Goal: Task Accomplishment & Management: Use online tool/utility

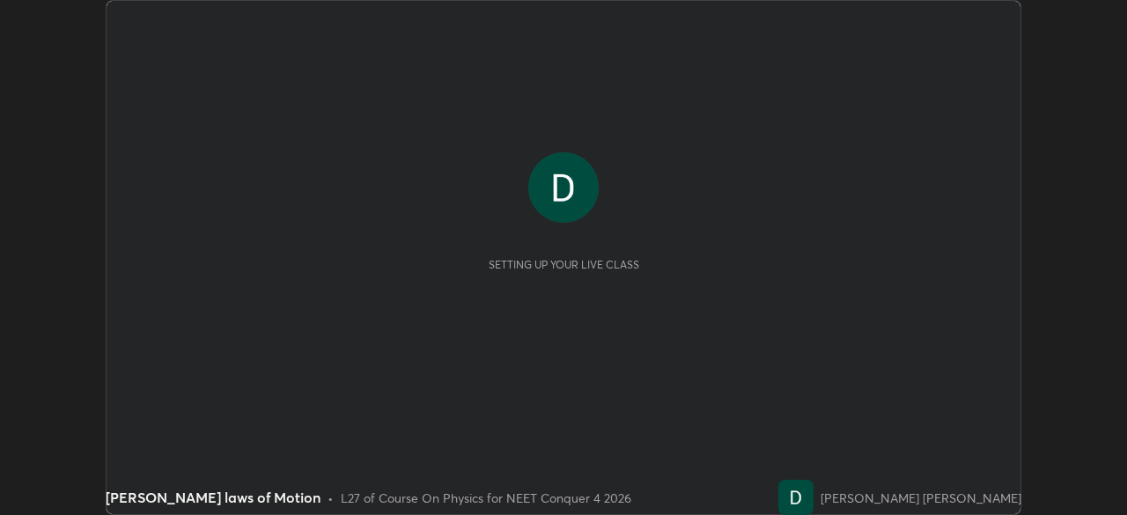
scroll to position [515, 1126]
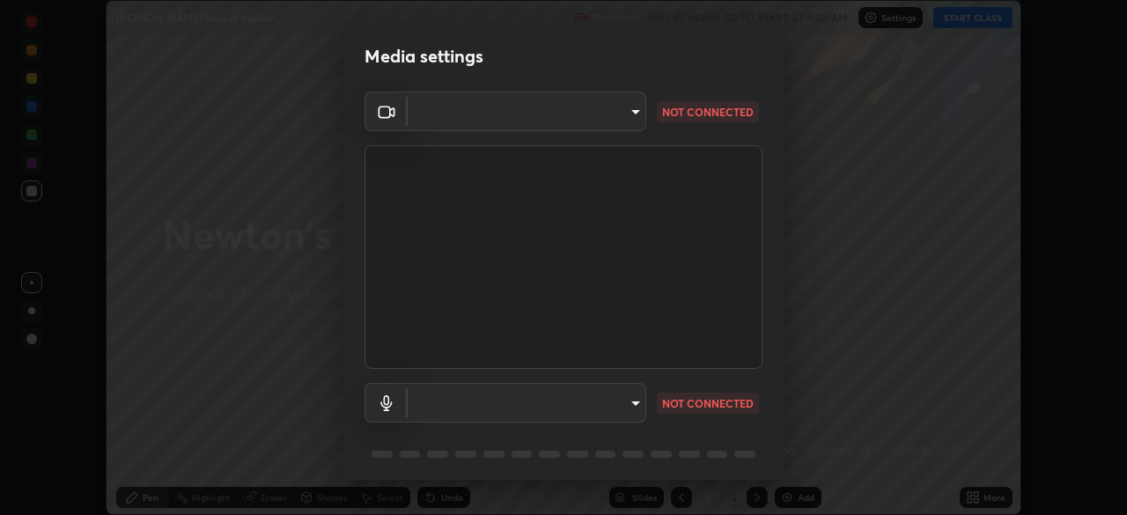
type input "5607bcfbd967db3bf5f76de58c8b00fc12754f2471884d1aaf72f2f6a5703857"
type input "a82489810d3c5c7926a455a641602b05553a4105b931bbe7cb4d02da0f25c2bb"
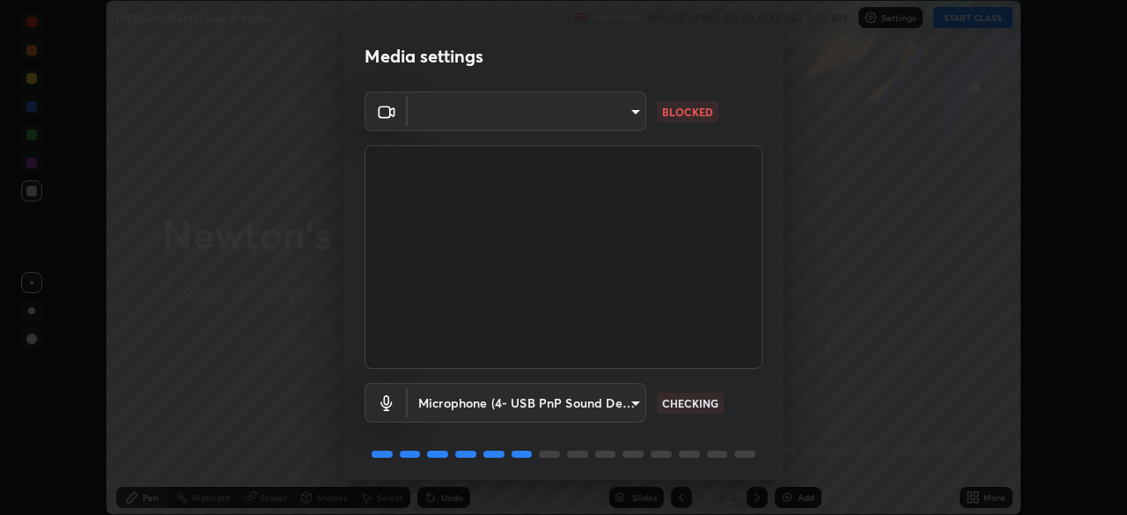
scroll to position [62, 0]
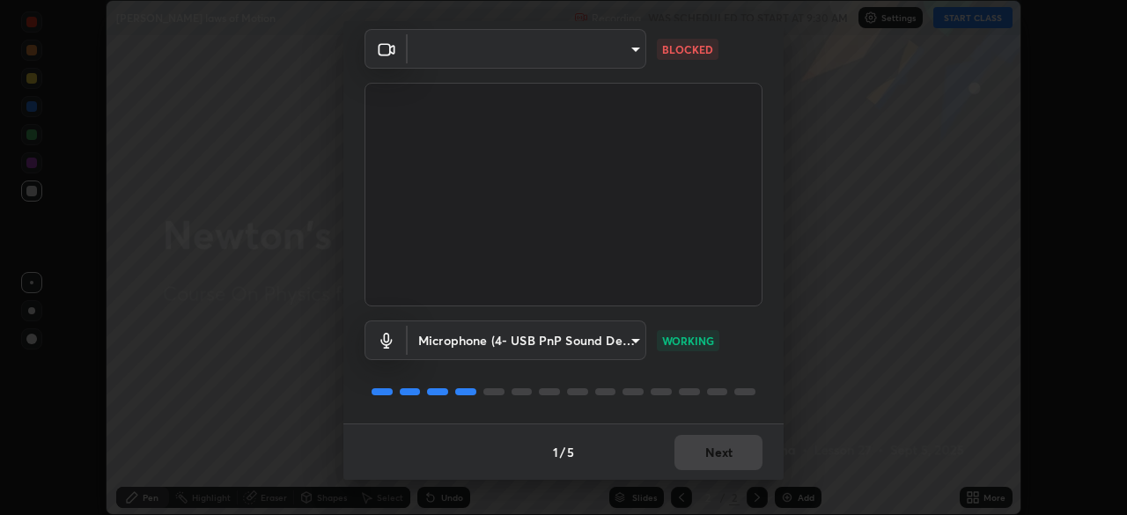
click at [703, 440] on div "1 / 5 Next" at bounding box center [563, 451] width 440 height 56
click at [706, 447] on div "1 / 5 Next" at bounding box center [563, 451] width 440 height 56
click at [706, 450] on div "1 / 5 Next" at bounding box center [563, 451] width 440 height 56
click at [637, 54] on body "Erase all [PERSON_NAME] laws of Motion Recording WAS SCHEDULED TO START AT 9:30…" at bounding box center [563, 257] width 1127 height 515
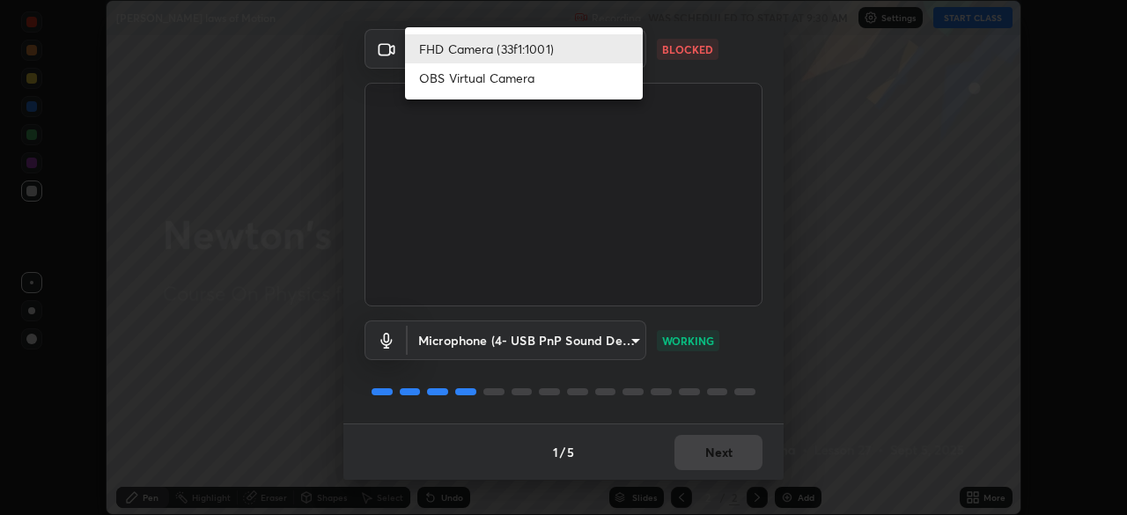
click at [657, 118] on div at bounding box center [563, 257] width 1127 height 515
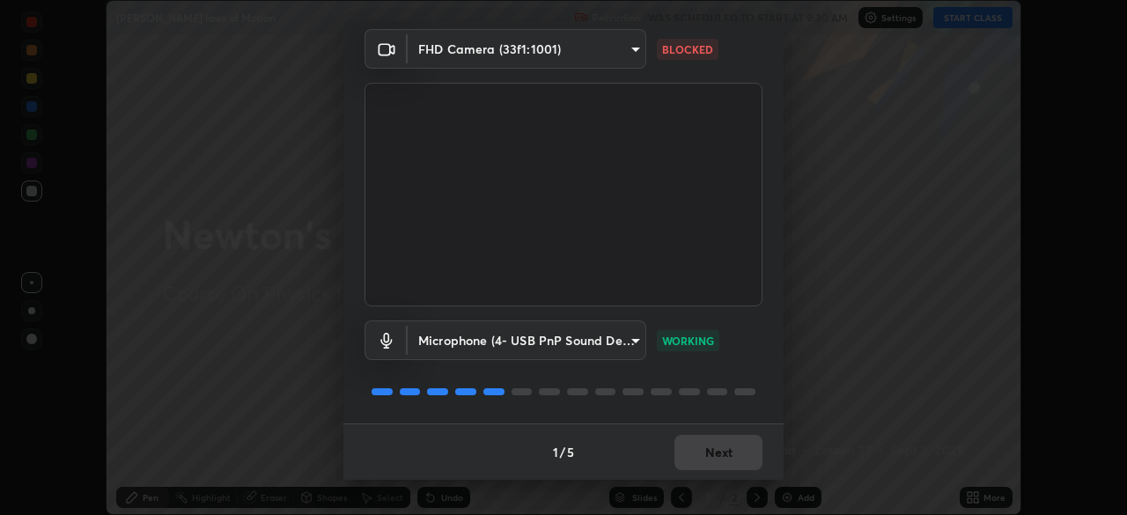
click at [628, 55] on body "Erase all [PERSON_NAME] laws of Motion Recording WAS SCHEDULED TO START AT 9:30…" at bounding box center [563, 257] width 1127 height 515
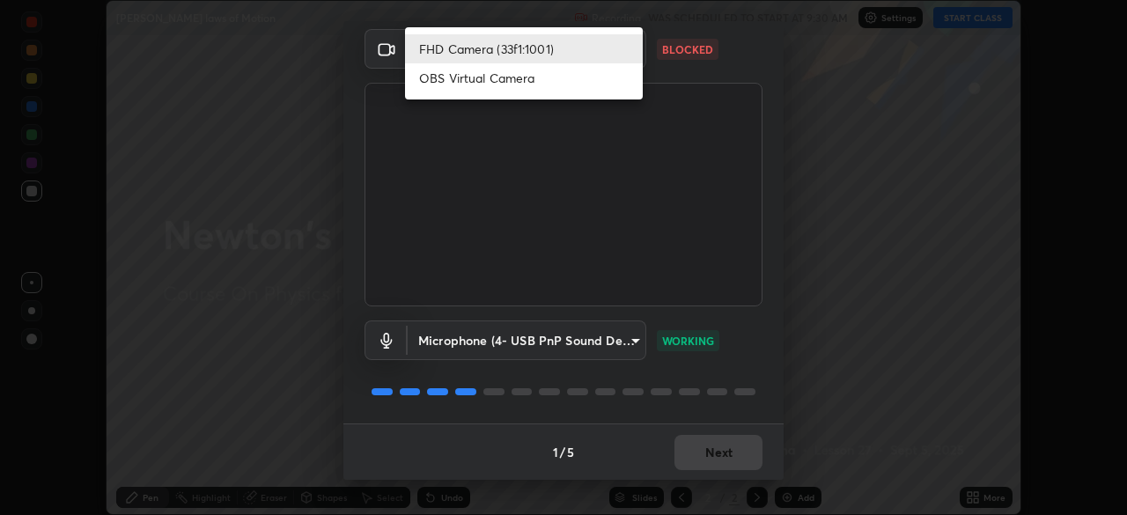
click at [599, 81] on li "OBS Virtual Camera" at bounding box center [524, 77] width 238 height 29
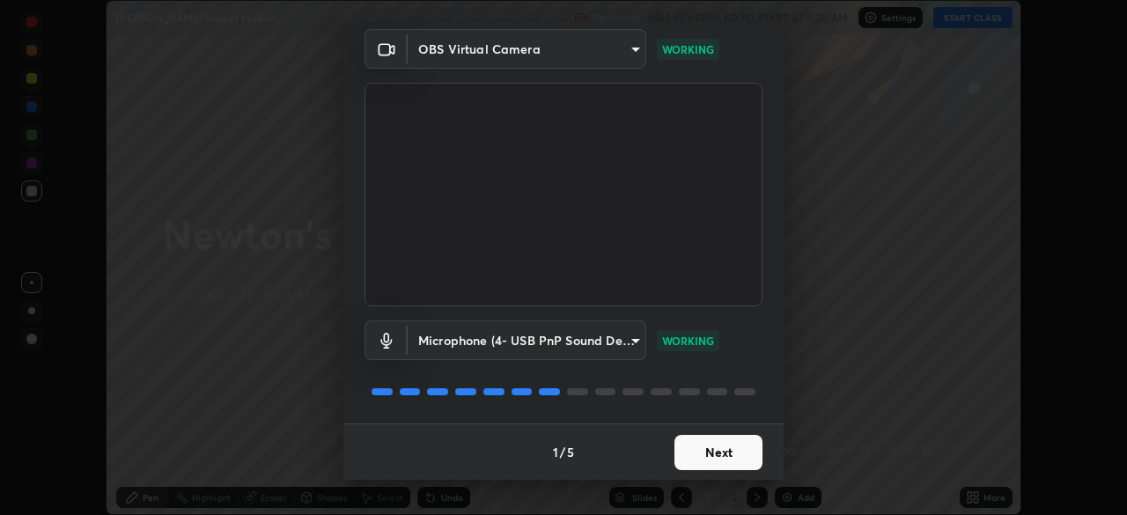
click at [555, 259] on video at bounding box center [563, 195] width 398 height 224
click at [554, 263] on video at bounding box center [563, 195] width 398 height 224
click at [561, 263] on video at bounding box center [563, 195] width 398 height 224
click at [467, 51] on body "Erase all [PERSON_NAME] laws of Motion Recording WAS SCHEDULED TO START AT 9:30…" at bounding box center [563, 257] width 1127 height 515
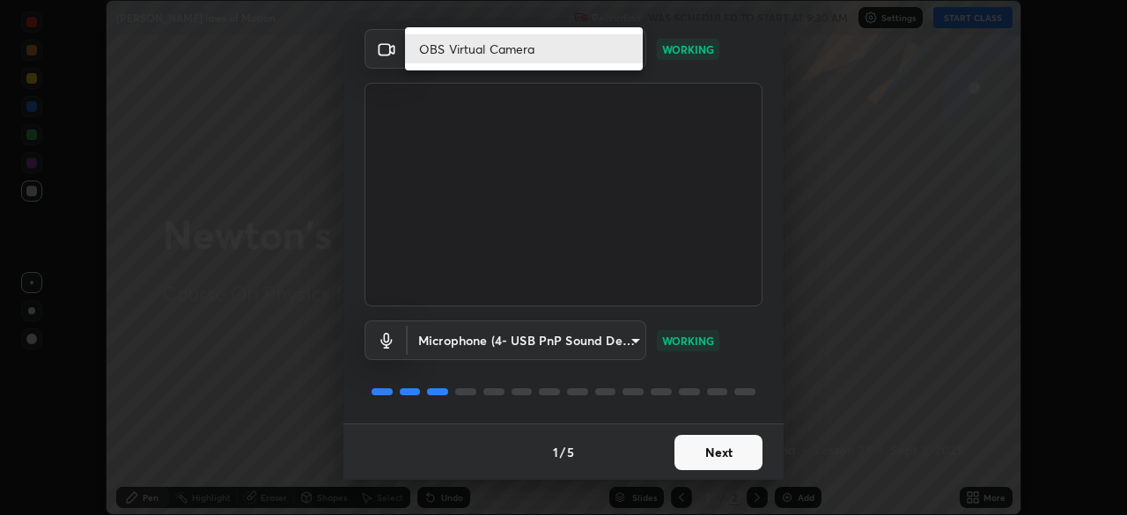
click at [480, 52] on li "OBS Virtual Camera" at bounding box center [524, 48] width 238 height 29
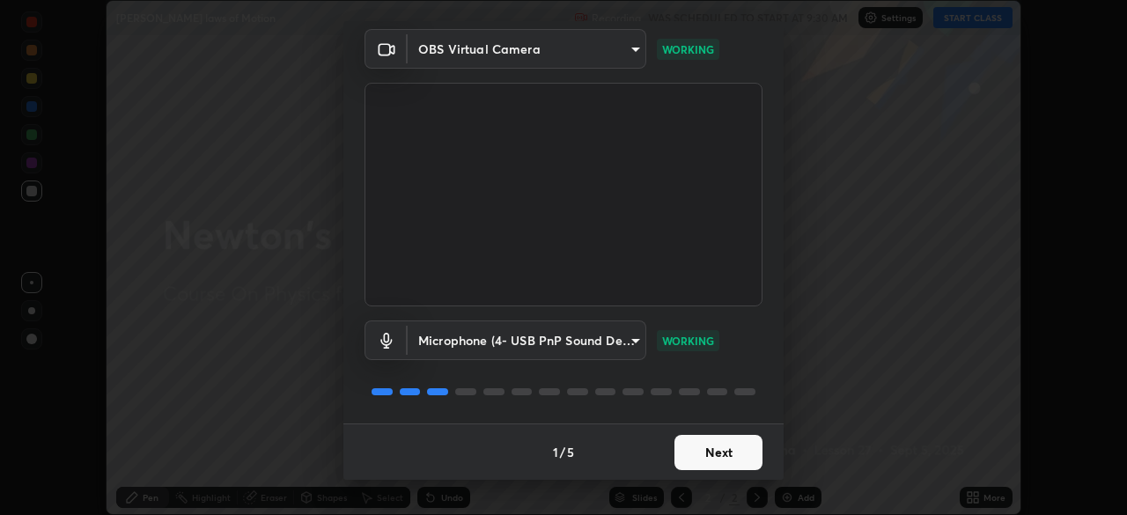
click at [634, 51] on body "Erase all [PERSON_NAME] laws of Motion Recording WAS SCHEDULED TO START AT 9:30…" at bounding box center [563, 257] width 1127 height 515
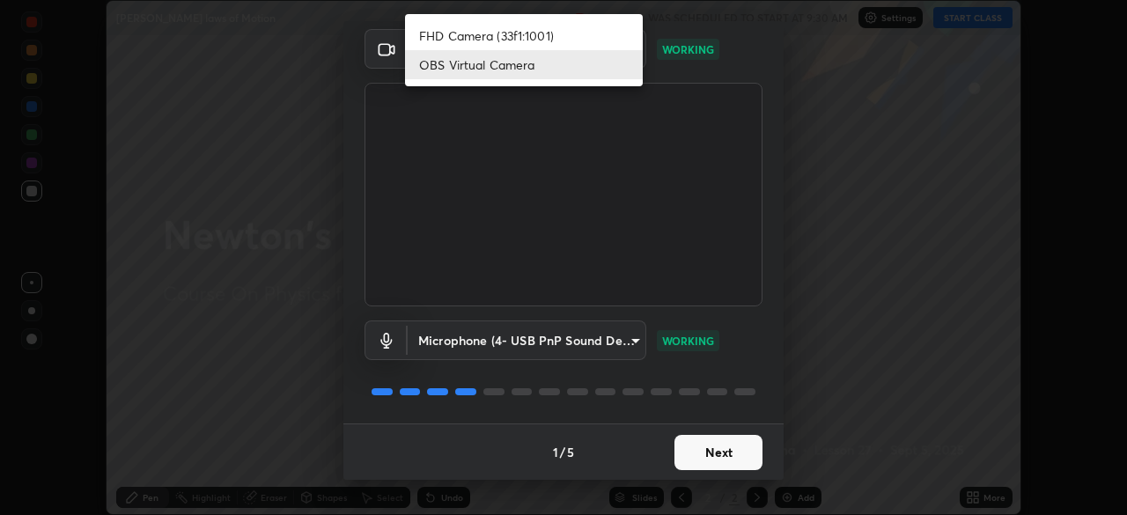
click at [558, 33] on li "FHD Camera (33f1:1001)" at bounding box center [524, 35] width 238 height 29
type input "5607bcfbd967db3bf5f76de58c8b00fc12754f2471884d1aaf72f2f6a5703857"
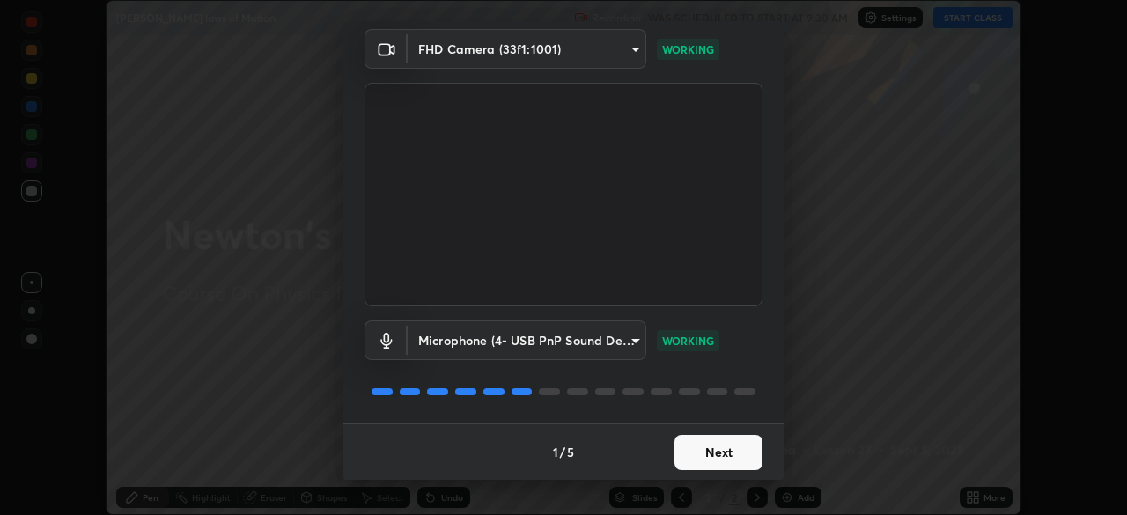
click at [694, 446] on button "Next" at bounding box center [718, 452] width 88 height 35
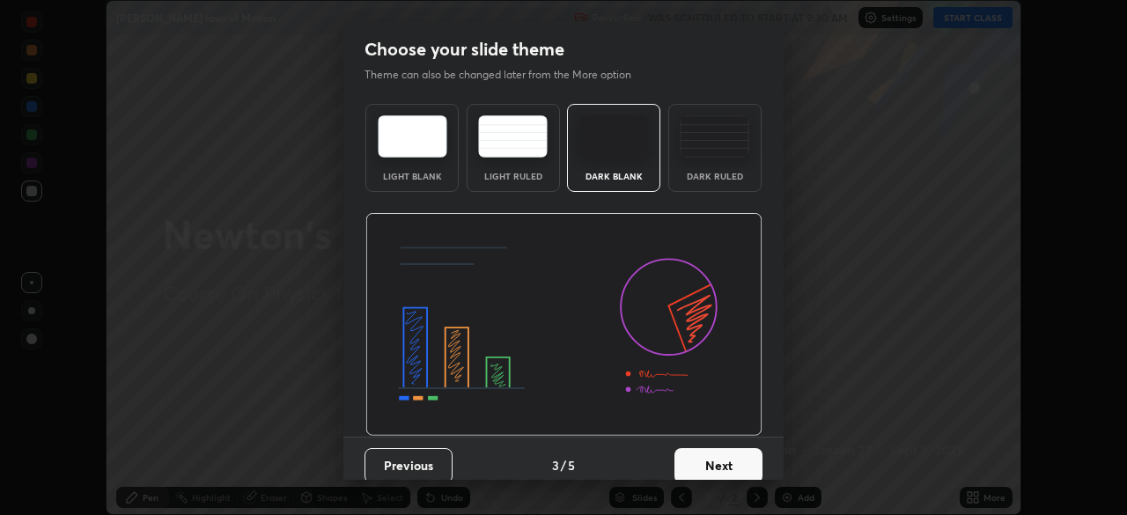
click at [698, 444] on div "Previous 3 / 5 Next" at bounding box center [563, 465] width 440 height 56
click at [696, 450] on button "Next" at bounding box center [718, 465] width 88 height 35
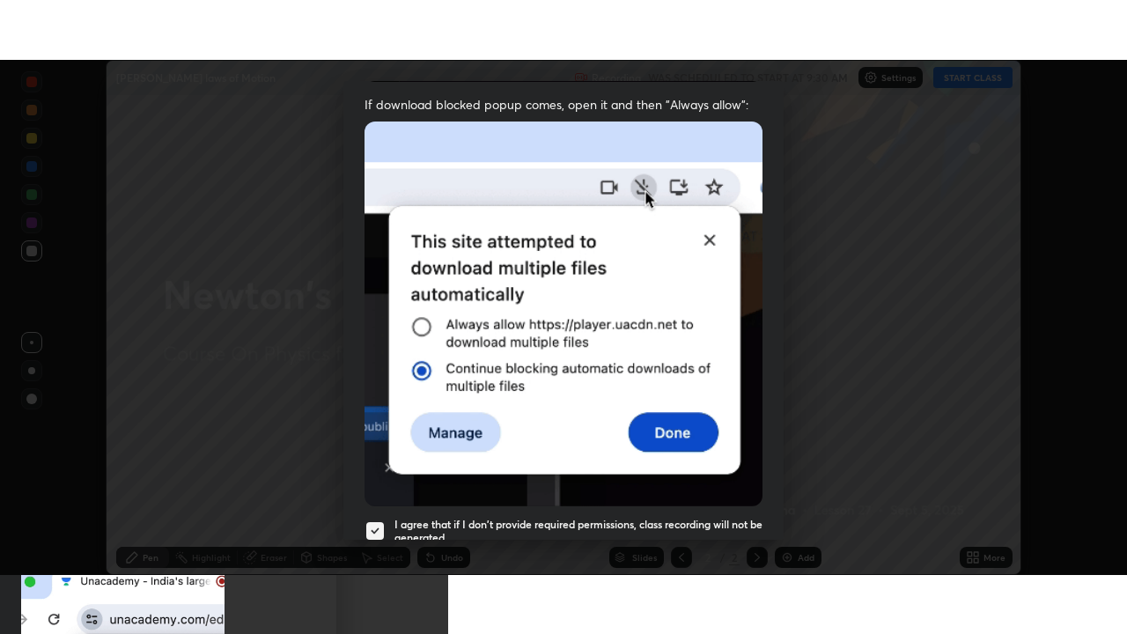
scroll to position [422, 0]
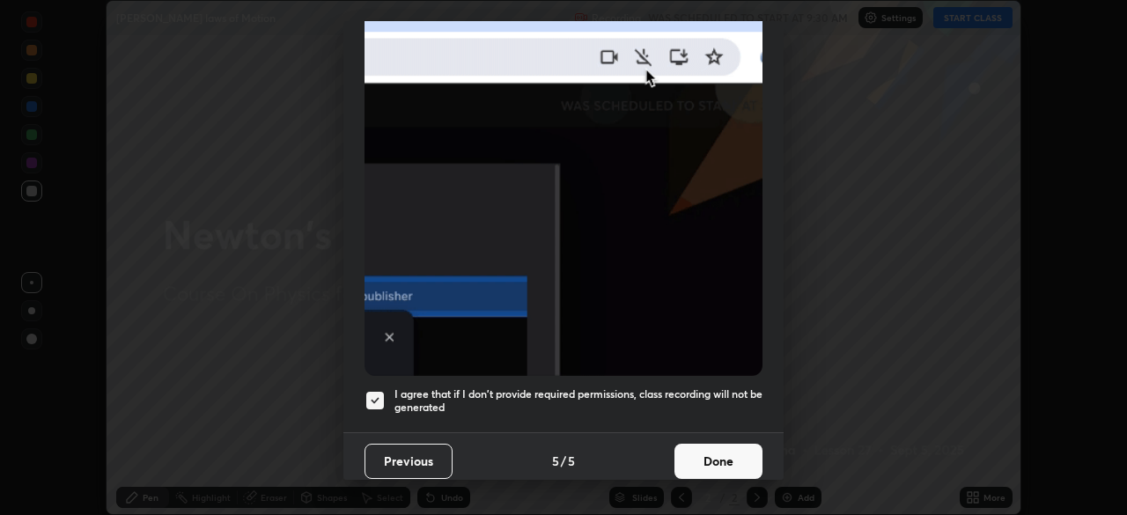
click at [692, 451] on button "Done" at bounding box center [718, 461] width 88 height 35
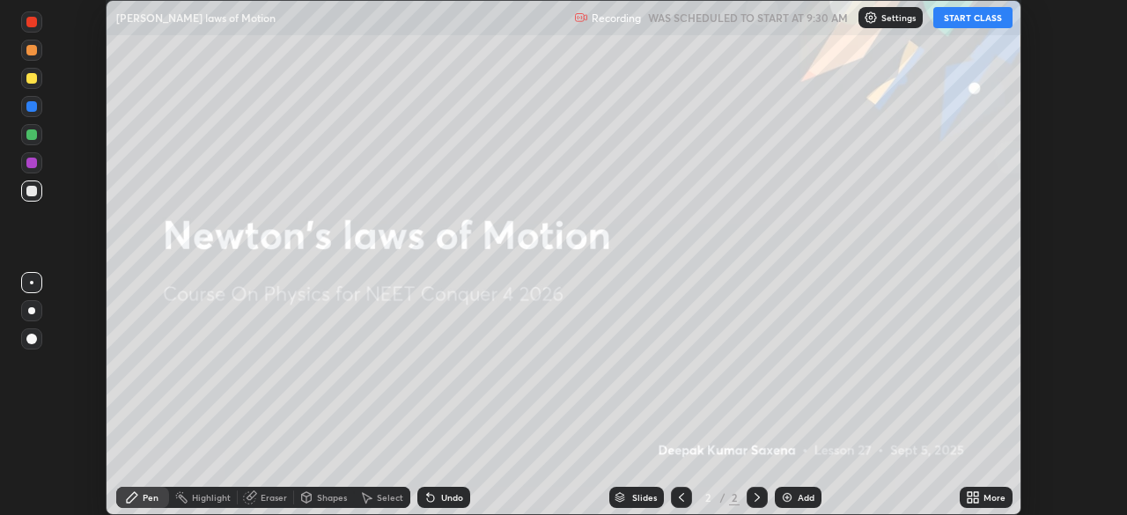
click at [971, 493] on icon at bounding box center [969, 494] width 4 height 4
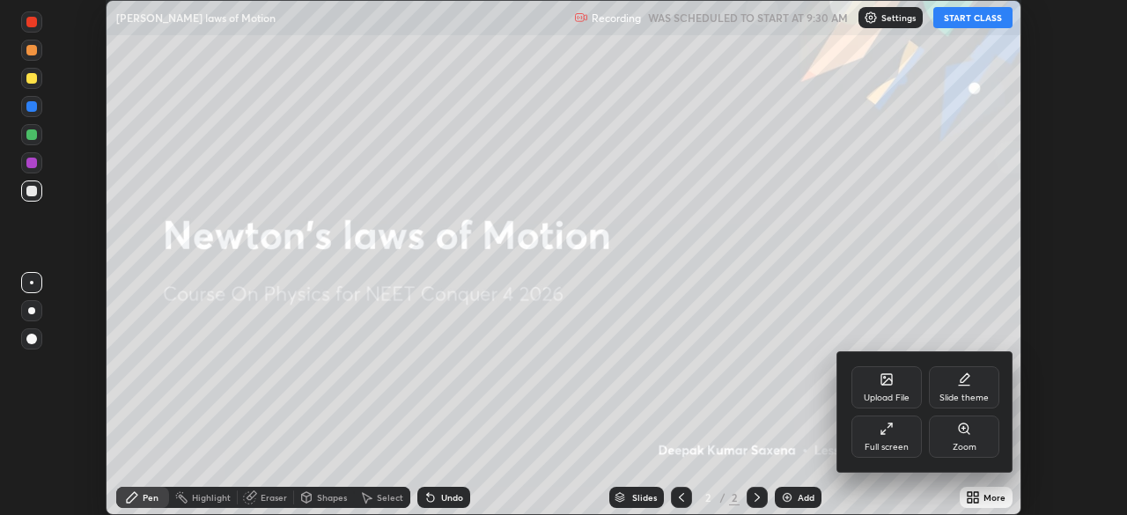
click at [886, 429] on icon at bounding box center [886, 429] width 14 height 14
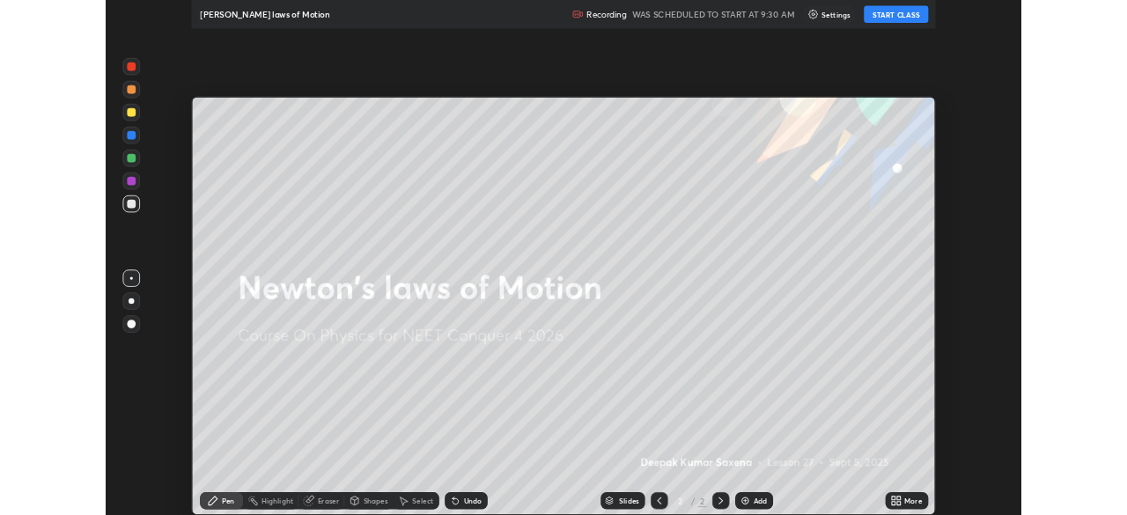
scroll to position [634, 1127]
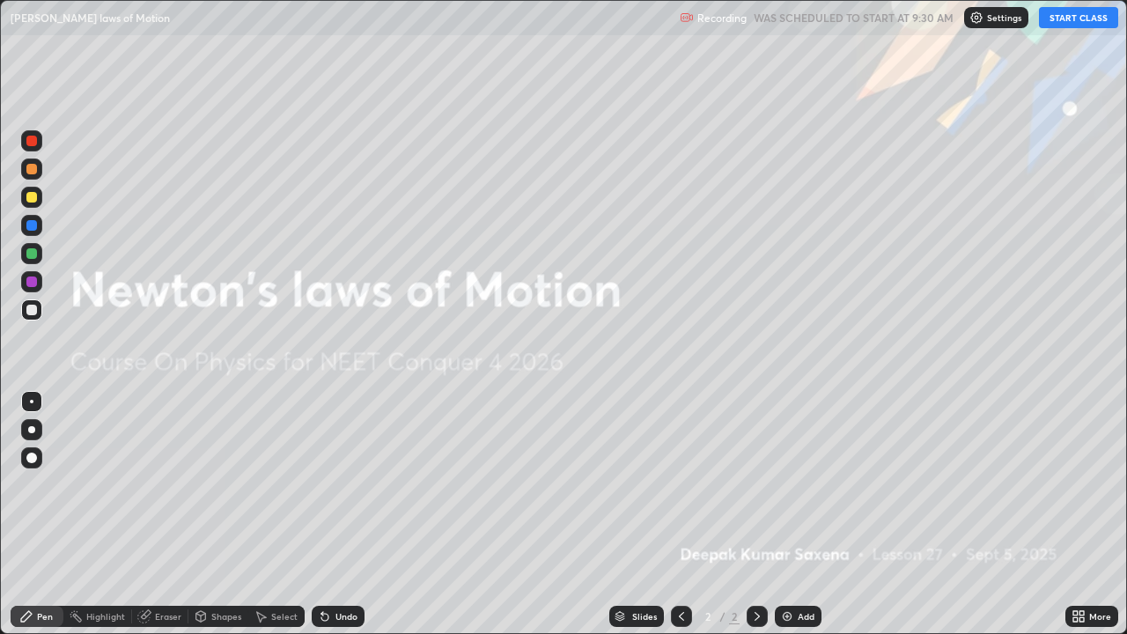
click at [1061, 29] on div "Recording WAS SCHEDULED TO START AT 9:30 AM Settings START CLASS" at bounding box center [898, 18] width 438 height 34
click at [1064, 19] on button "START CLASS" at bounding box center [1077, 17] width 79 height 21
click at [796, 514] on div "Add" at bounding box center [797, 615] width 47 height 21
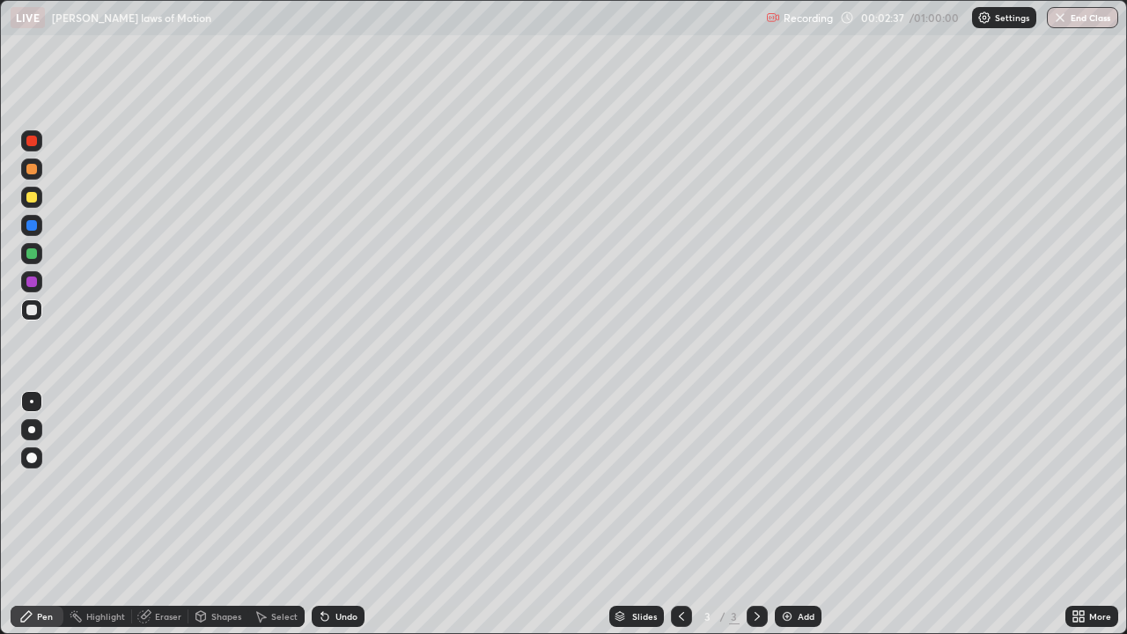
click at [793, 514] on div "Add" at bounding box center [797, 615] width 47 height 21
click at [216, 514] on div "Shapes" at bounding box center [218, 615] width 60 height 21
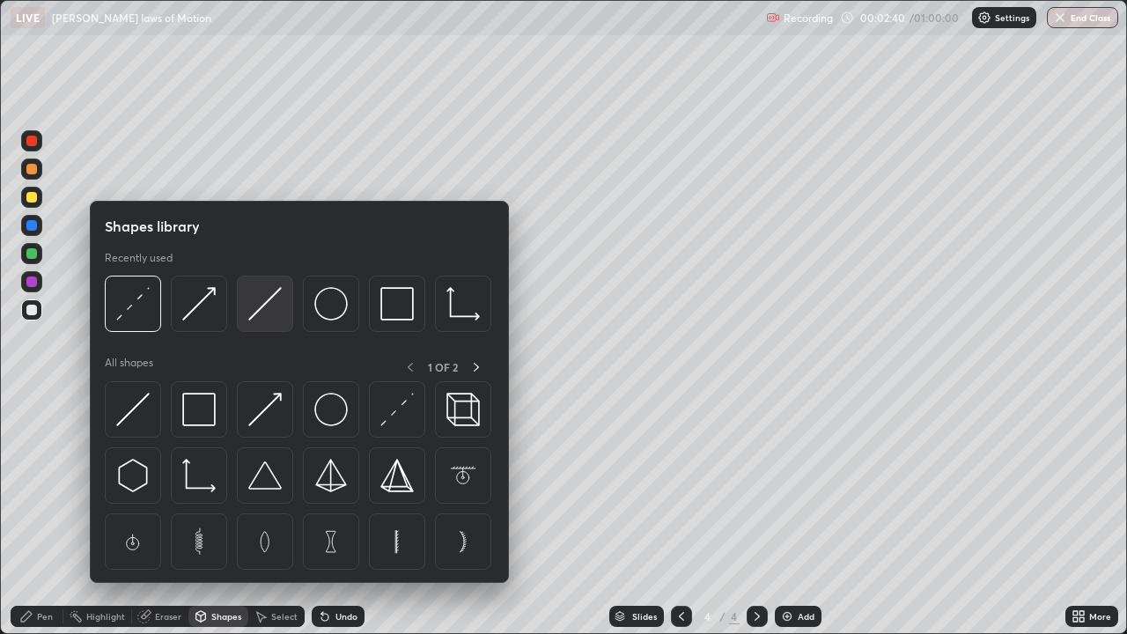
click at [261, 315] on img at bounding box center [264, 303] width 33 height 33
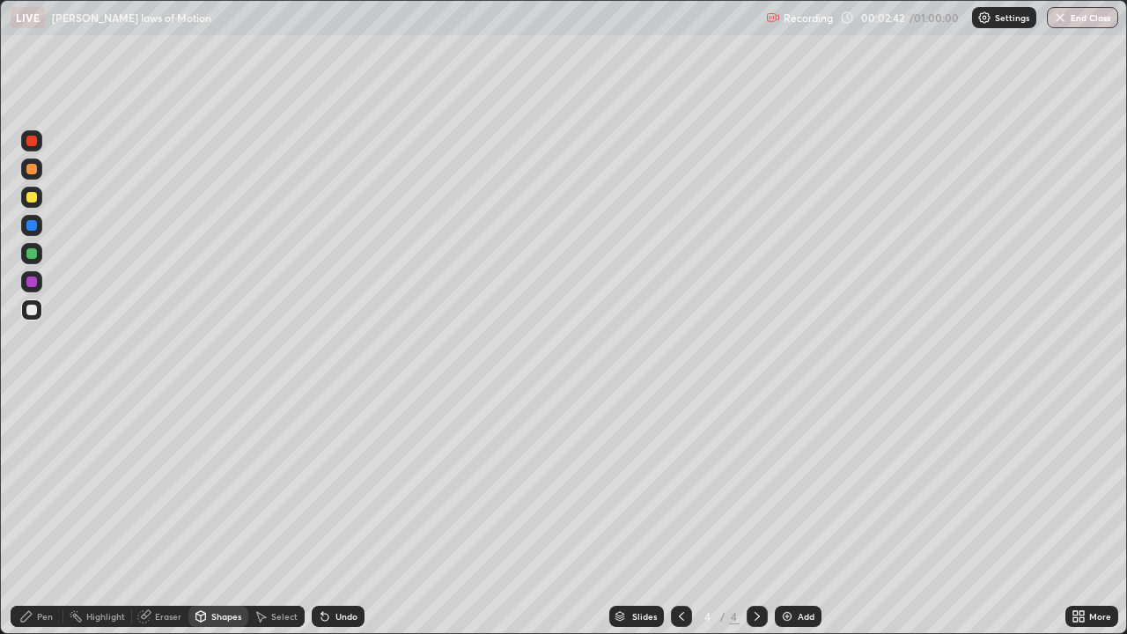
click at [226, 514] on div "Shapes" at bounding box center [226, 616] width 30 height 9
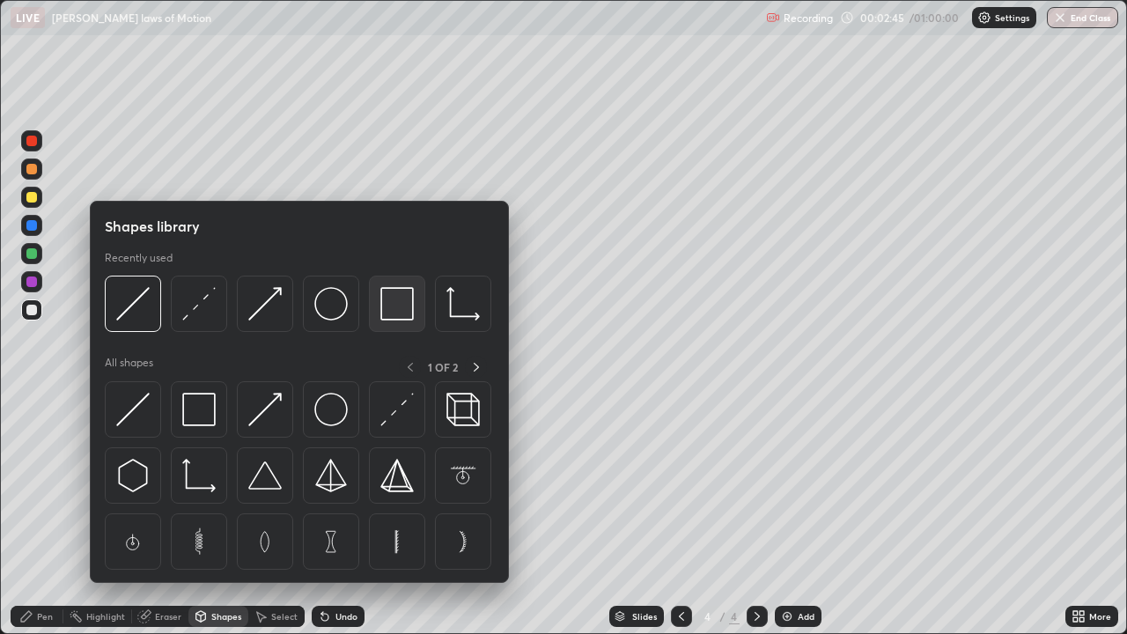
click at [399, 299] on img at bounding box center [396, 303] width 33 height 33
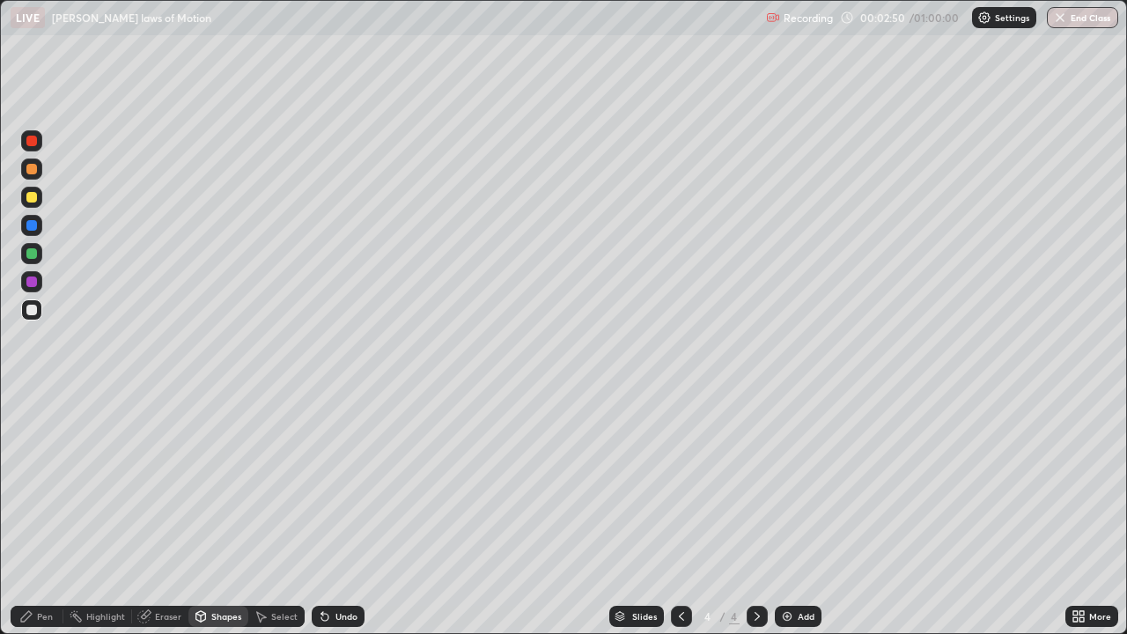
click at [35, 514] on div "Pen" at bounding box center [37, 615] width 53 height 21
click at [33, 198] on div at bounding box center [31, 197] width 11 height 11
click at [30, 310] on div at bounding box center [31, 310] width 11 height 11
click at [220, 514] on div "Shapes" at bounding box center [226, 616] width 30 height 9
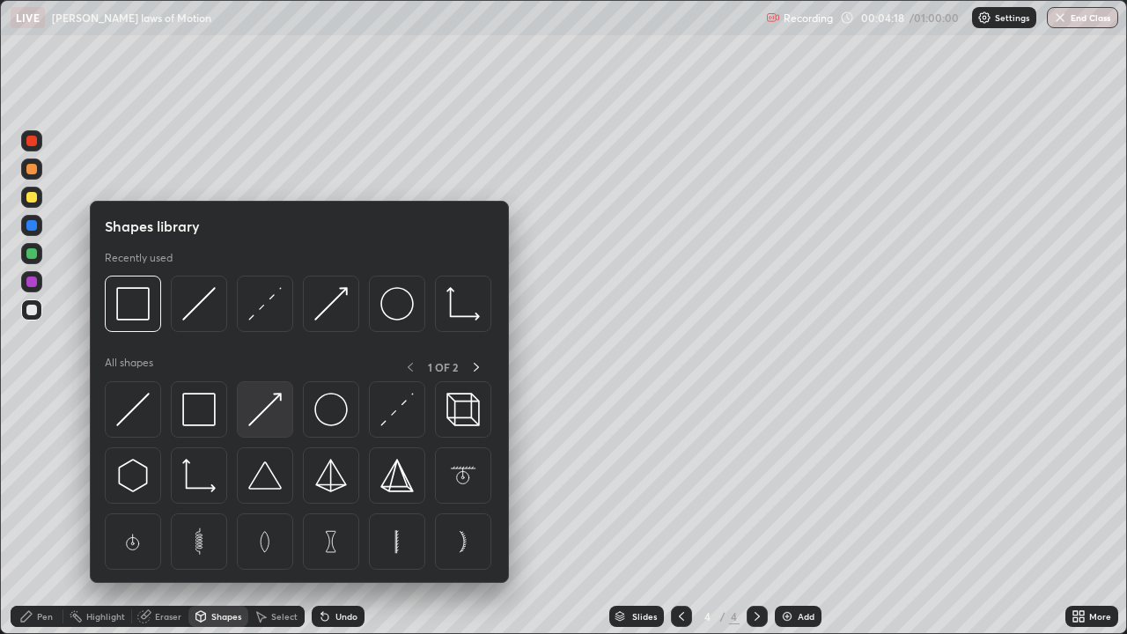
click at [262, 416] on img at bounding box center [264, 409] width 33 height 33
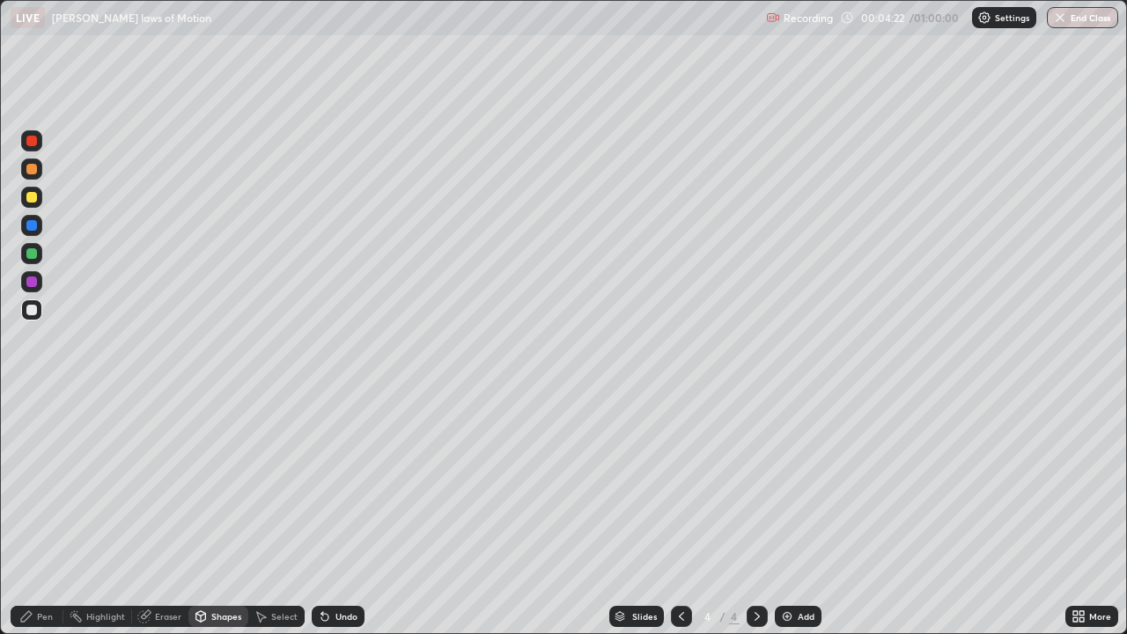
click at [43, 514] on div "Pen" at bounding box center [45, 616] width 16 height 9
click at [341, 514] on div "Undo" at bounding box center [346, 616] width 22 height 9
click at [806, 514] on div "Add" at bounding box center [805, 616] width 17 height 9
click at [35, 313] on div at bounding box center [31, 310] width 11 height 11
click at [33, 201] on div at bounding box center [31, 197] width 11 height 11
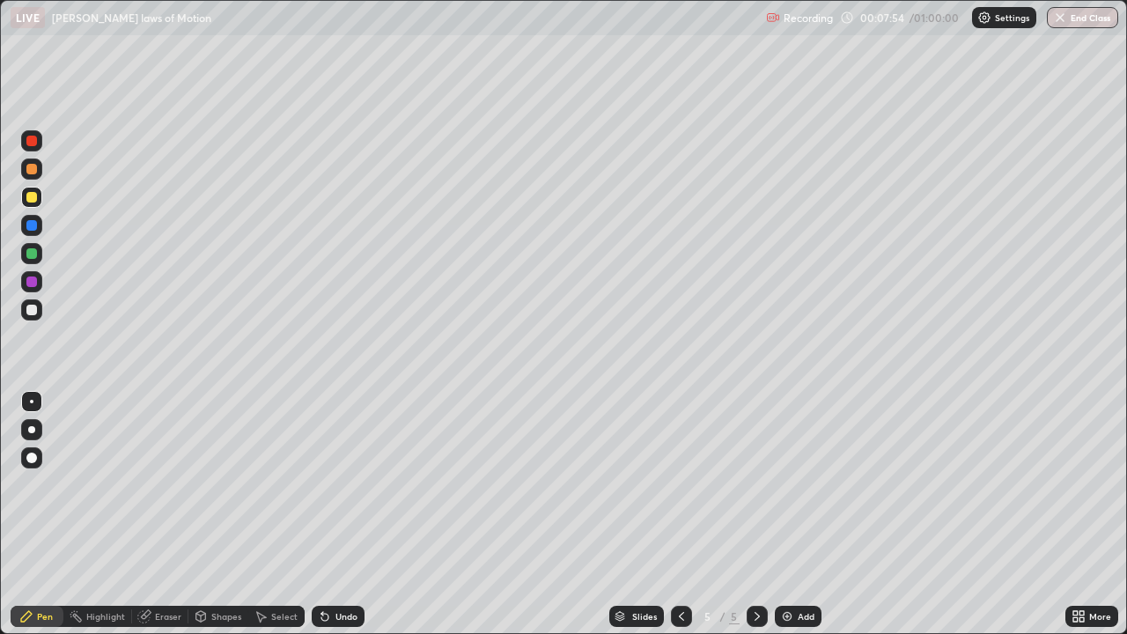
click at [225, 514] on div "Shapes" at bounding box center [226, 616] width 30 height 9
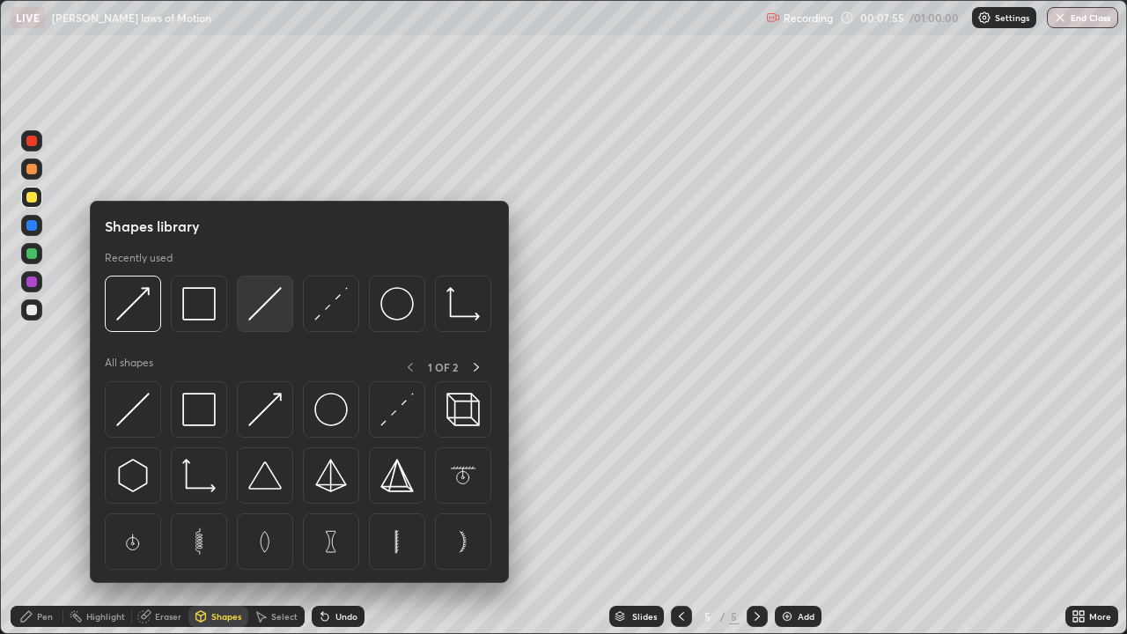
click at [260, 310] on img at bounding box center [264, 303] width 33 height 33
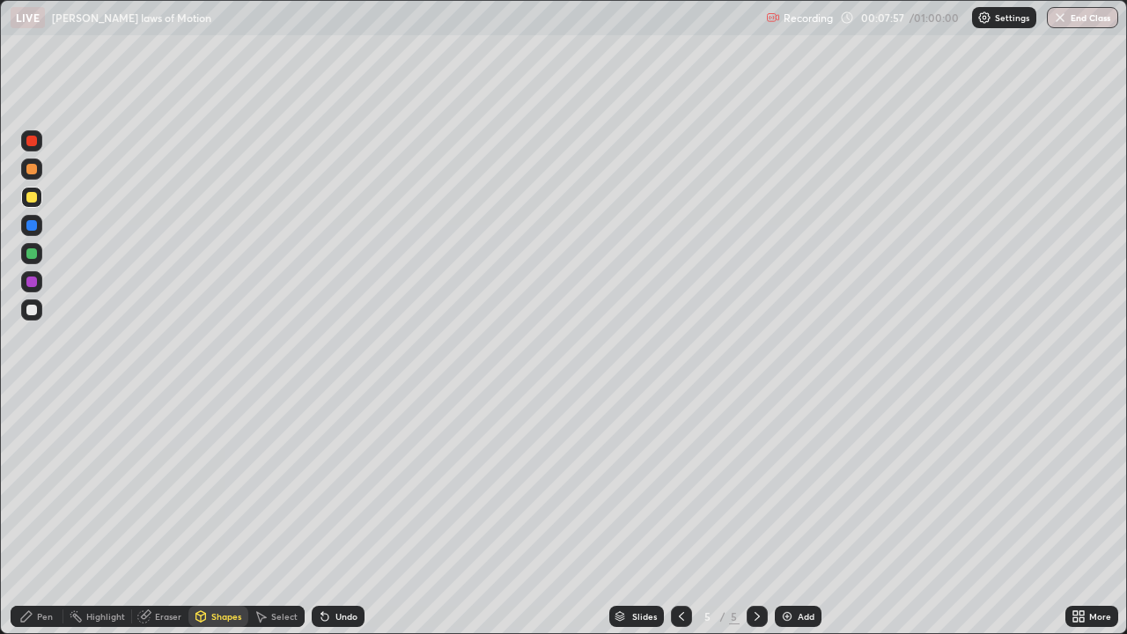
click at [223, 514] on div "Shapes" at bounding box center [226, 616] width 30 height 9
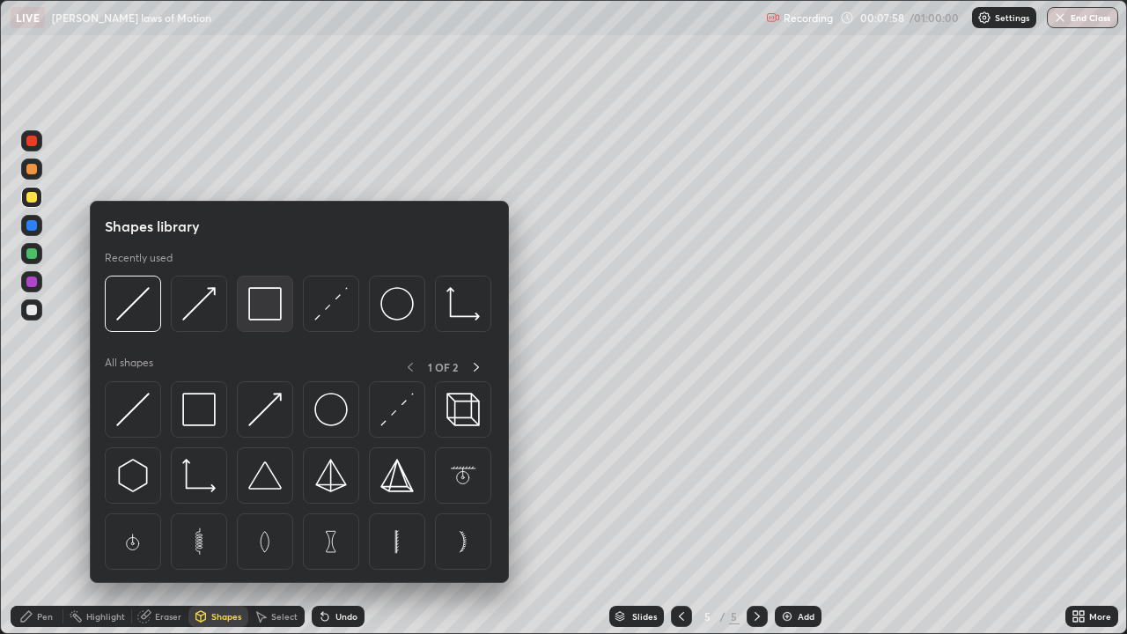
click at [264, 313] on img at bounding box center [264, 303] width 33 height 33
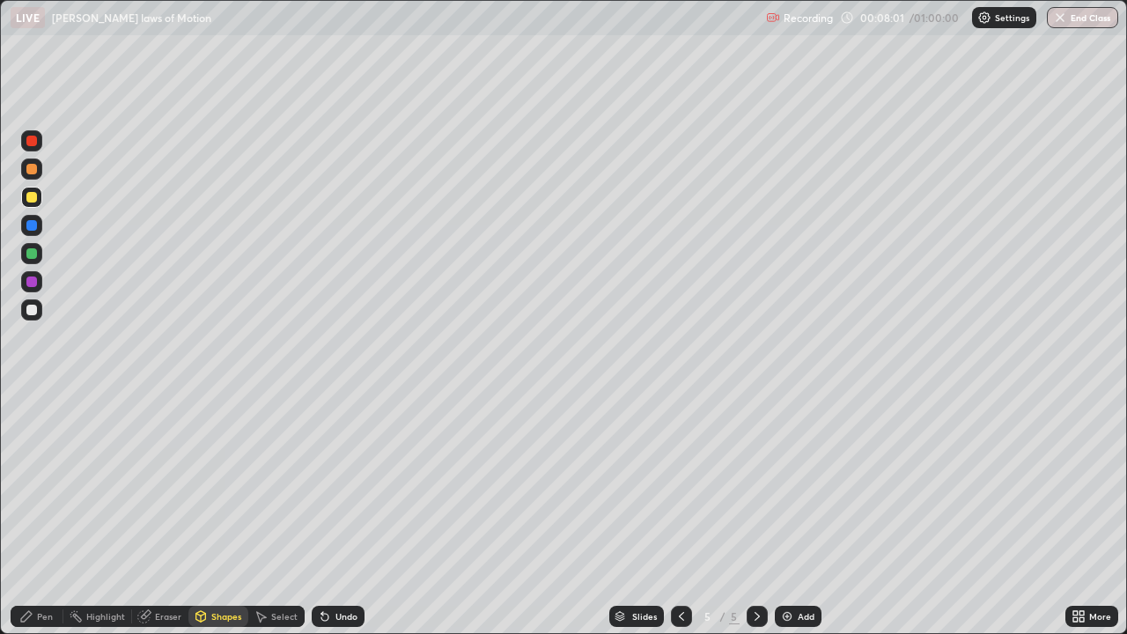
click at [220, 514] on div "Shapes" at bounding box center [226, 616] width 30 height 9
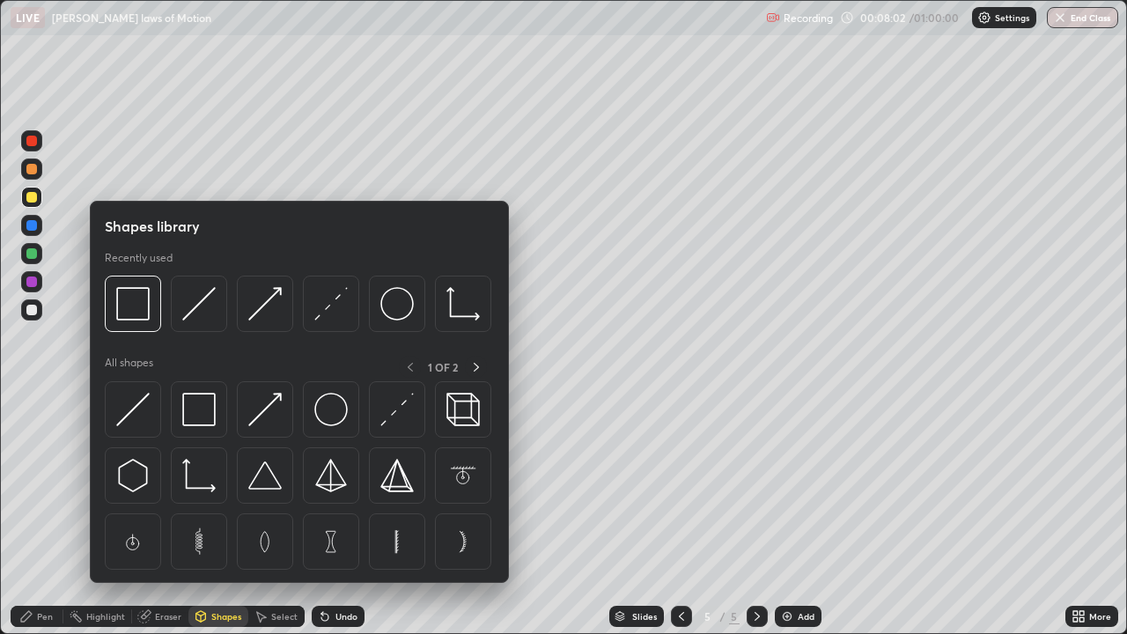
click at [43, 514] on div "Pen" at bounding box center [37, 615] width 53 height 35
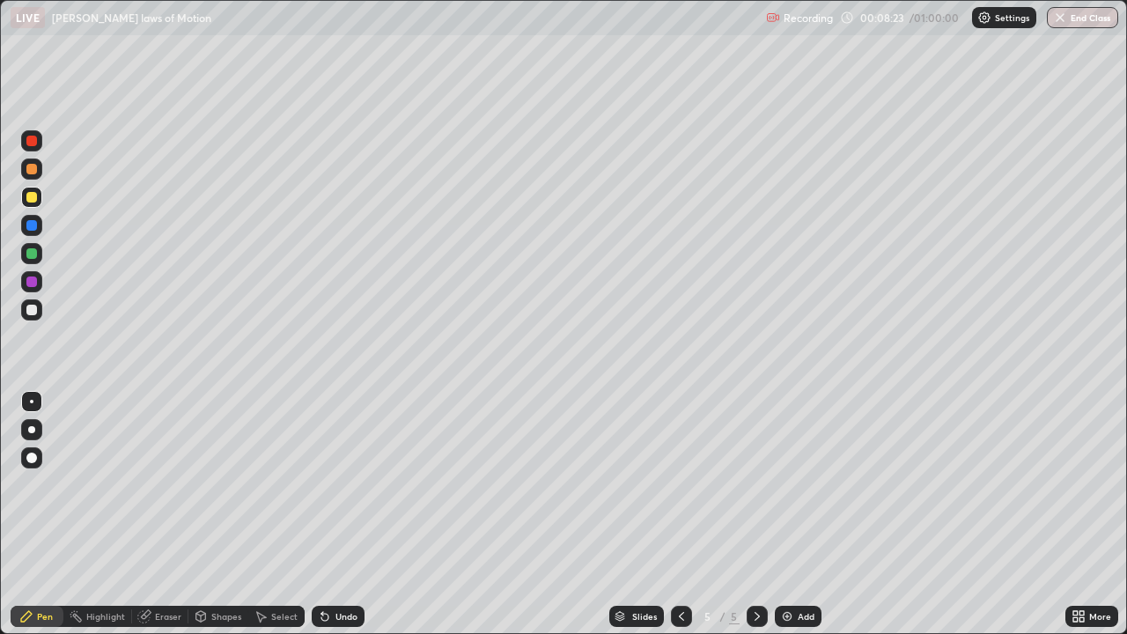
click at [33, 310] on div at bounding box center [31, 310] width 11 height 11
click at [30, 226] on div at bounding box center [31, 225] width 11 height 11
click at [802, 514] on div "Add" at bounding box center [805, 616] width 17 height 9
click at [33, 305] on div at bounding box center [31, 310] width 11 height 11
click at [31, 197] on div at bounding box center [31, 197] width 11 height 11
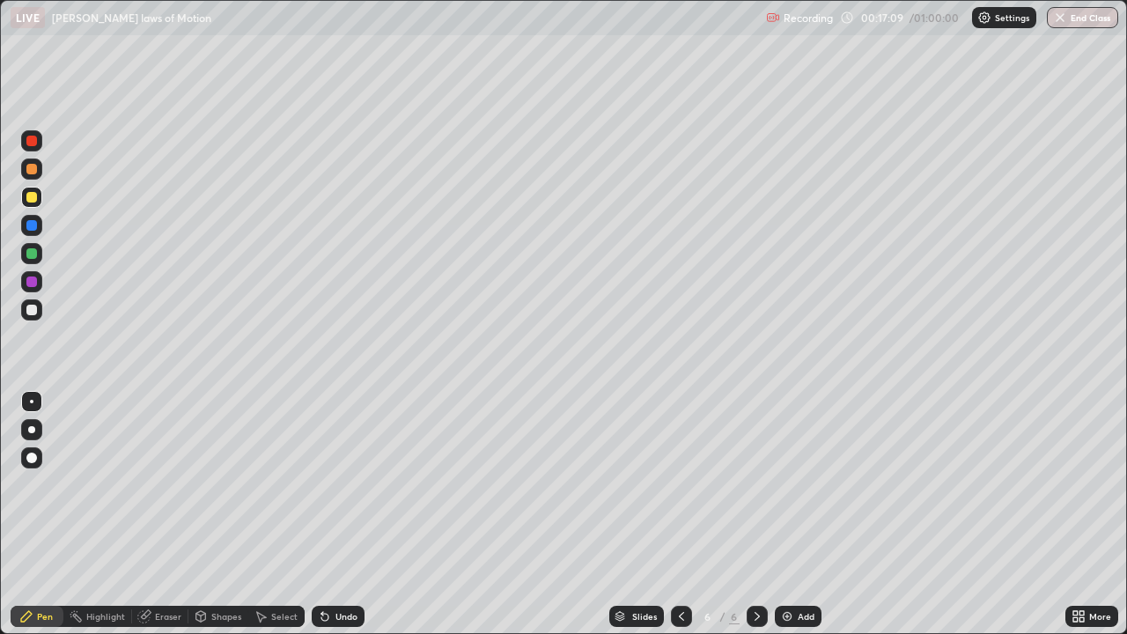
click at [792, 514] on div "Add" at bounding box center [797, 615] width 47 height 21
click at [790, 514] on img at bounding box center [787, 616] width 14 height 14
click at [789, 514] on img at bounding box center [787, 616] width 14 height 14
click at [793, 514] on div "Add" at bounding box center [797, 615] width 47 height 21
click at [33, 311] on div at bounding box center [31, 310] width 11 height 11
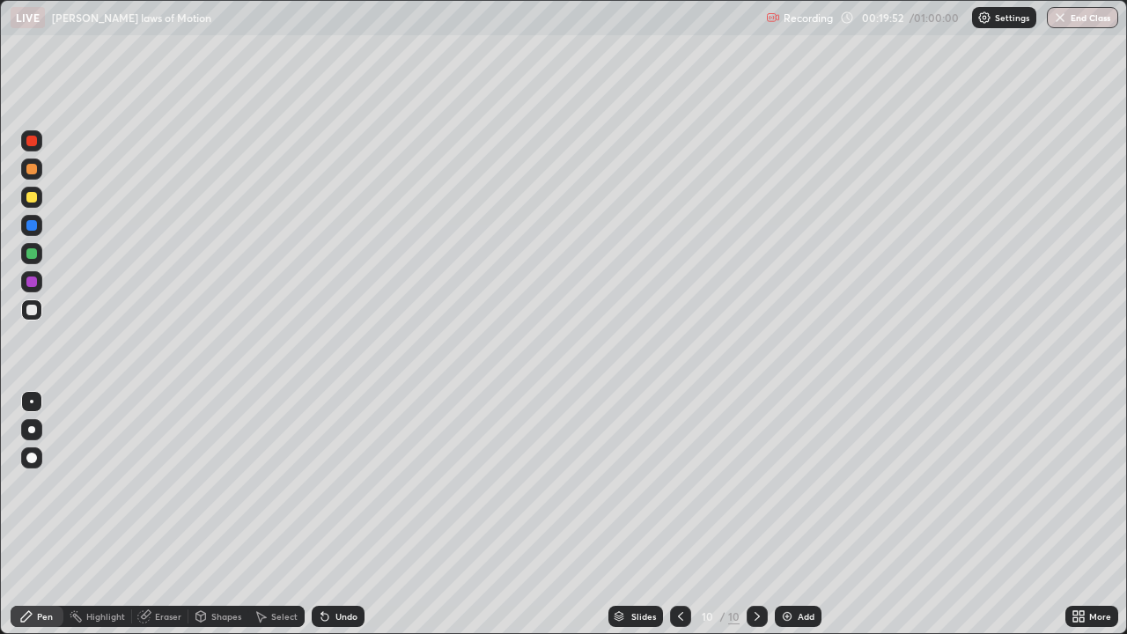
click at [338, 514] on div "Undo" at bounding box center [346, 616] width 22 height 9
click at [341, 514] on div "Undo" at bounding box center [338, 615] width 53 height 21
click at [794, 514] on div "Add" at bounding box center [797, 615] width 47 height 21
click at [675, 514] on icon at bounding box center [681, 616] width 14 height 14
click at [750, 514] on icon at bounding box center [757, 616] width 14 height 14
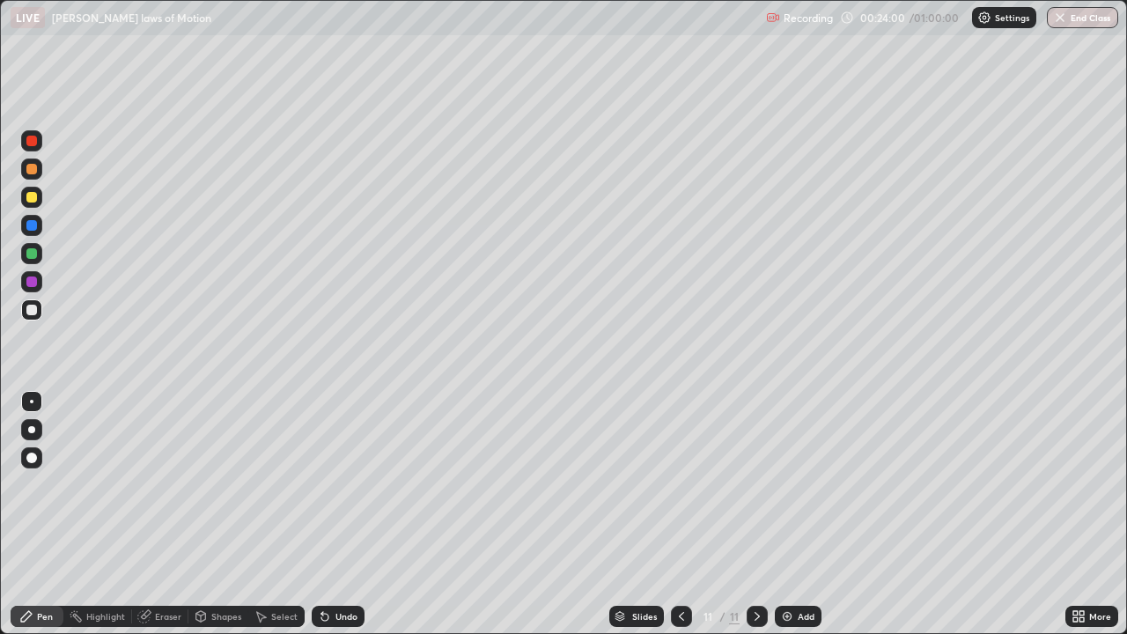
click at [176, 514] on div "Eraser" at bounding box center [168, 616] width 26 height 9
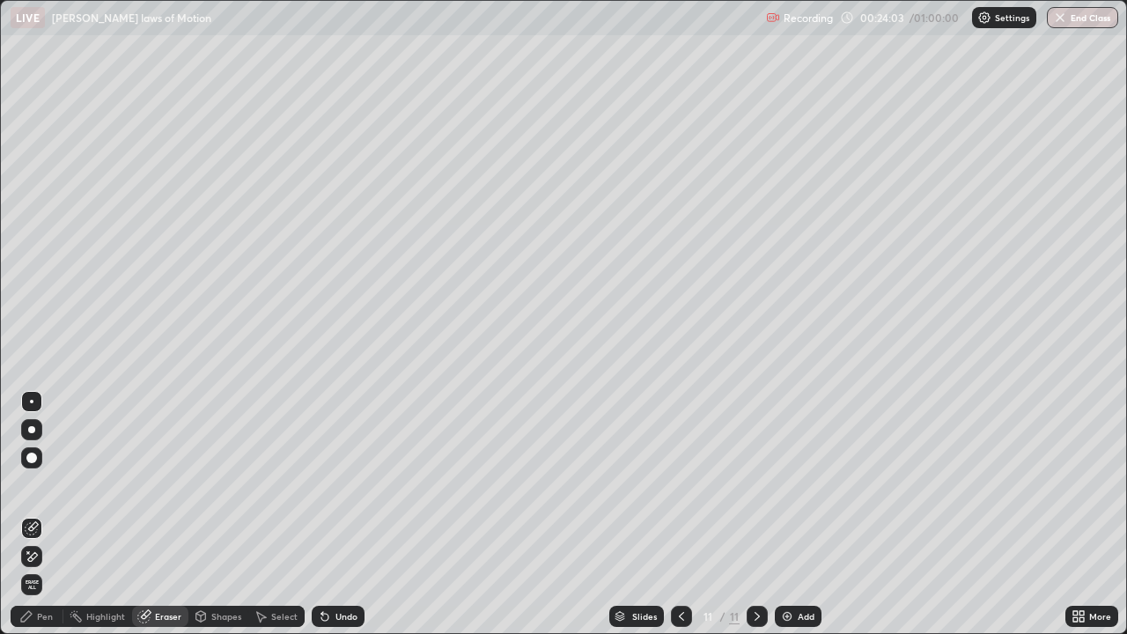
click at [43, 514] on div "Pen" at bounding box center [37, 615] width 53 height 21
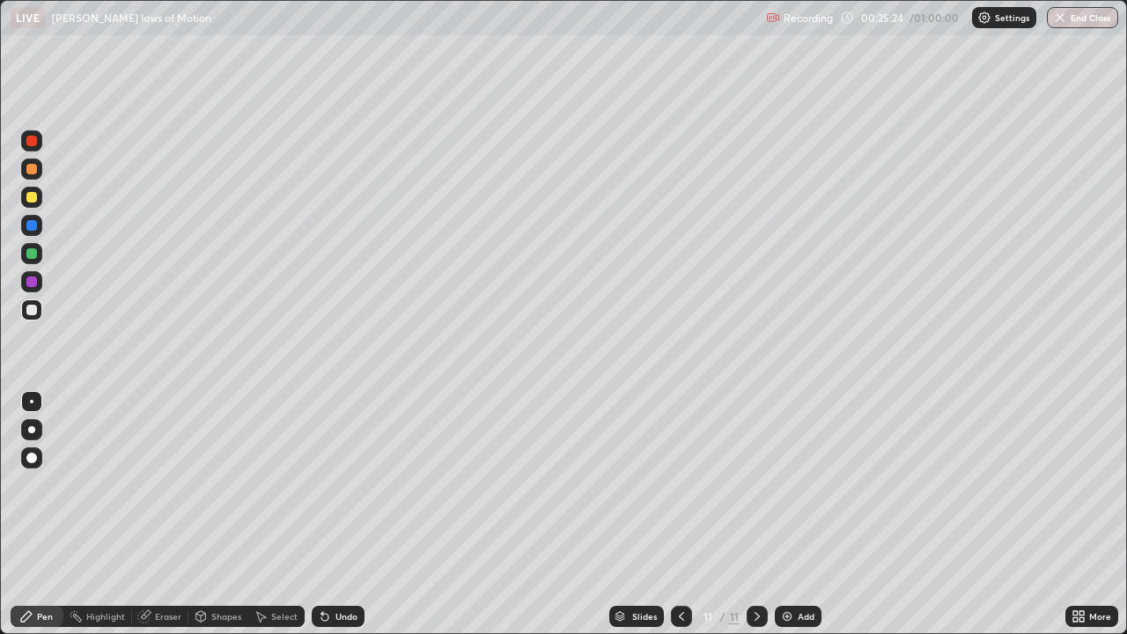
click at [353, 514] on div "Undo" at bounding box center [338, 615] width 53 height 21
click at [790, 514] on img at bounding box center [787, 616] width 14 height 14
click at [789, 514] on img at bounding box center [787, 616] width 14 height 14
click at [792, 514] on div "Add" at bounding box center [797, 615] width 47 height 21
click at [337, 514] on div "Undo" at bounding box center [346, 616] width 22 height 9
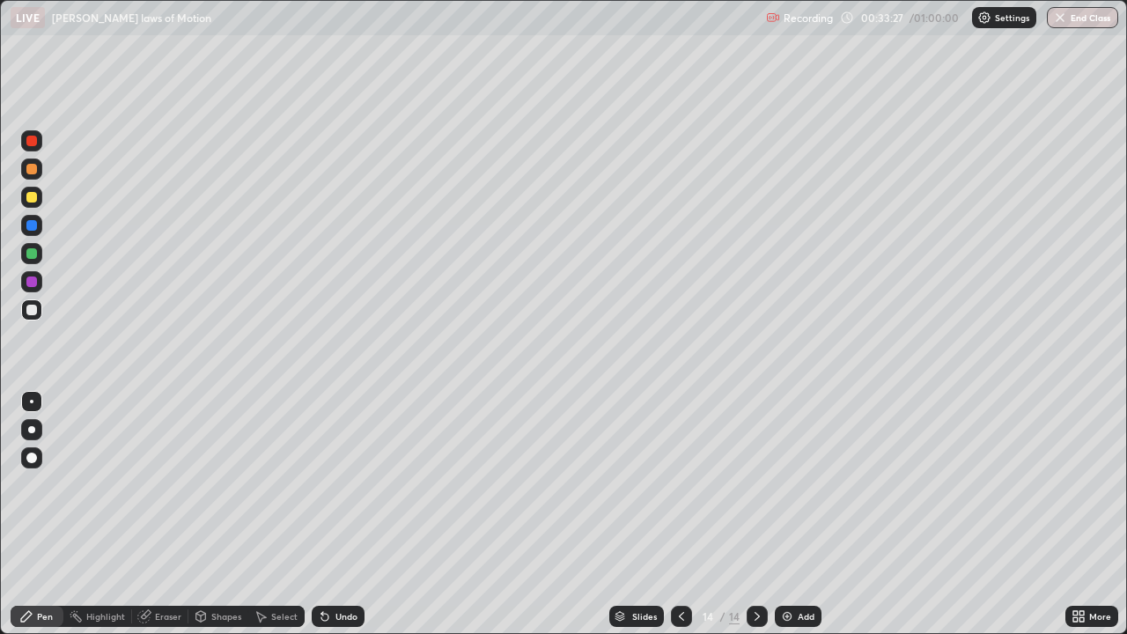
click at [337, 514] on div "Undo" at bounding box center [346, 616] width 22 height 9
click at [341, 514] on div "Undo" at bounding box center [346, 616] width 22 height 9
click at [337, 514] on div "Undo" at bounding box center [346, 616] width 22 height 9
click at [340, 514] on div "Undo" at bounding box center [346, 616] width 22 height 9
click at [33, 198] on div at bounding box center [31, 197] width 11 height 11
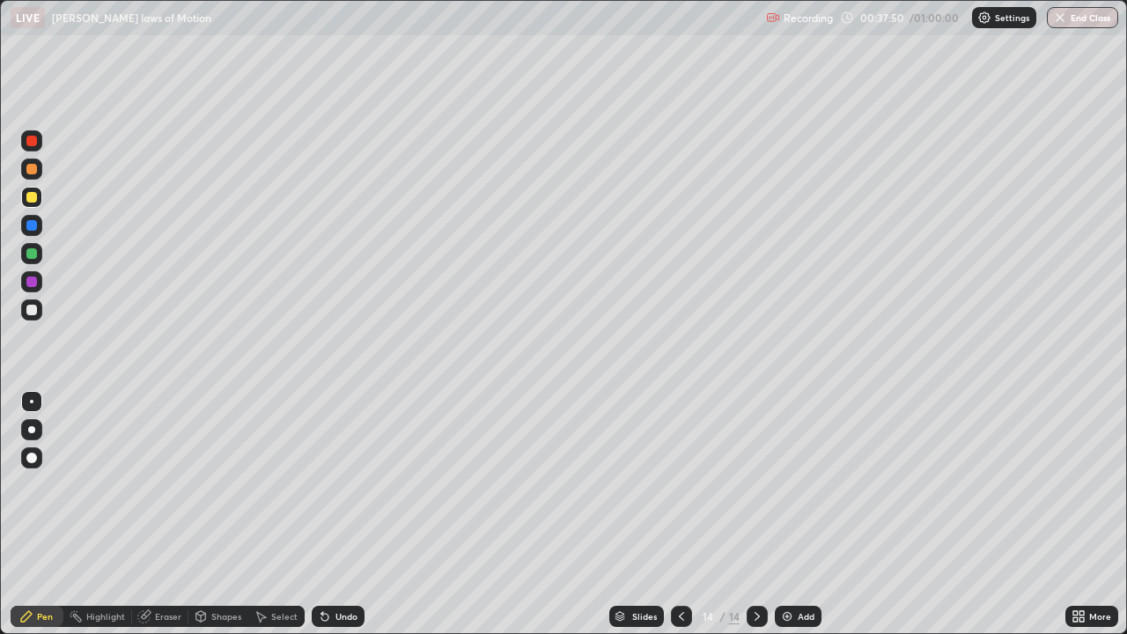
click at [336, 514] on div "Undo" at bounding box center [346, 616] width 22 height 9
click at [341, 514] on div "Undo" at bounding box center [338, 615] width 53 height 21
click at [797, 514] on div "Add" at bounding box center [805, 616] width 17 height 9
click at [217, 514] on div "Shapes" at bounding box center [218, 615] width 60 height 21
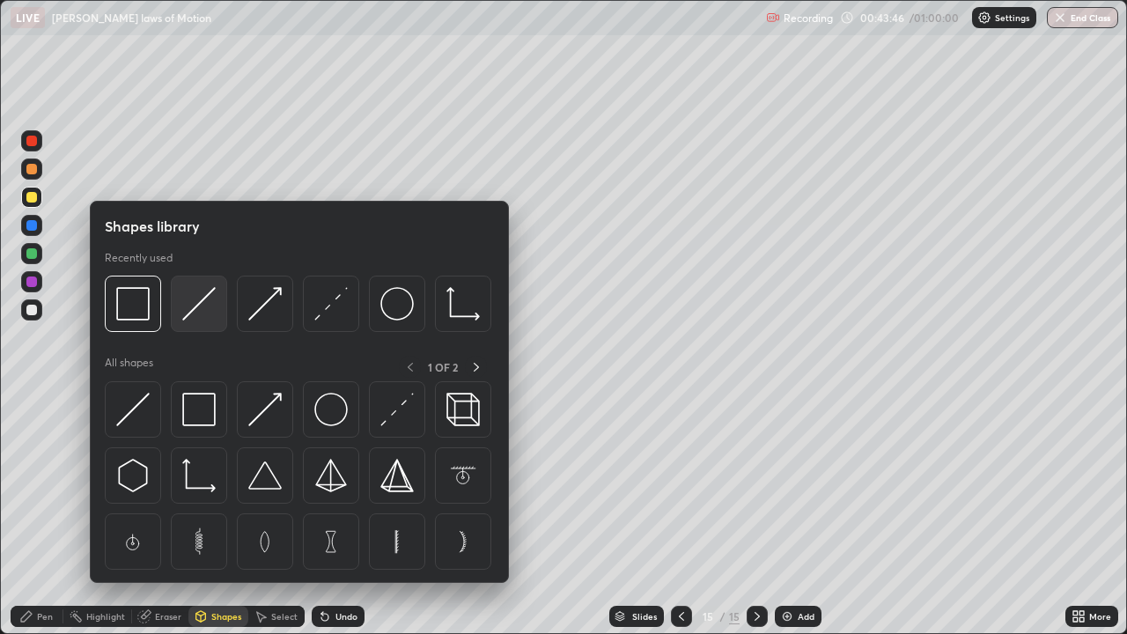
click at [189, 310] on img at bounding box center [198, 303] width 33 height 33
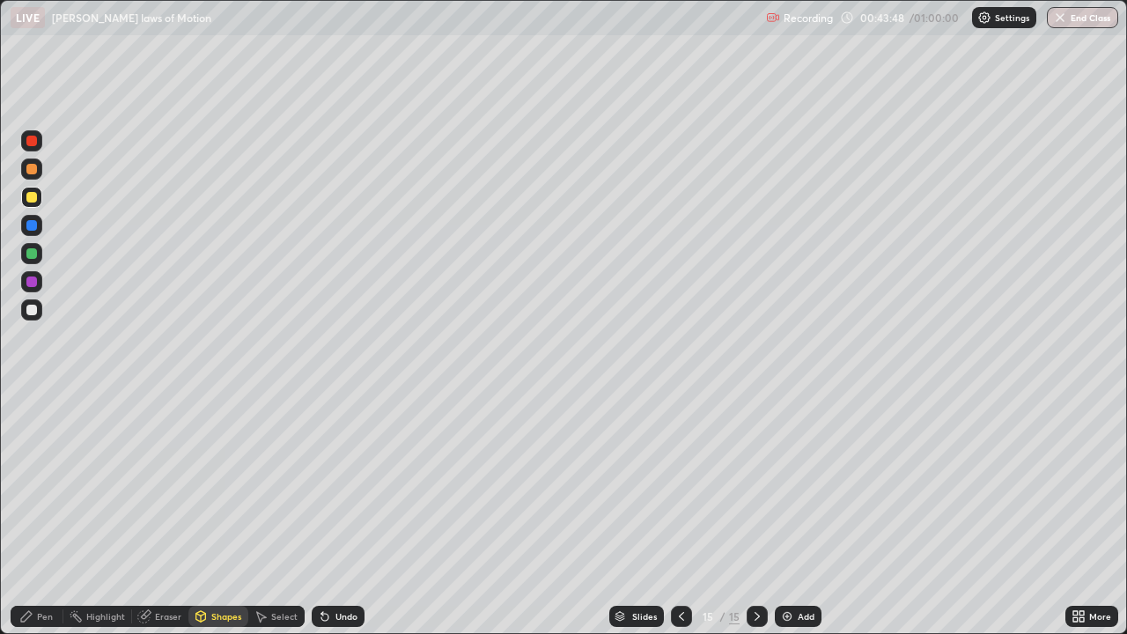
click at [216, 514] on div "Shapes" at bounding box center [226, 616] width 30 height 9
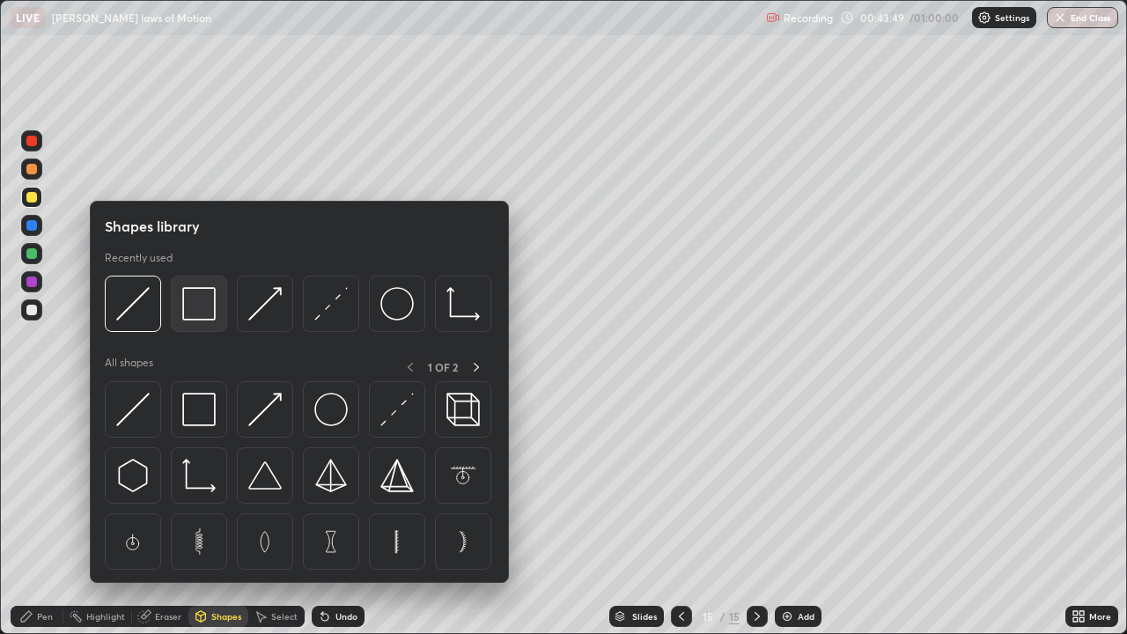
click at [200, 304] on img at bounding box center [198, 303] width 33 height 33
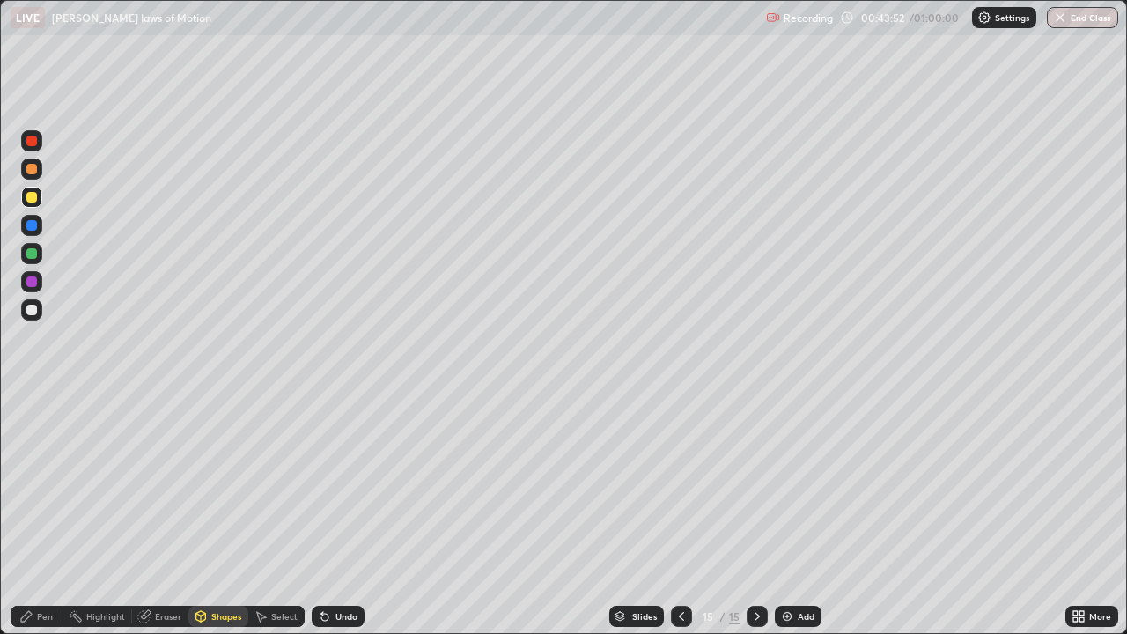
click at [222, 514] on div "Shapes" at bounding box center [226, 616] width 30 height 9
click at [43, 514] on div "Pen" at bounding box center [45, 616] width 16 height 9
click at [32, 311] on div at bounding box center [31, 310] width 11 height 11
click at [168, 514] on div "Eraser" at bounding box center [168, 616] width 26 height 9
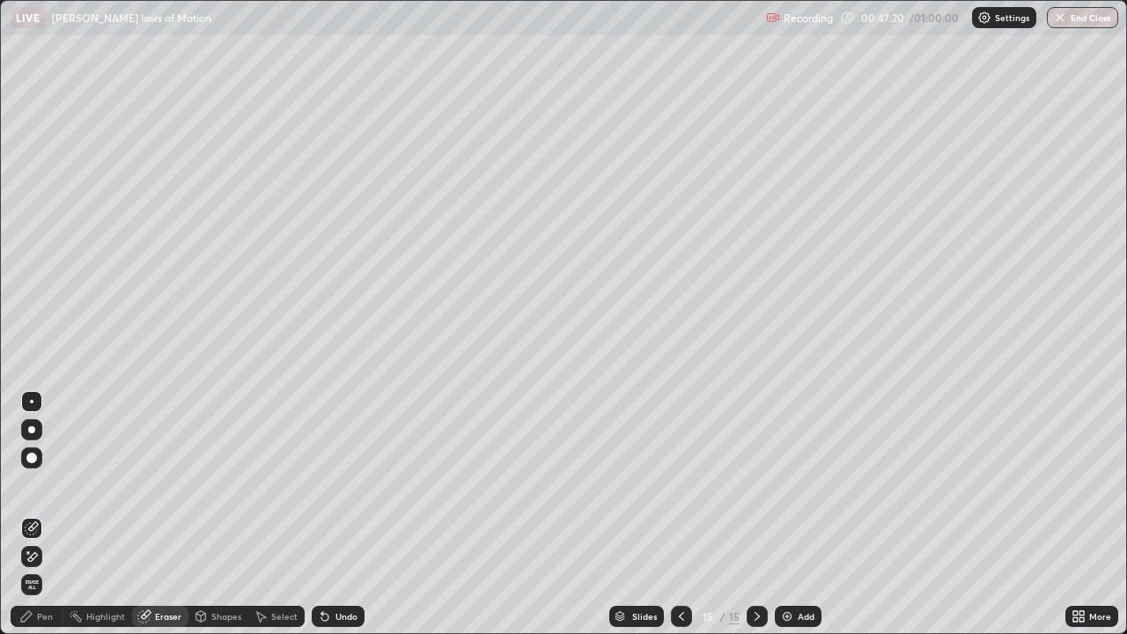
click at [46, 514] on div "Pen" at bounding box center [45, 616] width 16 height 9
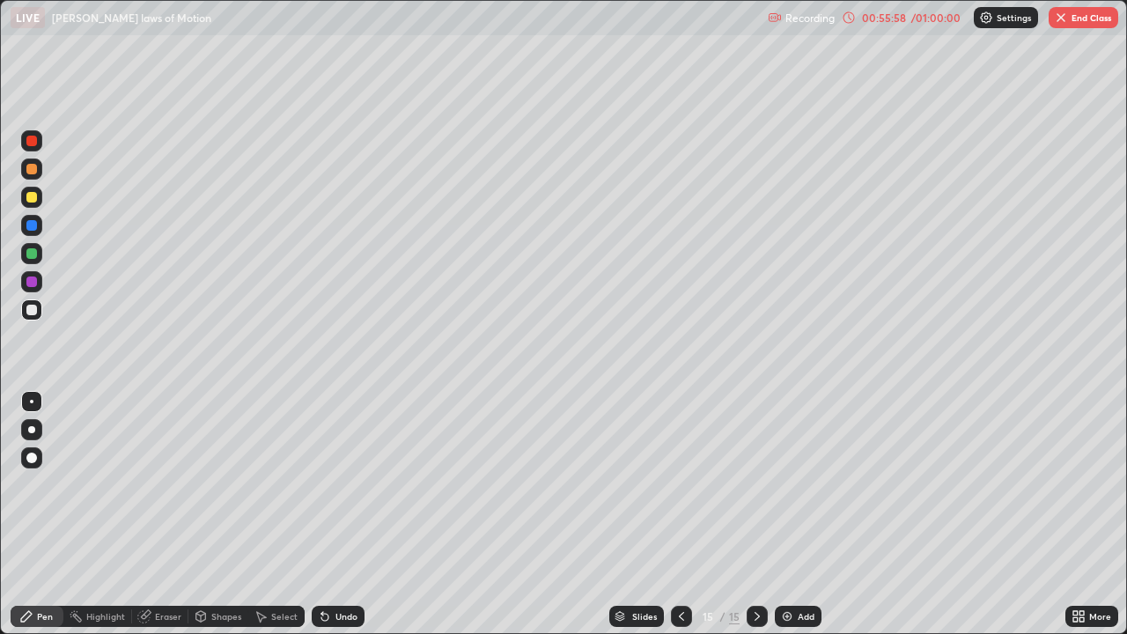
click at [1080, 15] on button "End Class" at bounding box center [1083, 17] width 70 height 21
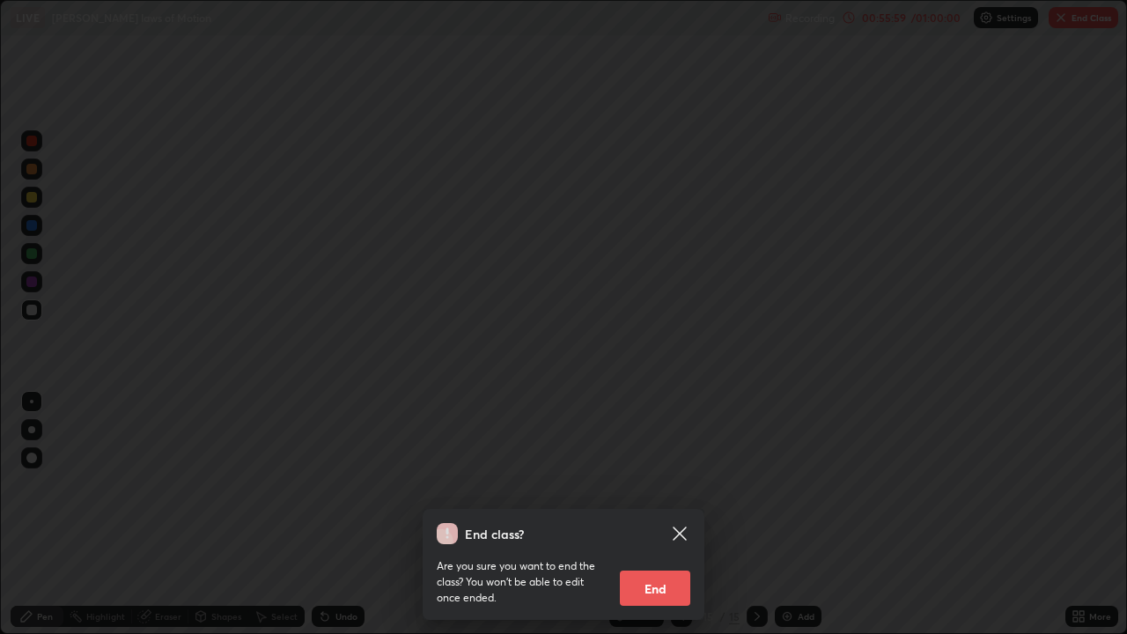
click at [671, 514] on button "End" at bounding box center [655, 587] width 70 height 35
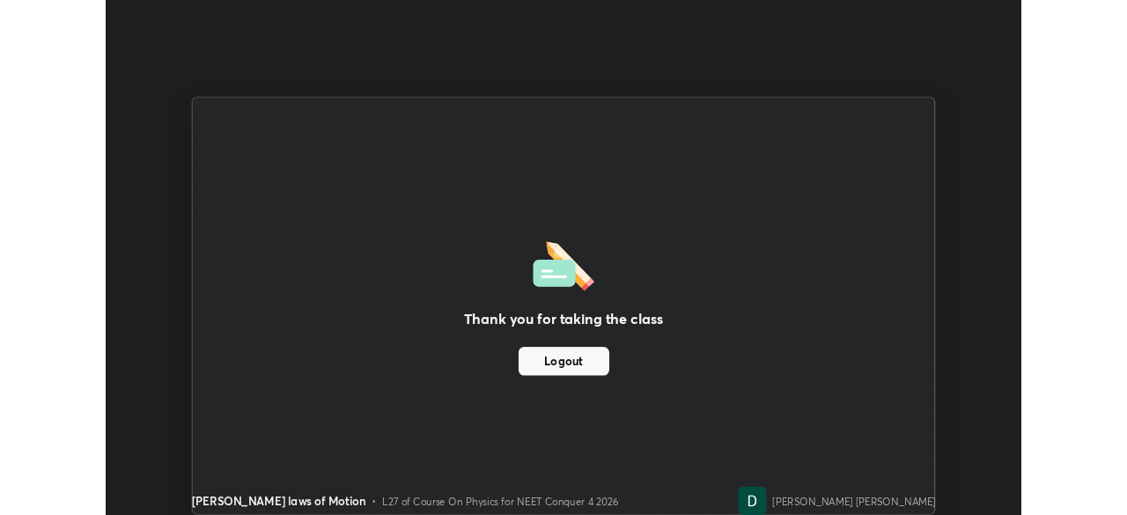
scroll to position [87493, 86881]
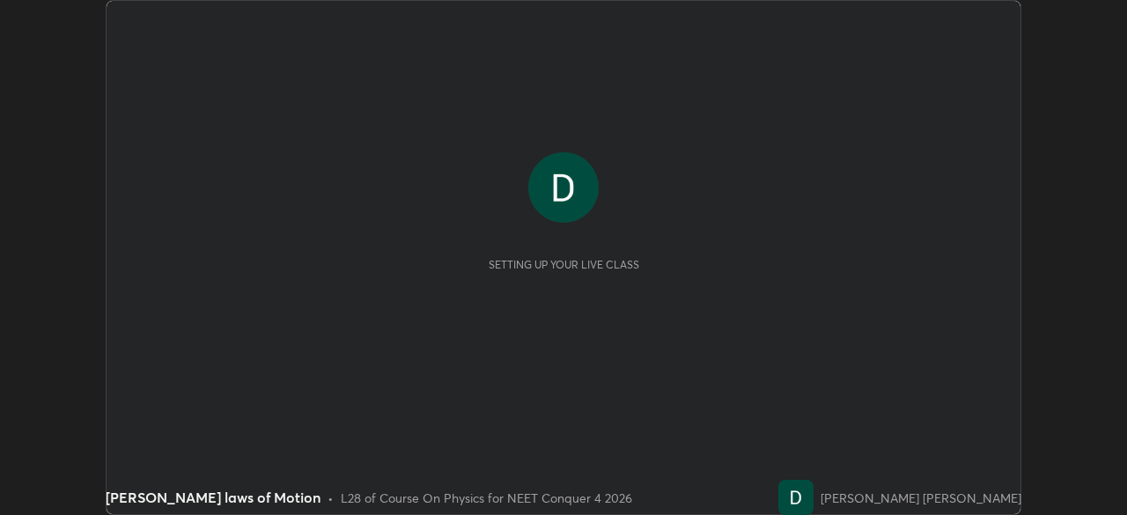
scroll to position [515, 1126]
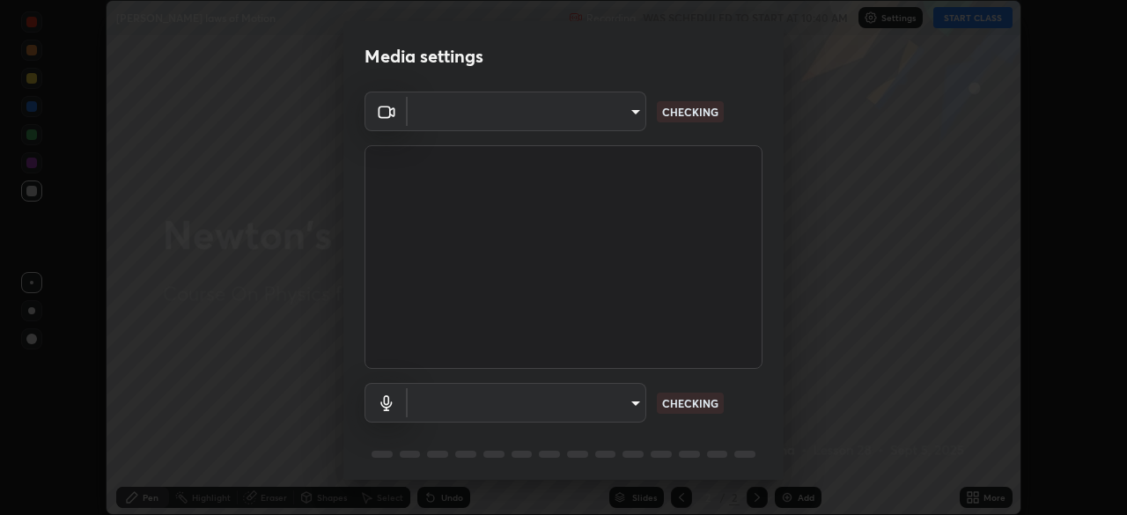
type input "5607bcfbd967db3bf5f76de58c8b00fc12754f2471884d1aaf72f2f6a5703857"
type input "a82489810d3c5c7926a455a641602b05553a4105b931bbe7cb4d02da0f25c2bb"
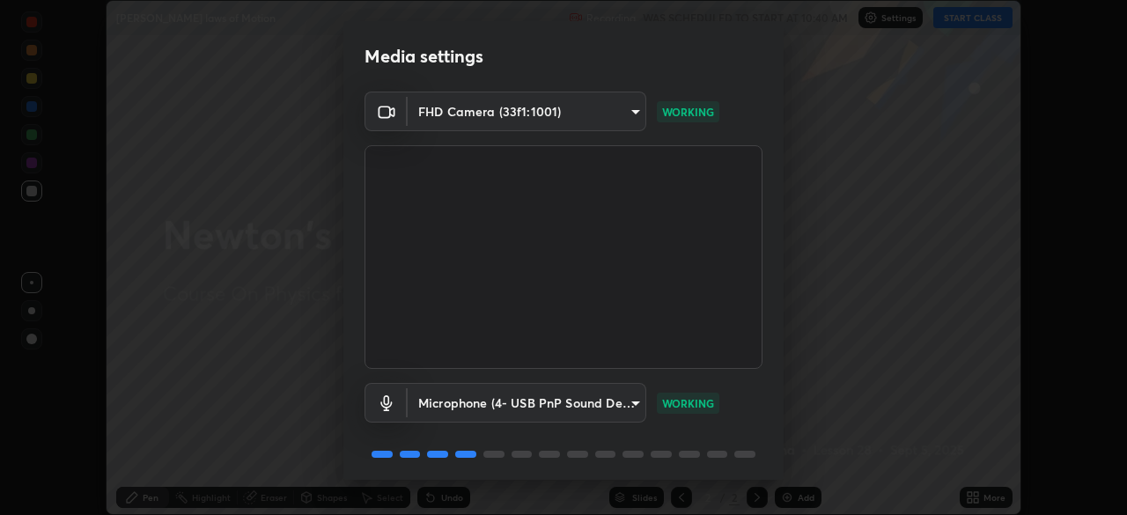
scroll to position [62, 0]
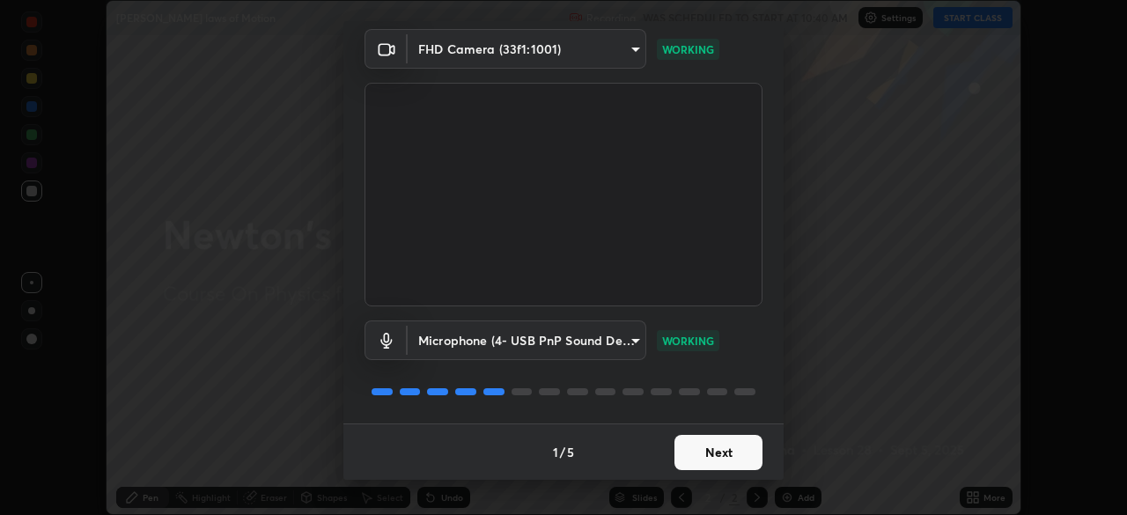
click at [688, 452] on button "Next" at bounding box center [718, 452] width 88 height 35
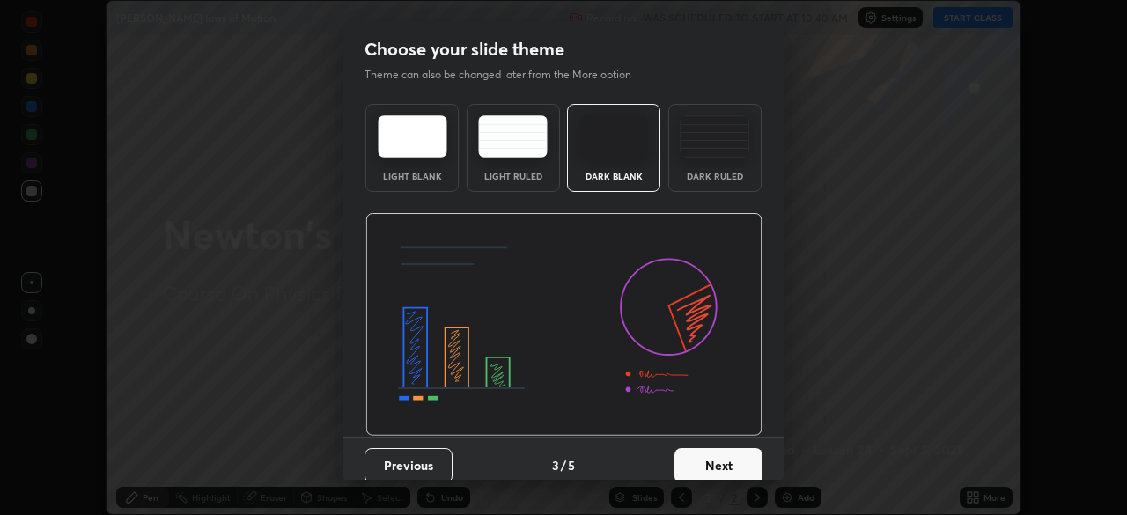
click at [700, 454] on button "Next" at bounding box center [718, 465] width 88 height 35
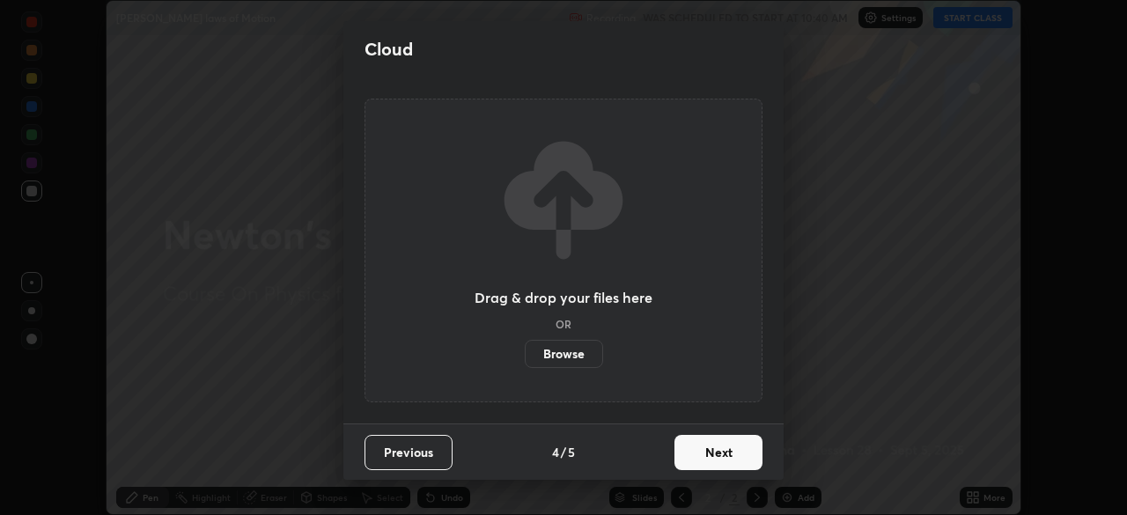
click at [710, 451] on button "Next" at bounding box center [718, 452] width 88 height 35
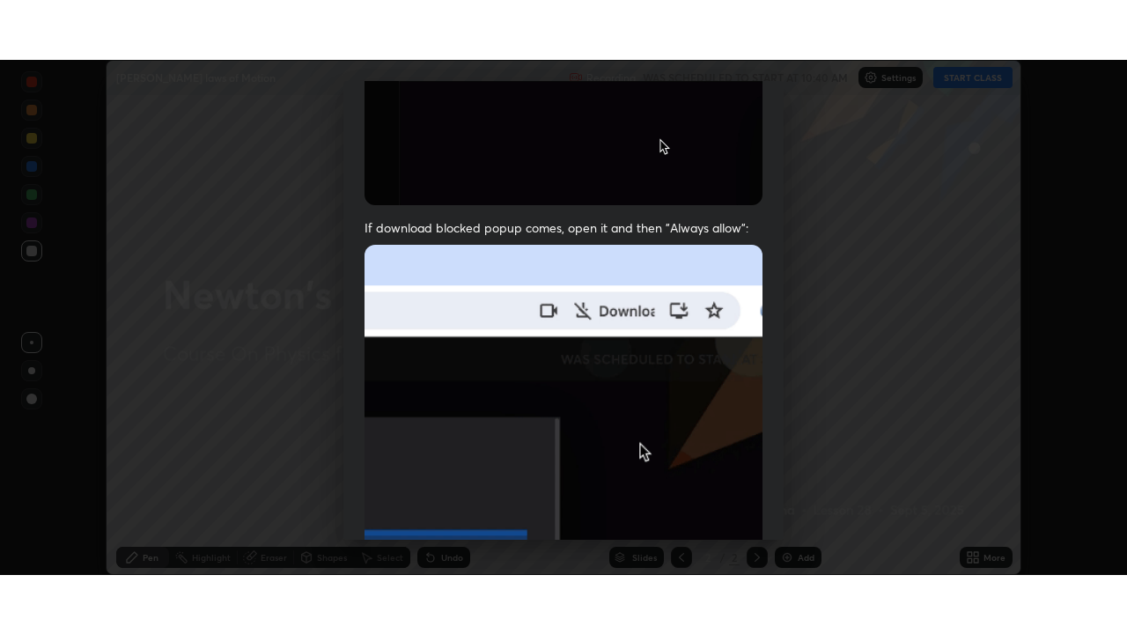
scroll to position [422, 0]
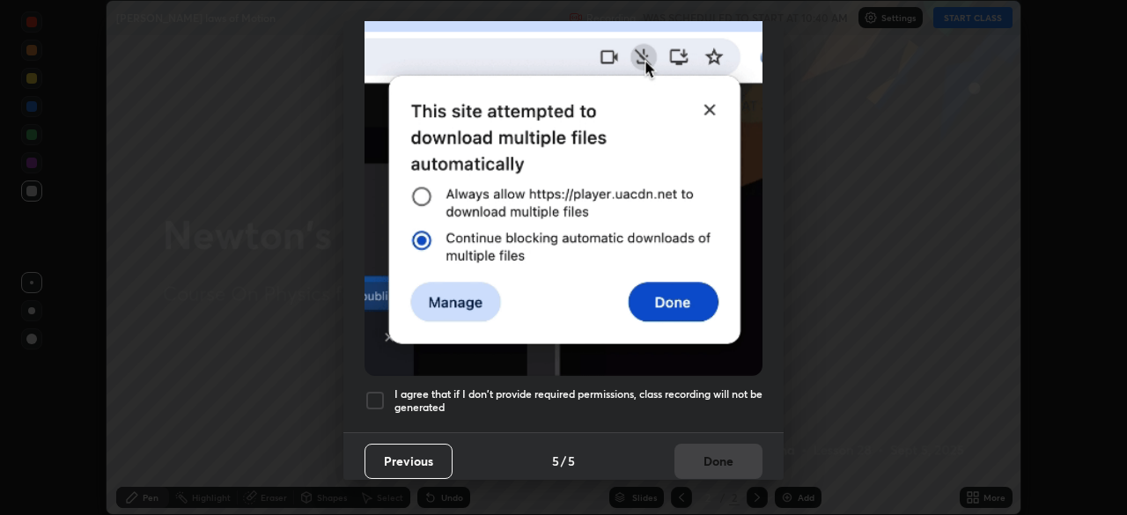
click at [383, 390] on div at bounding box center [374, 400] width 21 height 21
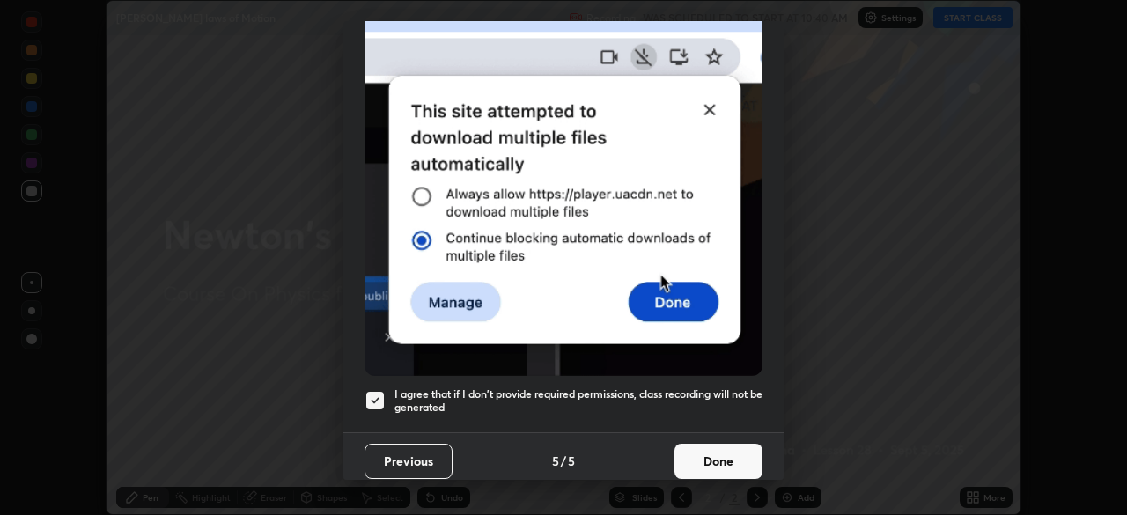
click at [682, 448] on button "Done" at bounding box center [718, 461] width 88 height 35
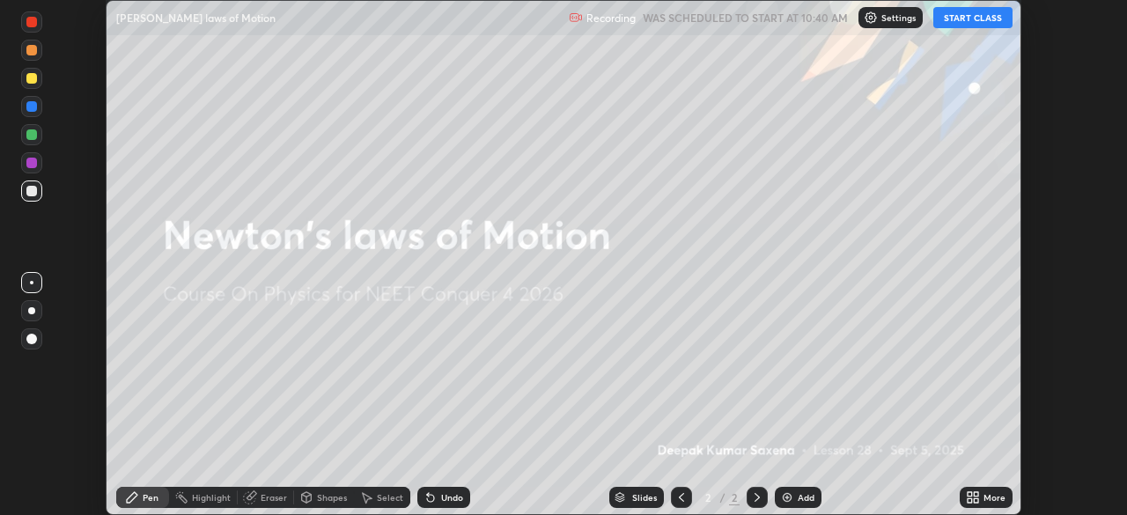
click at [966, 495] on icon at bounding box center [972, 497] width 14 height 14
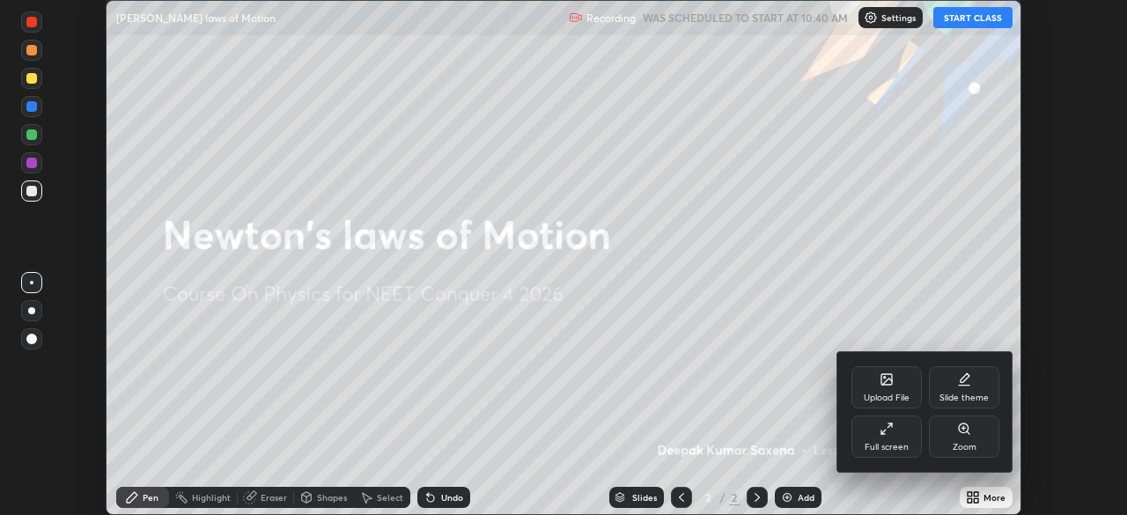
click at [886, 431] on icon at bounding box center [886, 429] width 14 height 14
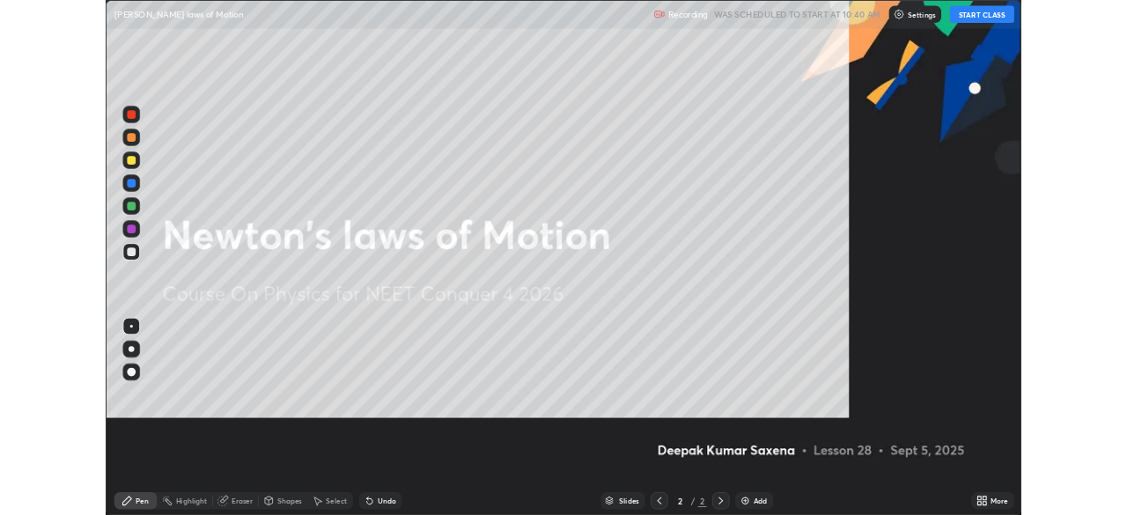
scroll to position [634, 1127]
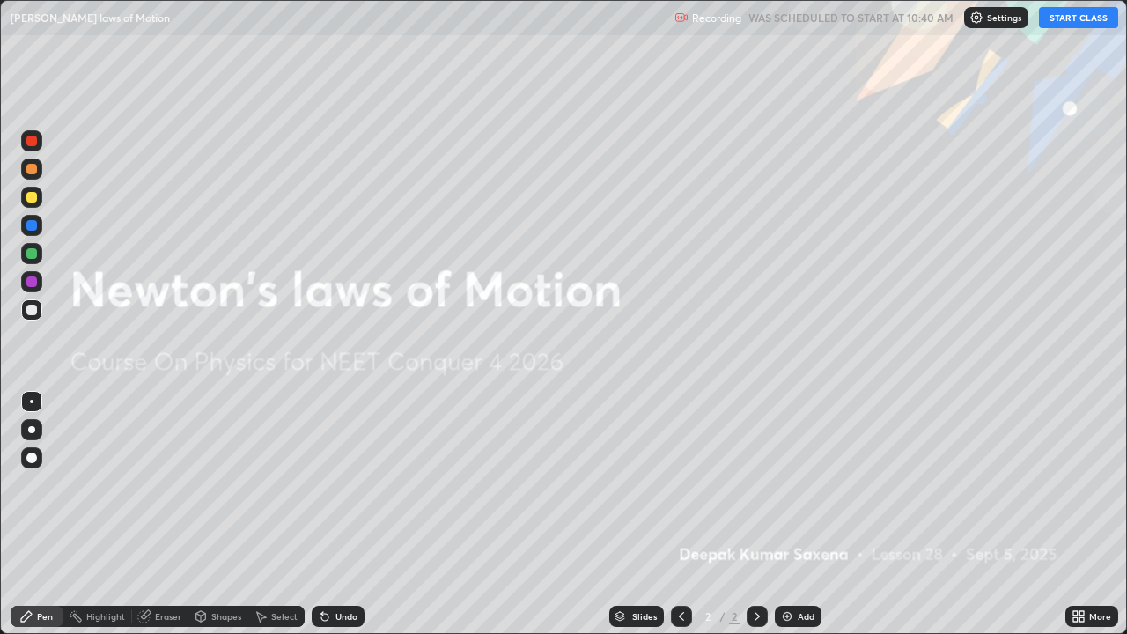
click at [1054, 23] on button "START CLASS" at bounding box center [1077, 17] width 79 height 21
click at [812, 514] on div "Add" at bounding box center [805, 616] width 17 height 9
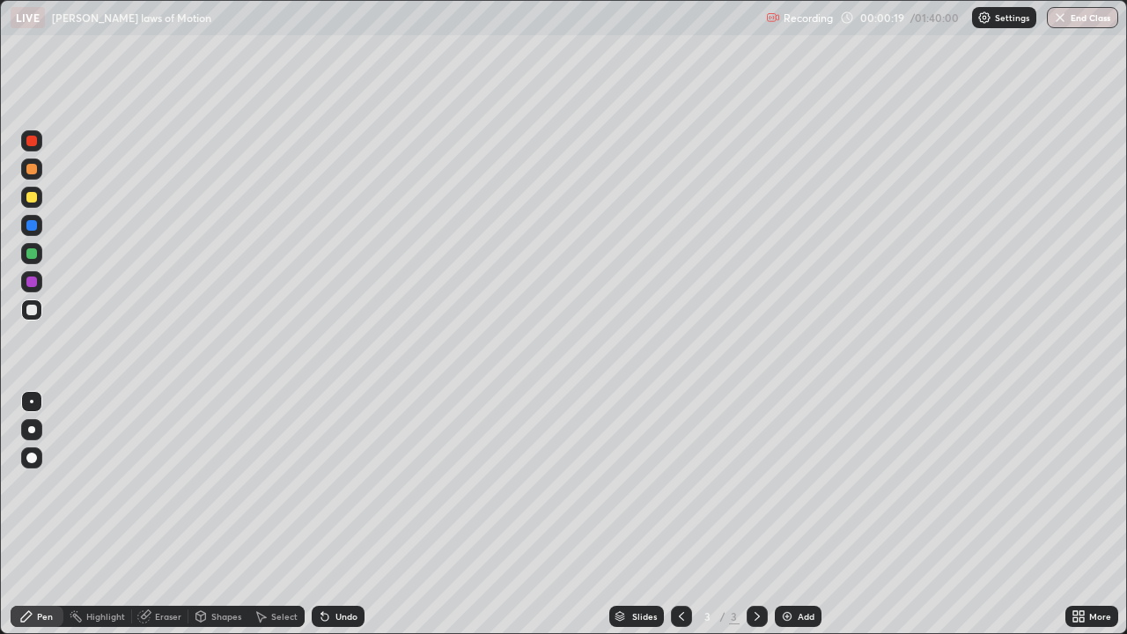
click at [217, 514] on div "Shapes" at bounding box center [226, 616] width 30 height 9
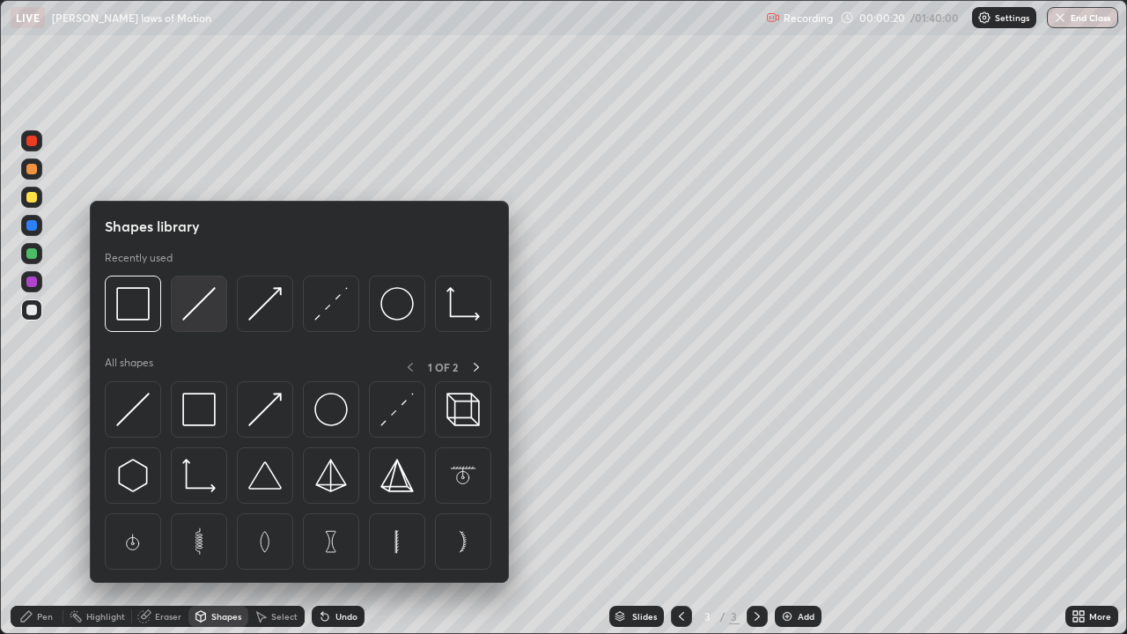
click at [202, 311] on img at bounding box center [198, 303] width 33 height 33
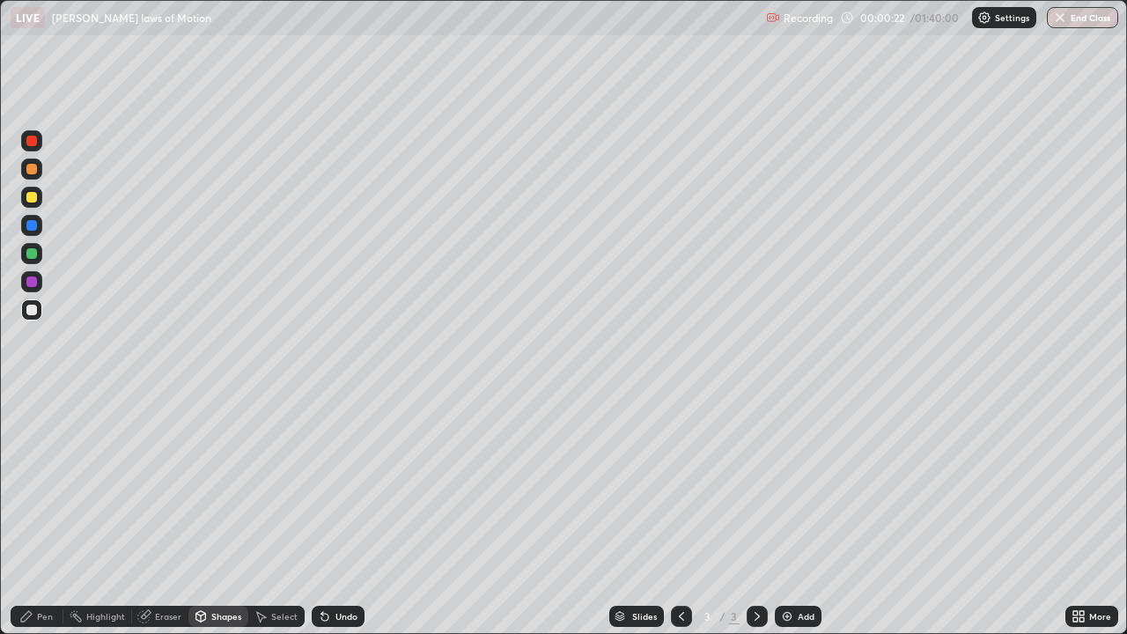
click at [234, 514] on div "Shapes" at bounding box center [226, 616] width 30 height 9
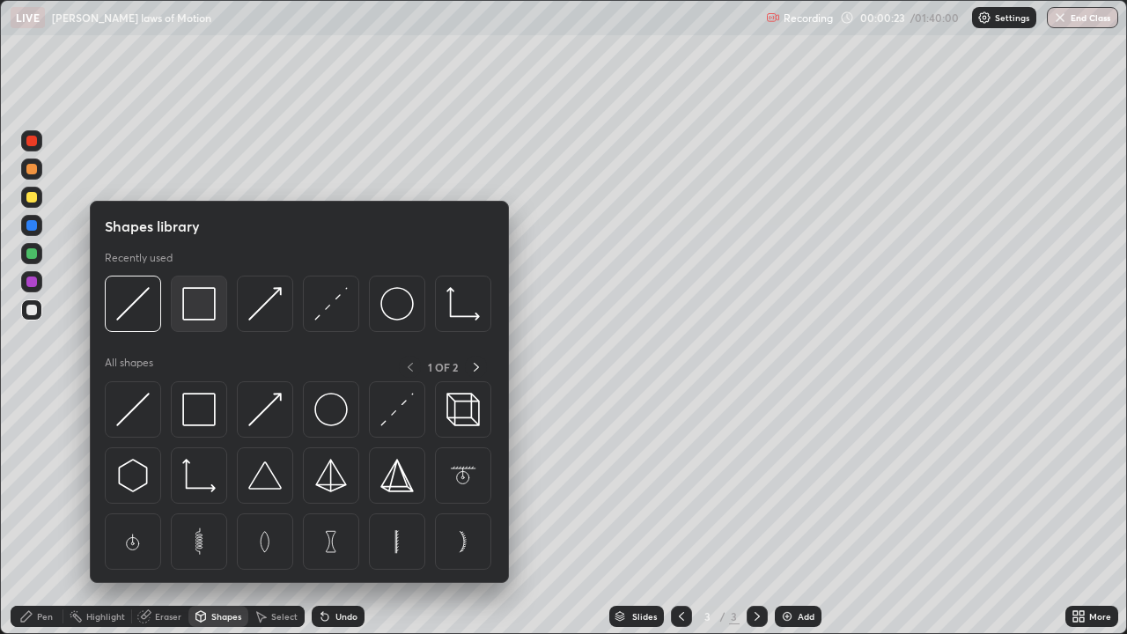
click at [200, 311] on img at bounding box center [198, 303] width 33 height 33
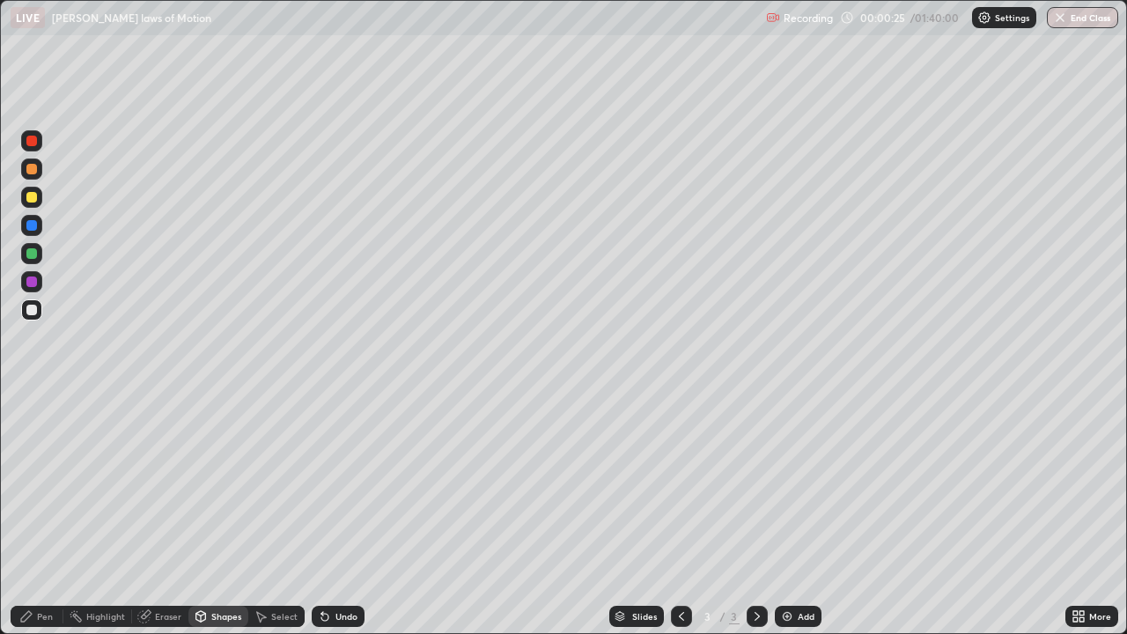
click at [31, 308] on div at bounding box center [31, 310] width 11 height 11
click at [33, 195] on div at bounding box center [31, 197] width 11 height 11
click at [37, 514] on div "Pen" at bounding box center [45, 616] width 16 height 9
click at [29, 309] on div at bounding box center [31, 310] width 11 height 11
click at [805, 514] on div "Add" at bounding box center [805, 616] width 17 height 9
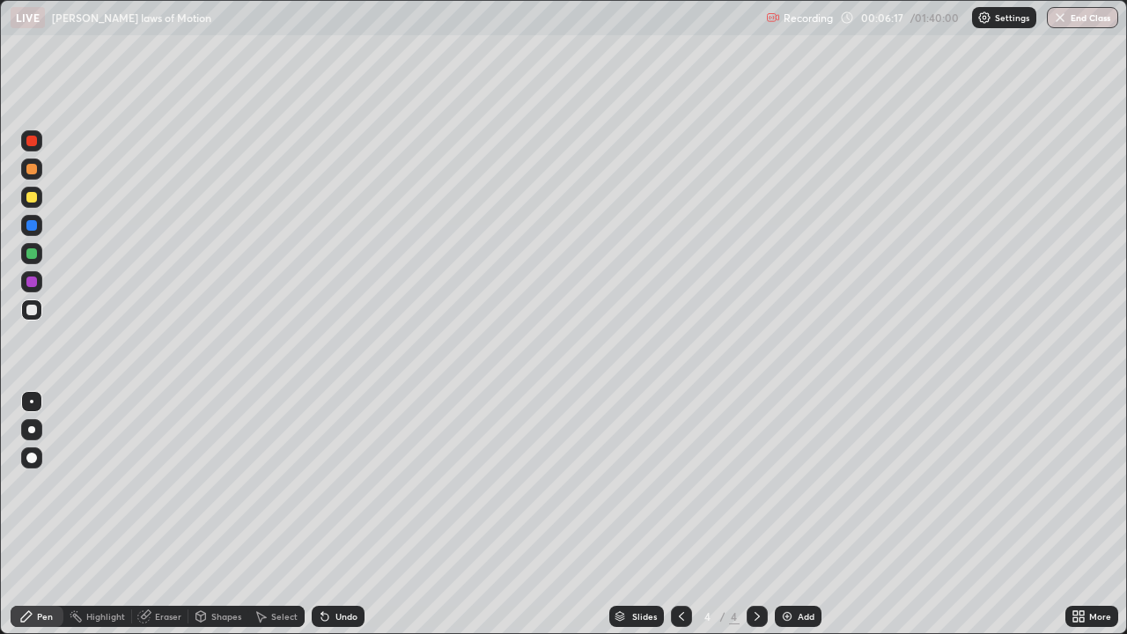
click at [34, 196] on div at bounding box center [31, 197] width 11 height 11
click at [806, 514] on div "Add" at bounding box center [805, 616] width 17 height 9
click at [224, 514] on div "Shapes" at bounding box center [226, 616] width 30 height 9
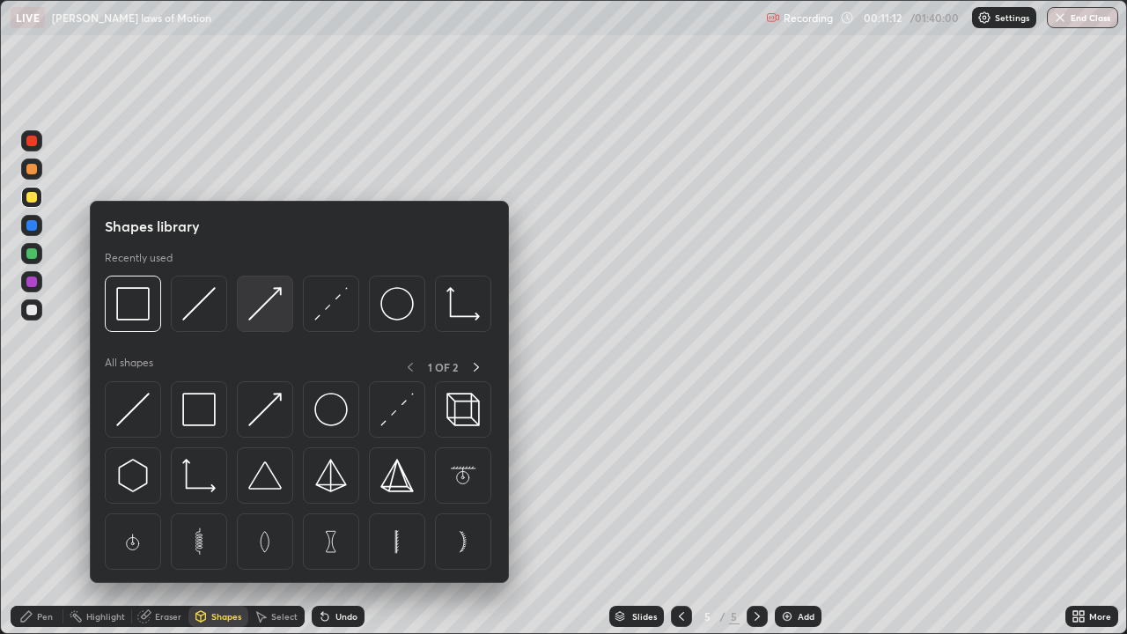
click at [263, 308] on img at bounding box center [264, 303] width 33 height 33
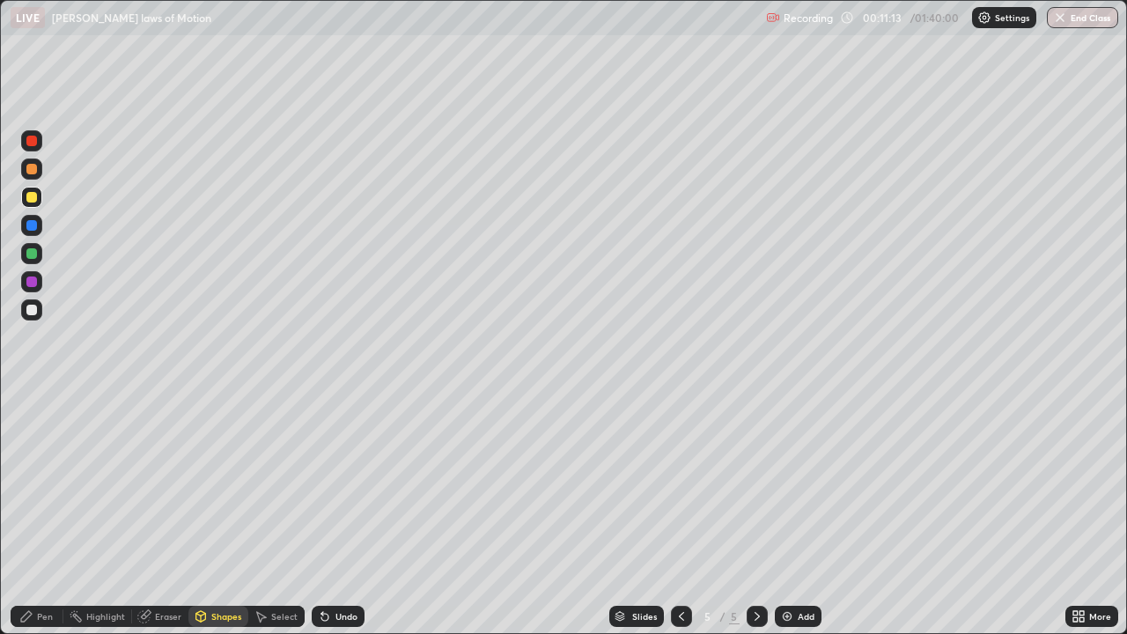
click at [209, 514] on div "Shapes" at bounding box center [218, 615] width 60 height 21
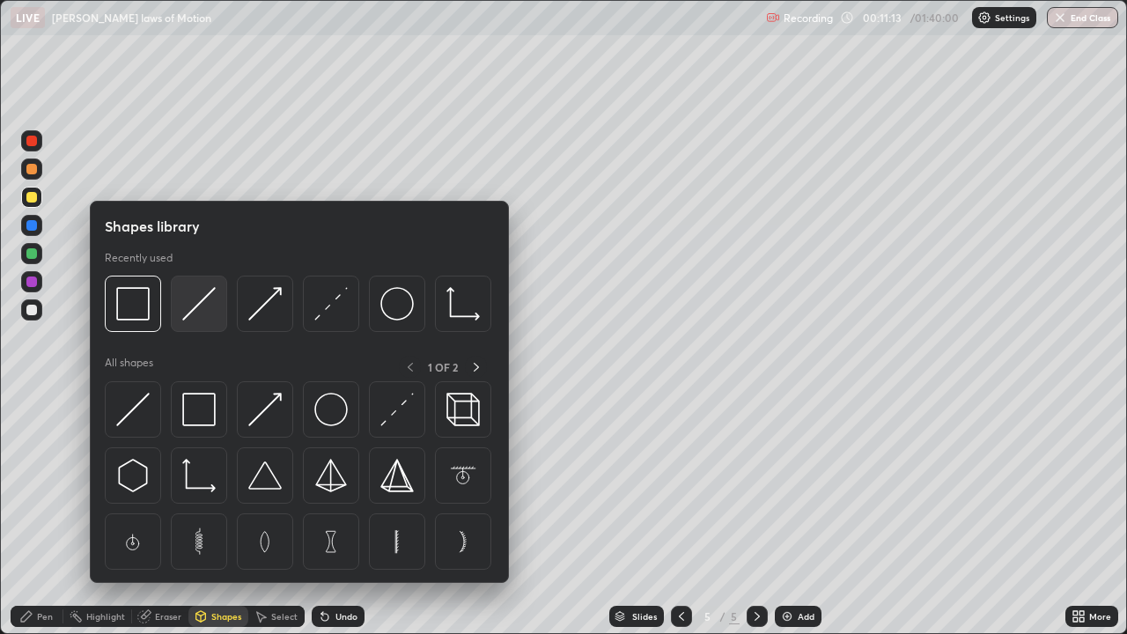
click at [196, 312] on img at bounding box center [198, 303] width 33 height 33
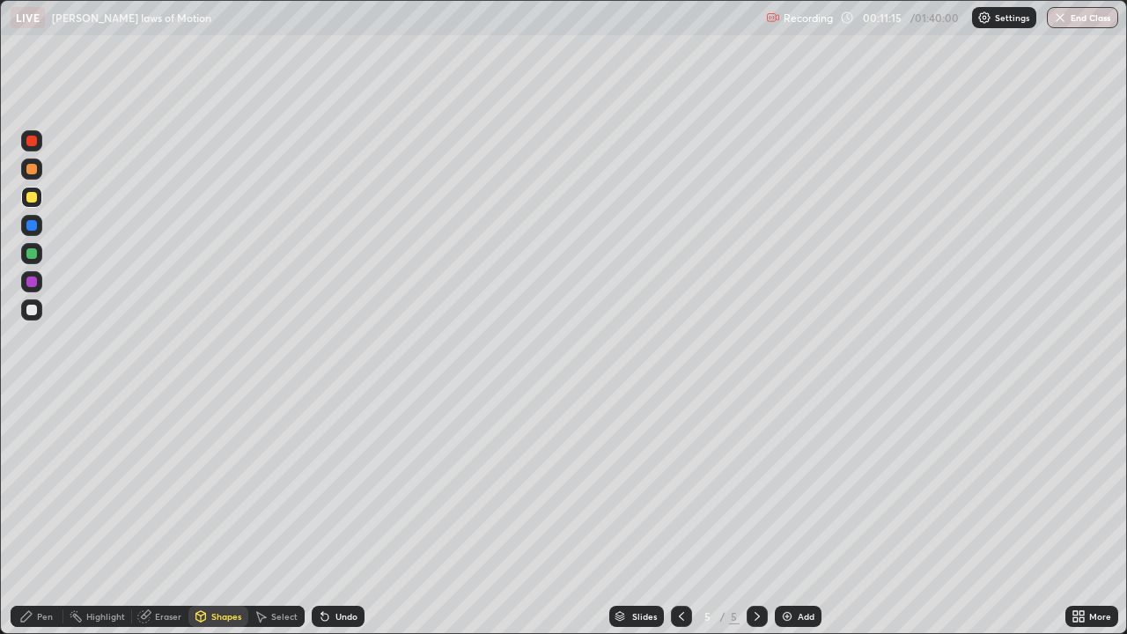
click at [225, 514] on div "Shapes" at bounding box center [226, 616] width 30 height 9
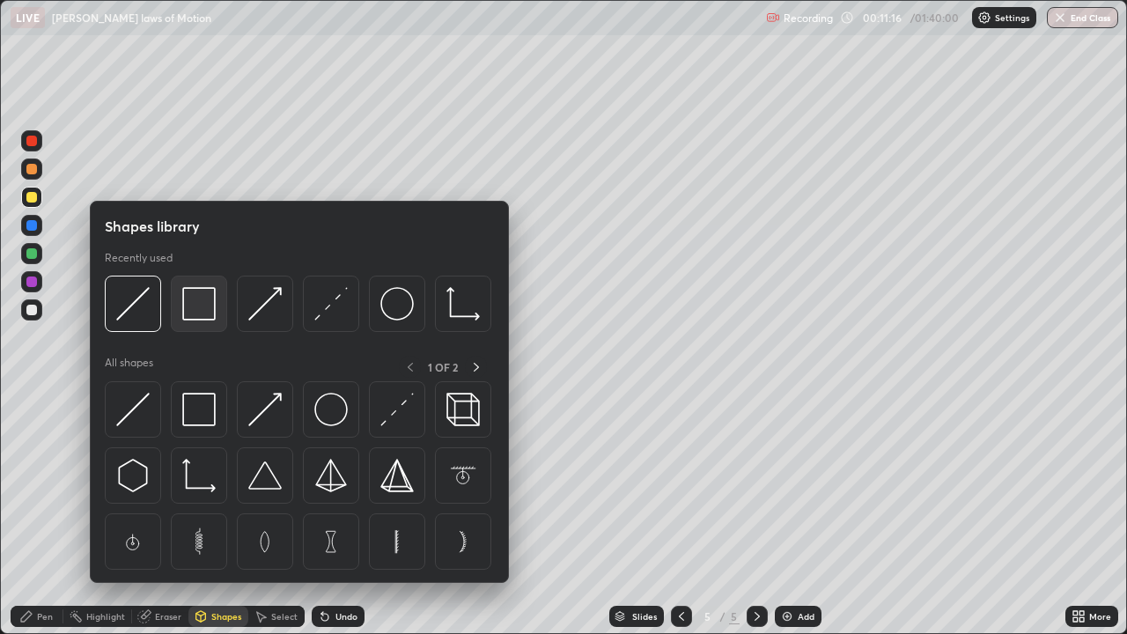
click at [209, 308] on img at bounding box center [198, 303] width 33 height 33
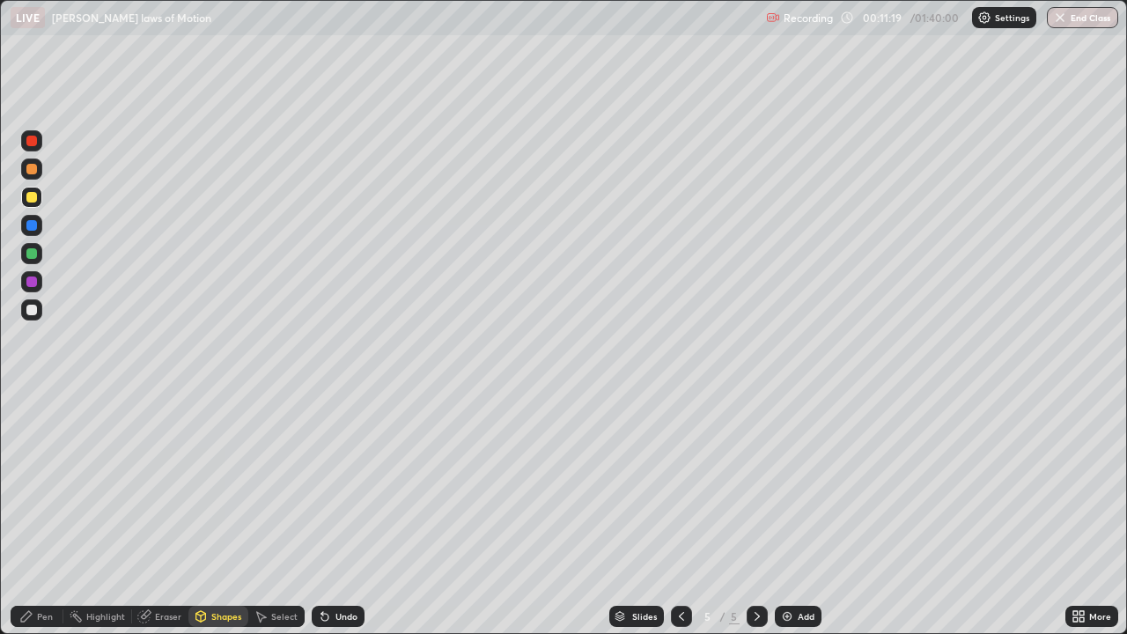
click at [50, 514] on div "Pen" at bounding box center [45, 616] width 16 height 9
click at [792, 514] on img at bounding box center [787, 616] width 14 height 14
click at [782, 514] on img at bounding box center [787, 616] width 14 height 14
click at [224, 514] on div "Shapes" at bounding box center [226, 616] width 30 height 9
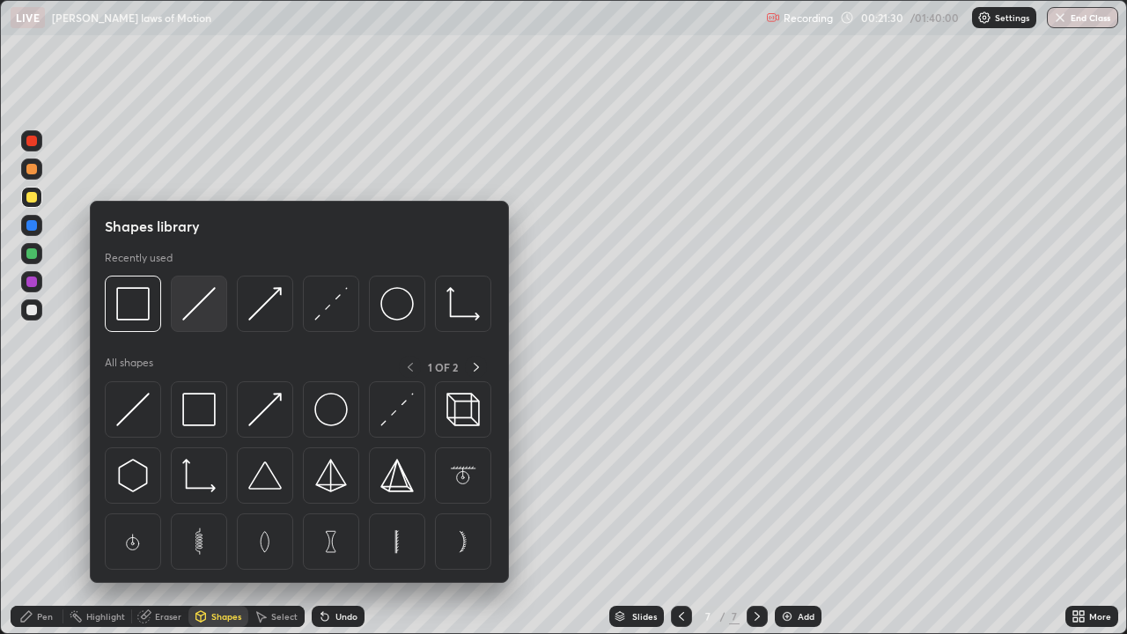
click at [204, 306] on img at bounding box center [198, 303] width 33 height 33
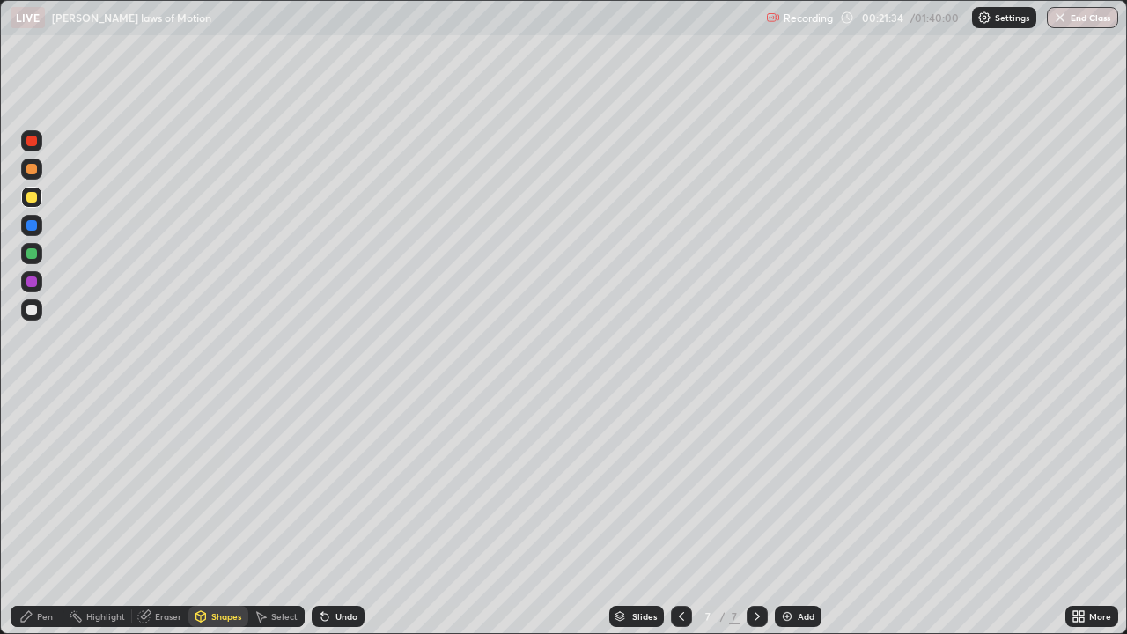
click at [39, 514] on div "Pen" at bounding box center [45, 616] width 16 height 9
click at [33, 310] on div at bounding box center [31, 310] width 11 height 11
click at [337, 514] on div "Undo" at bounding box center [346, 616] width 22 height 9
click at [331, 514] on div "Undo" at bounding box center [338, 615] width 53 height 21
click at [335, 514] on div "Undo" at bounding box center [346, 616] width 22 height 9
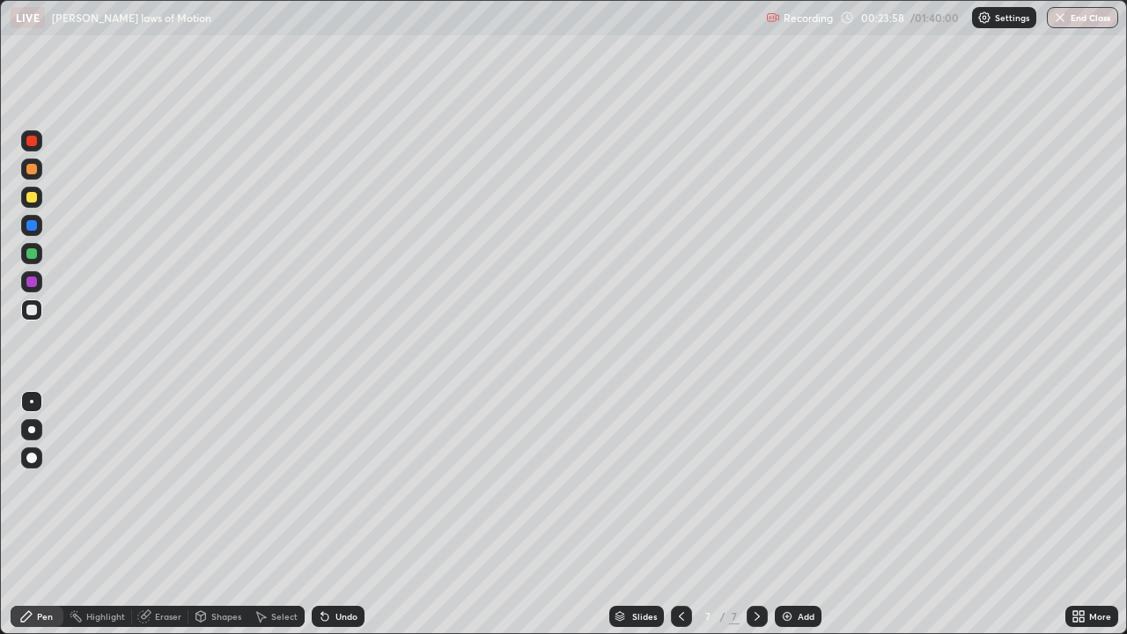
click at [335, 514] on div "Undo" at bounding box center [346, 616] width 22 height 9
click at [343, 514] on div "Undo" at bounding box center [346, 616] width 22 height 9
click at [803, 514] on div "Add" at bounding box center [797, 615] width 47 height 21
click at [30, 197] on div at bounding box center [31, 197] width 11 height 11
click at [168, 514] on div "Eraser" at bounding box center [168, 616] width 26 height 9
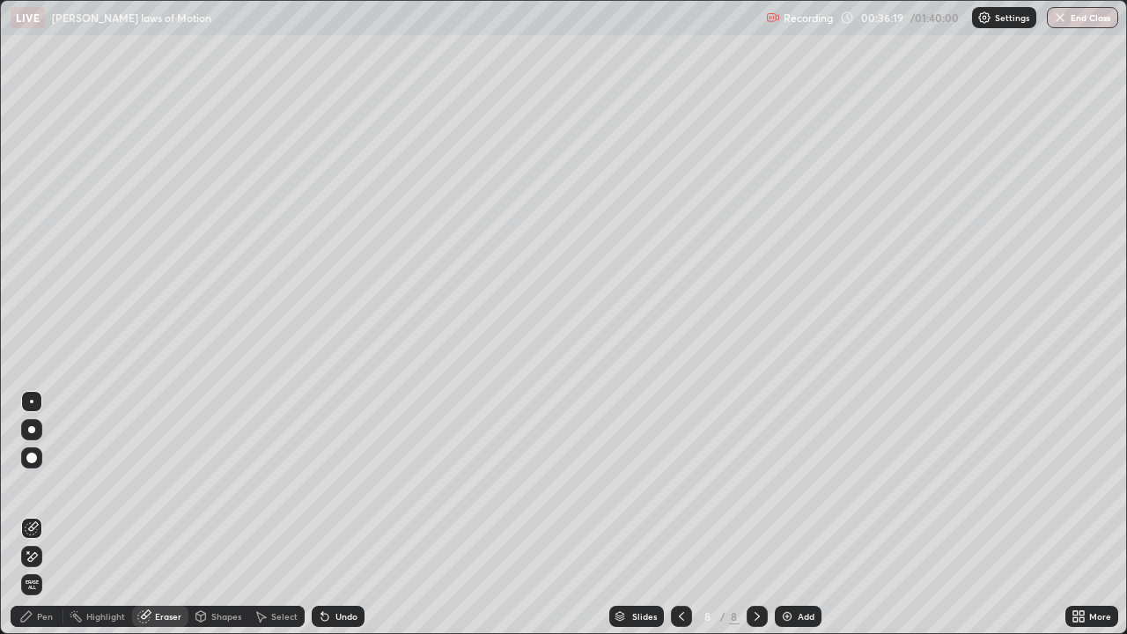
click at [31, 463] on div at bounding box center [31, 457] width 21 height 21
click at [55, 514] on div "Pen" at bounding box center [37, 615] width 53 height 21
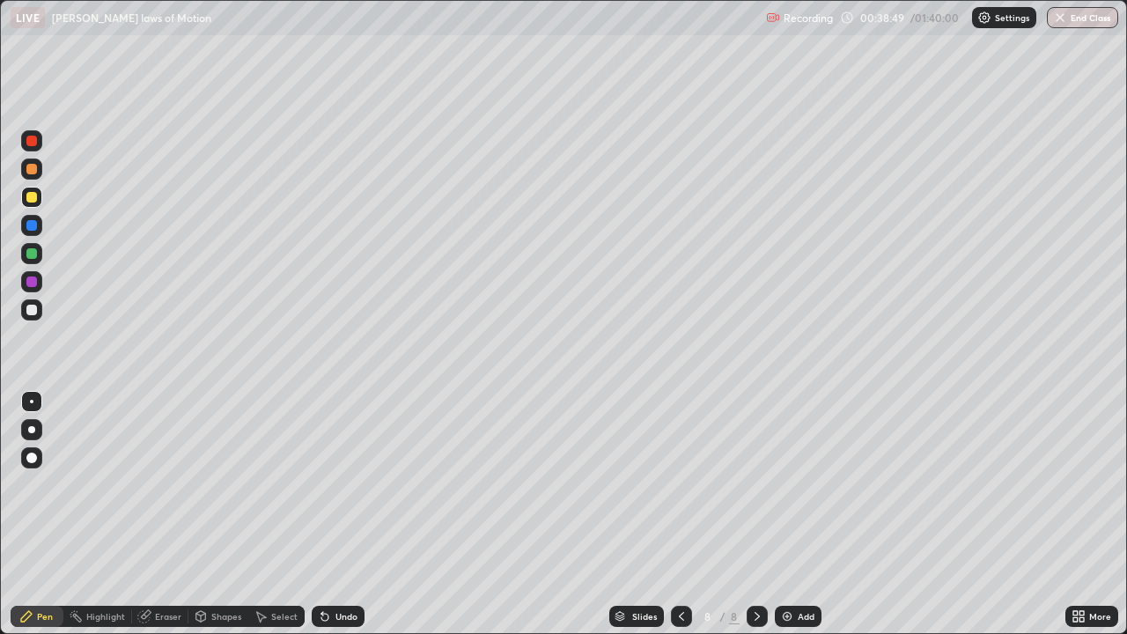
click at [162, 514] on div "Eraser" at bounding box center [168, 616] width 26 height 9
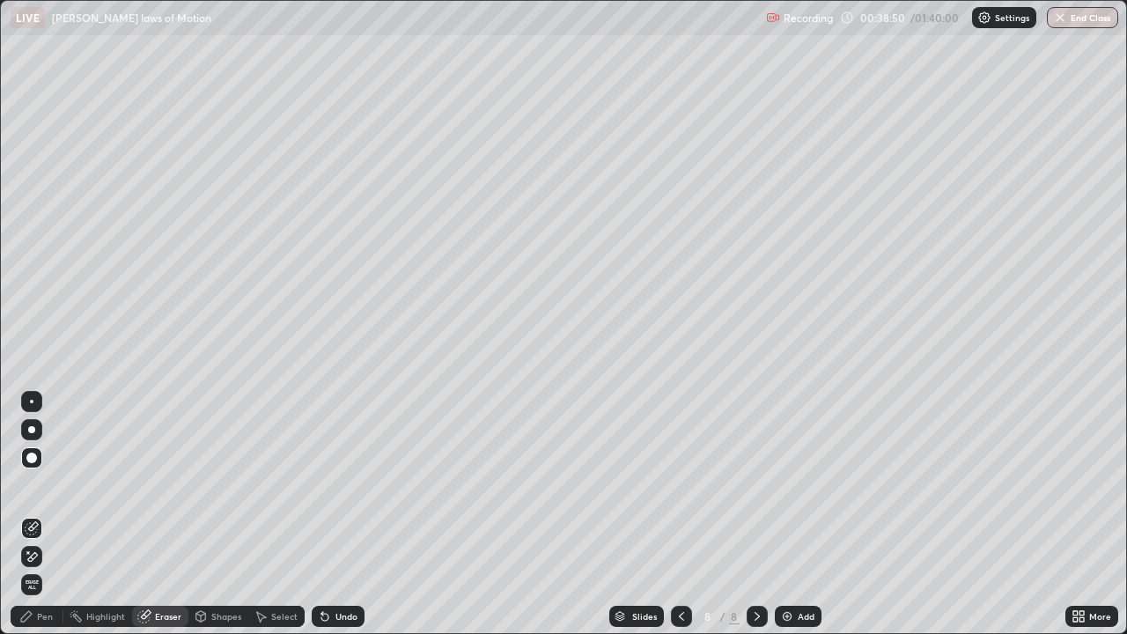
click at [31, 402] on div at bounding box center [32, 402] width 4 height 4
click at [46, 514] on div "Pen" at bounding box center [45, 616] width 16 height 9
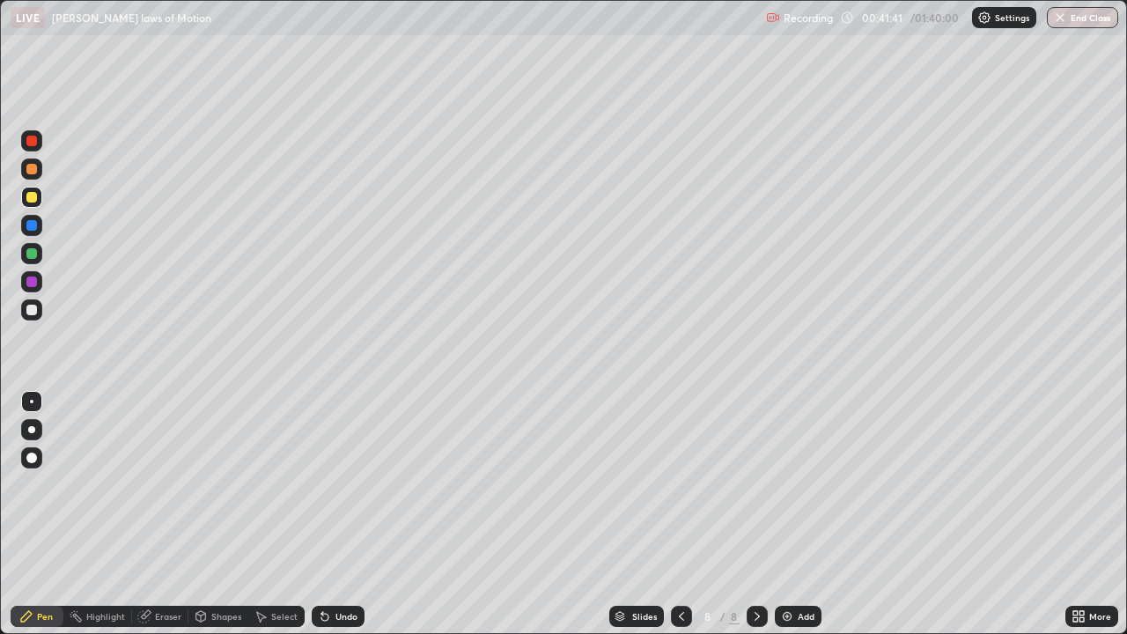
click at [792, 514] on div "Add" at bounding box center [797, 615] width 47 height 21
click at [33, 313] on div at bounding box center [31, 310] width 11 height 11
click at [46, 514] on div "Pen" at bounding box center [45, 616] width 16 height 9
click at [216, 514] on div "Shapes" at bounding box center [226, 616] width 30 height 9
click at [48, 514] on div "Pen" at bounding box center [37, 615] width 53 height 21
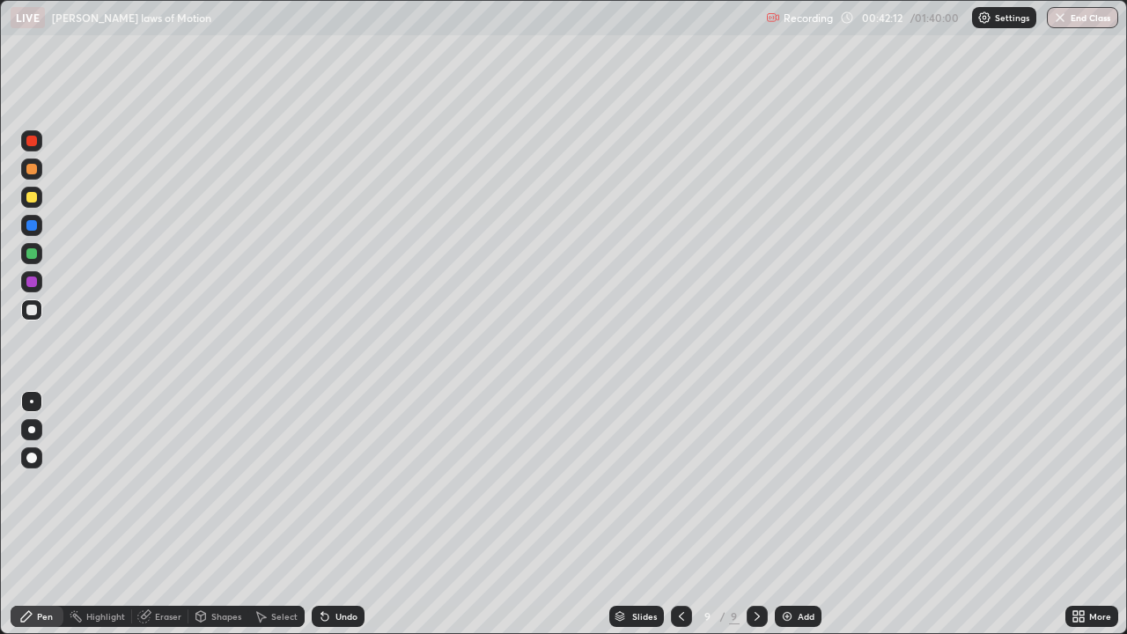
click at [212, 514] on div "Shapes" at bounding box center [226, 616] width 30 height 9
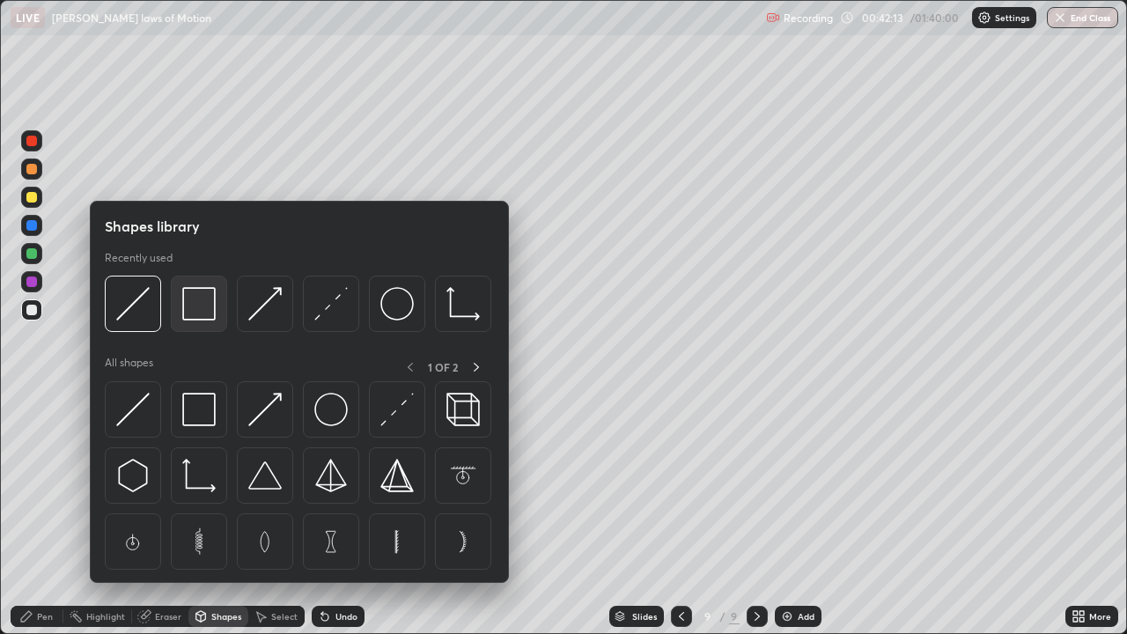
click at [191, 309] on img at bounding box center [198, 303] width 33 height 33
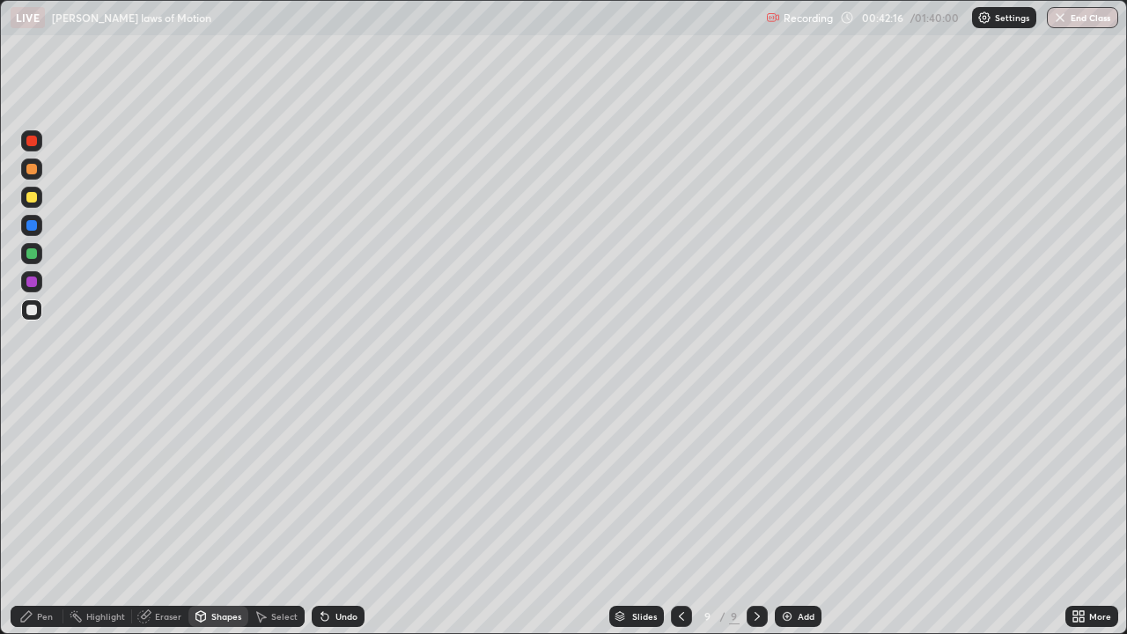
click at [48, 514] on div "Pen" at bounding box center [45, 616] width 16 height 9
click at [207, 514] on div "Shapes" at bounding box center [218, 615] width 60 height 21
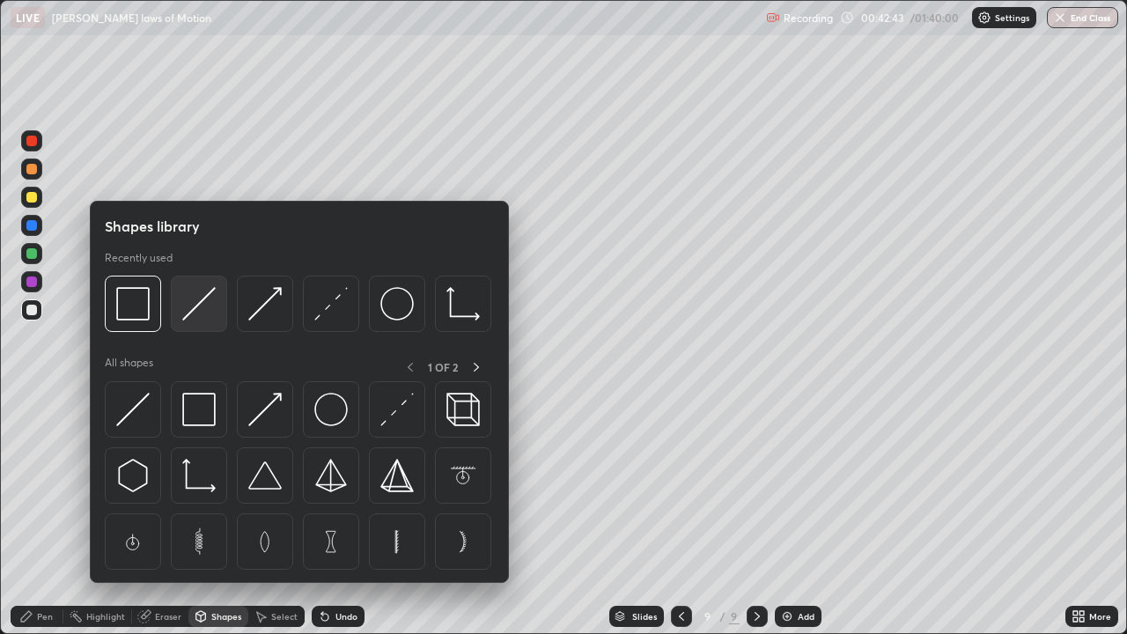
click at [215, 311] on img at bounding box center [198, 303] width 33 height 33
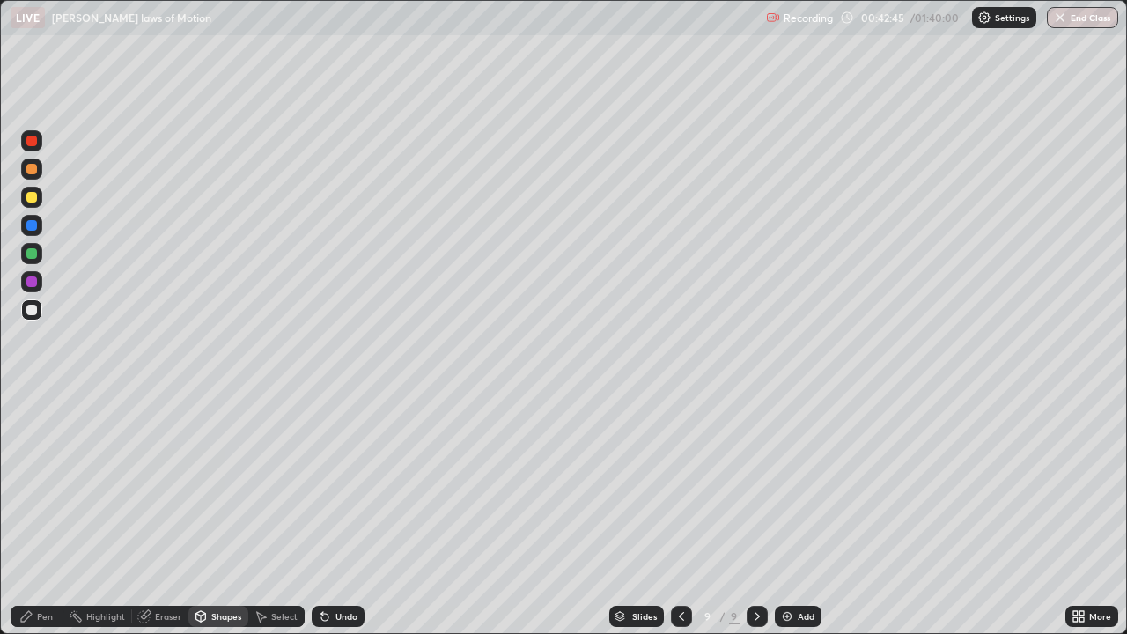
click at [55, 514] on div "Pen" at bounding box center [37, 615] width 53 height 21
click at [230, 514] on div "Shapes" at bounding box center [226, 616] width 30 height 9
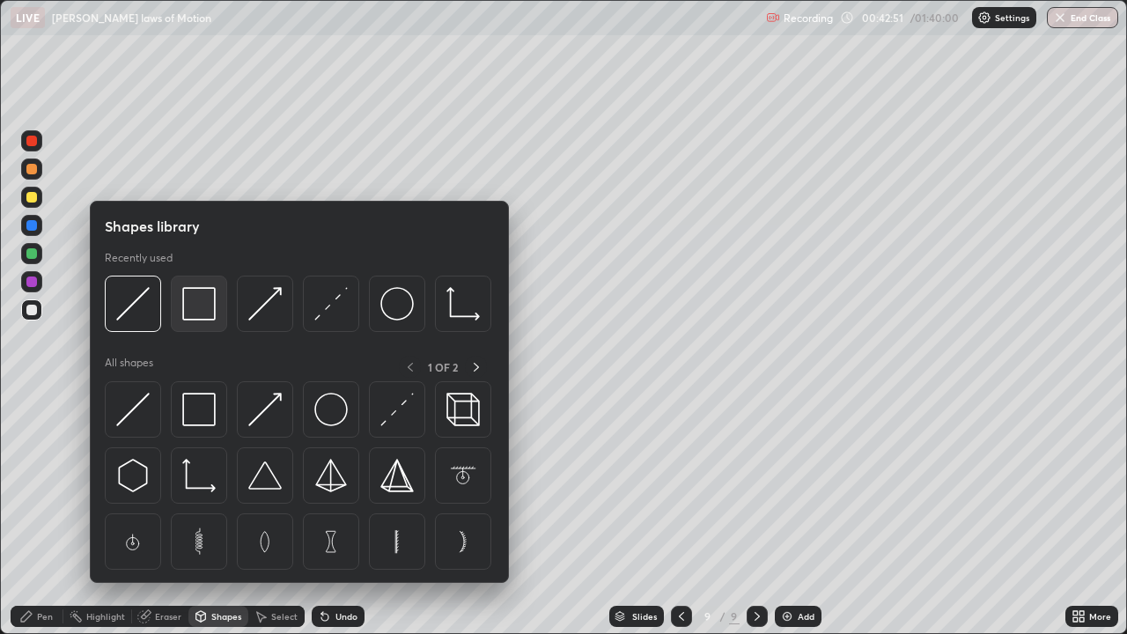
click at [206, 312] on img at bounding box center [198, 303] width 33 height 33
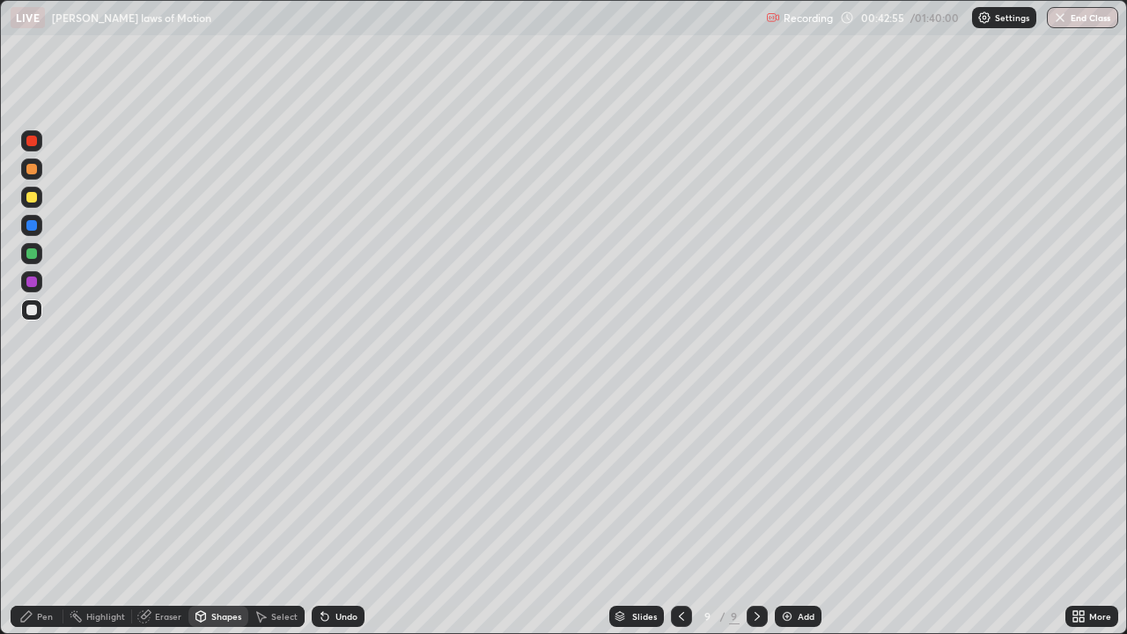
click at [40, 514] on div "Pen" at bounding box center [45, 616] width 16 height 9
click at [339, 514] on div "Undo" at bounding box center [338, 615] width 53 height 21
click at [342, 514] on div "Undo" at bounding box center [338, 615] width 53 height 21
click at [340, 514] on div "Undo" at bounding box center [338, 615] width 53 height 21
click at [338, 514] on div "Undo" at bounding box center [346, 616] width 22 height 9
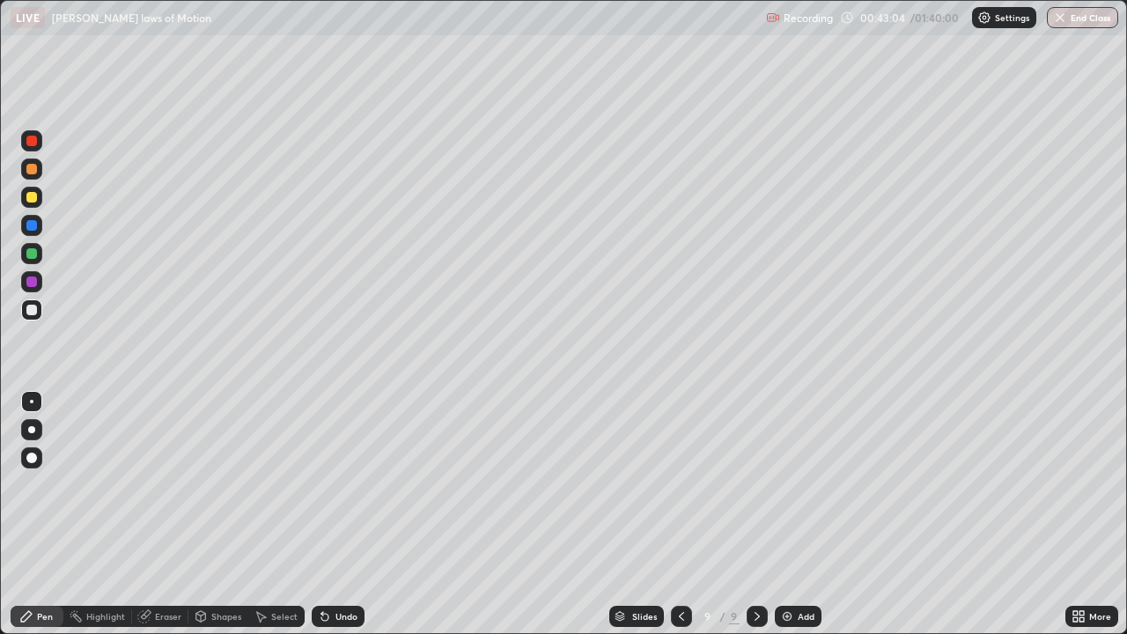
click at [337, 514] on div "Undo" at bounding box center [338, 615] width 53 height 21
click at [337, 514] on div "Undo" at bounding box center [346, 616] width 22 height 9
click at [336, 514] on div "Undo" at bounding box center [346, 616] width 22 height 9
click at [207, 514] on div "Shapes" at bounding box center [218, 615] width 60 height 21
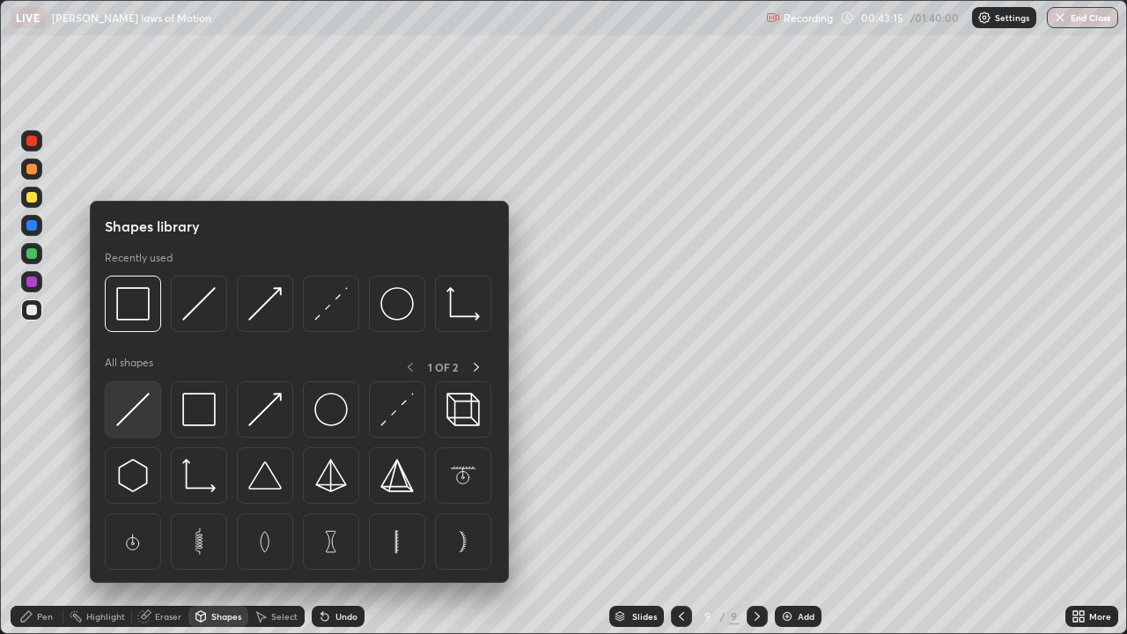
click at [144, 406] on img at bounding box center [132, 409] width 33 height 33
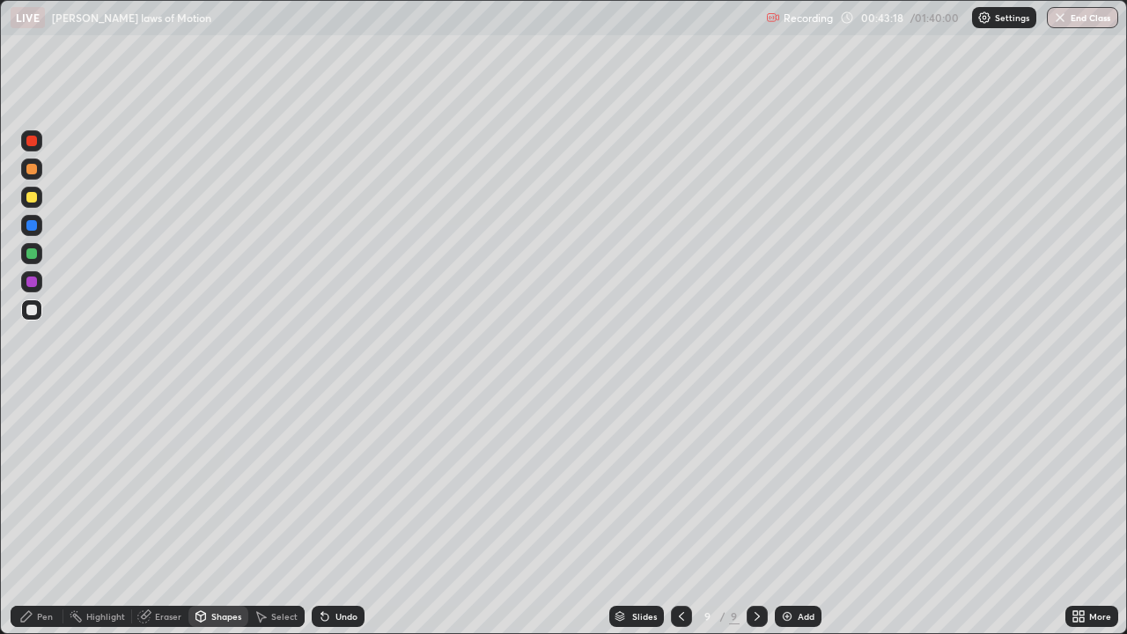
click at [51, 514] on div "Pen" at bounding box center [37, 615] width 53 height 21
click at [214, 514] on div "Shapes" at bounding box center [218, 615] width 60 height 21
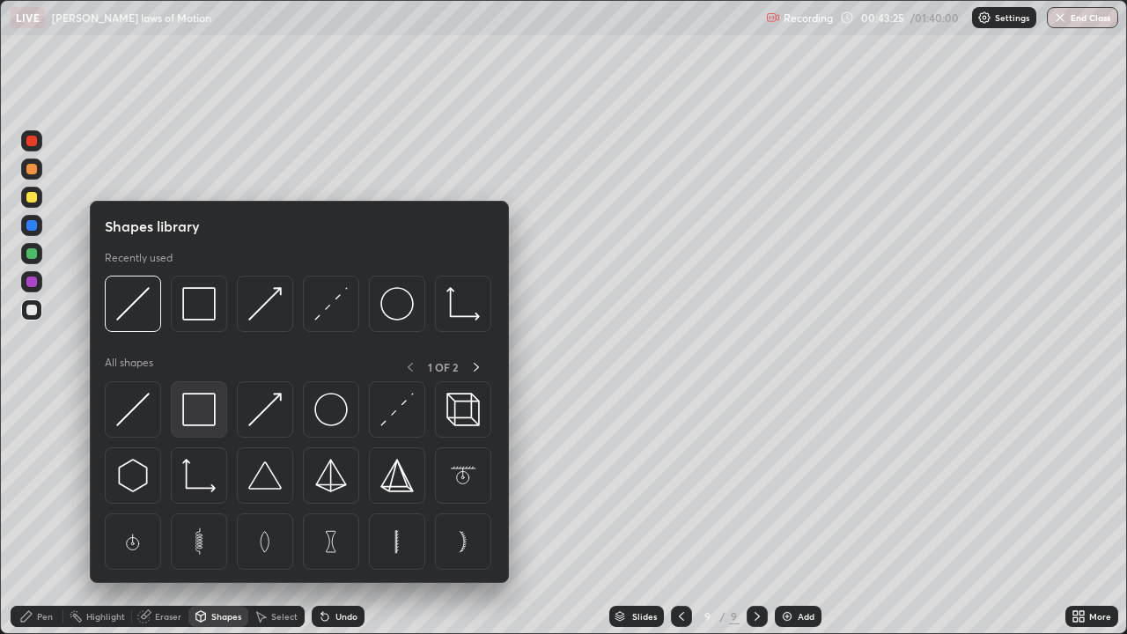
click at [205, 409] on img at bounding box center [198, 409] width 33 height 33
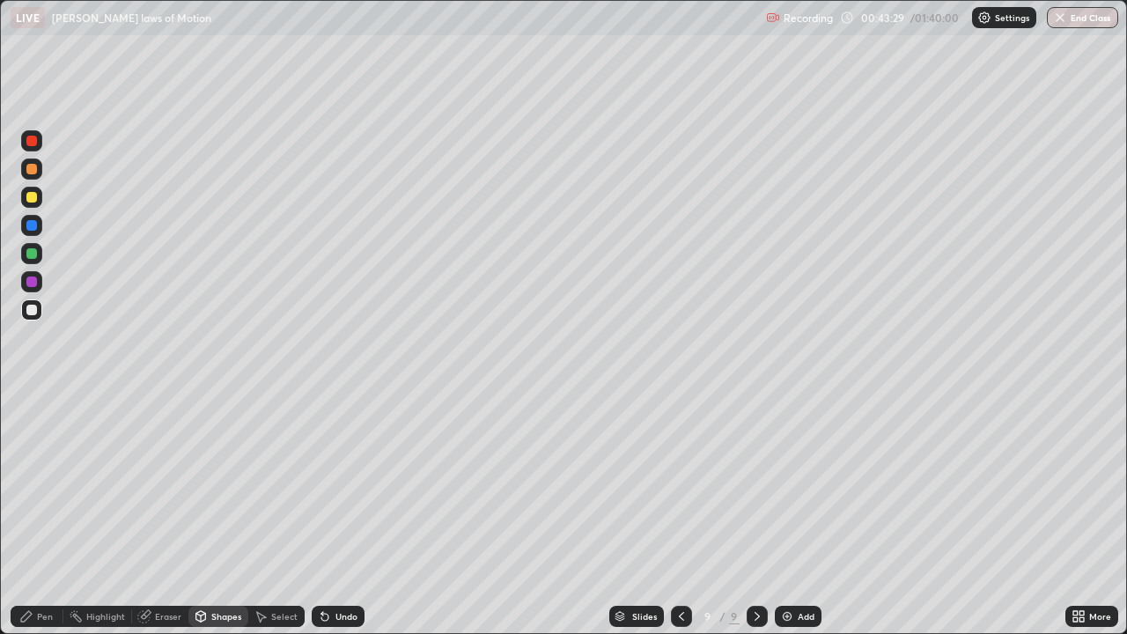
click at [47, 514] on div "Pen" at bounding box center [45, 616] width 16 height 9
click at [162, 514] on div "Eraser" at bounding box center [168, 616] width 26 height 9
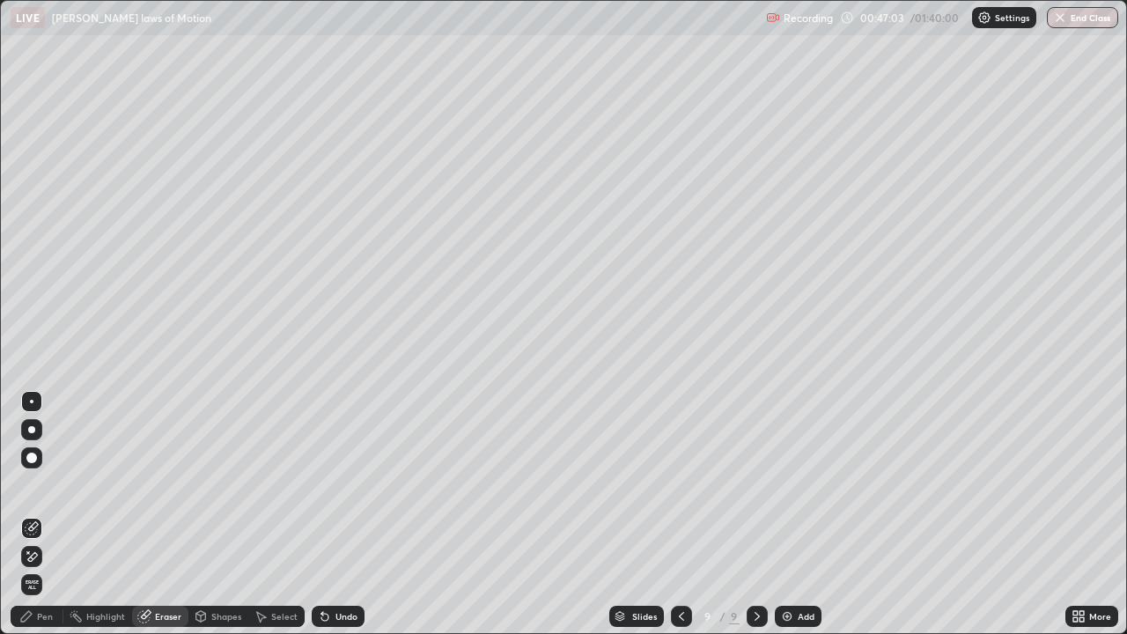
click at [47, 514] on div "Pen" at bounding box center [45, 616] width 16 height 9
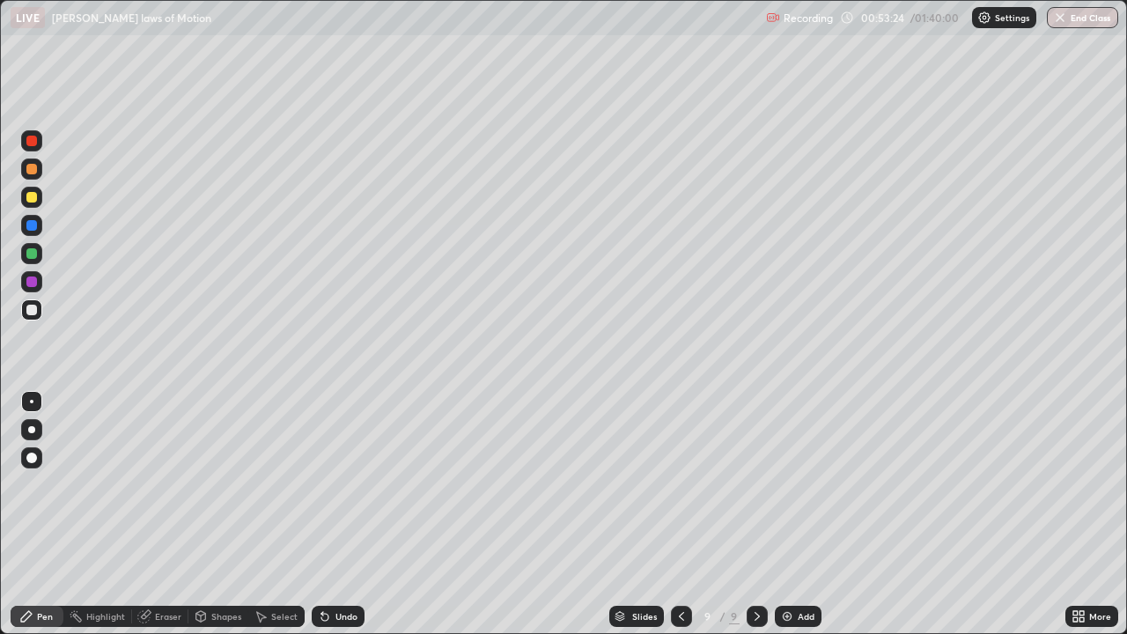
click at [795, 514] on div "Add" at bounding box center [797, 615] width 47 height 21
click at [679, 514] on icon at bounding box center [680, 616] width 5 height 9
click at [686, 514] on icon at bounding box center [680, 616] width 14 height 14
click at [761, 514] on icon at bounding box center [757, 616] width 14 height 14
click at [762, 514] on div at bounding box center [756, 615] width 21 height 21
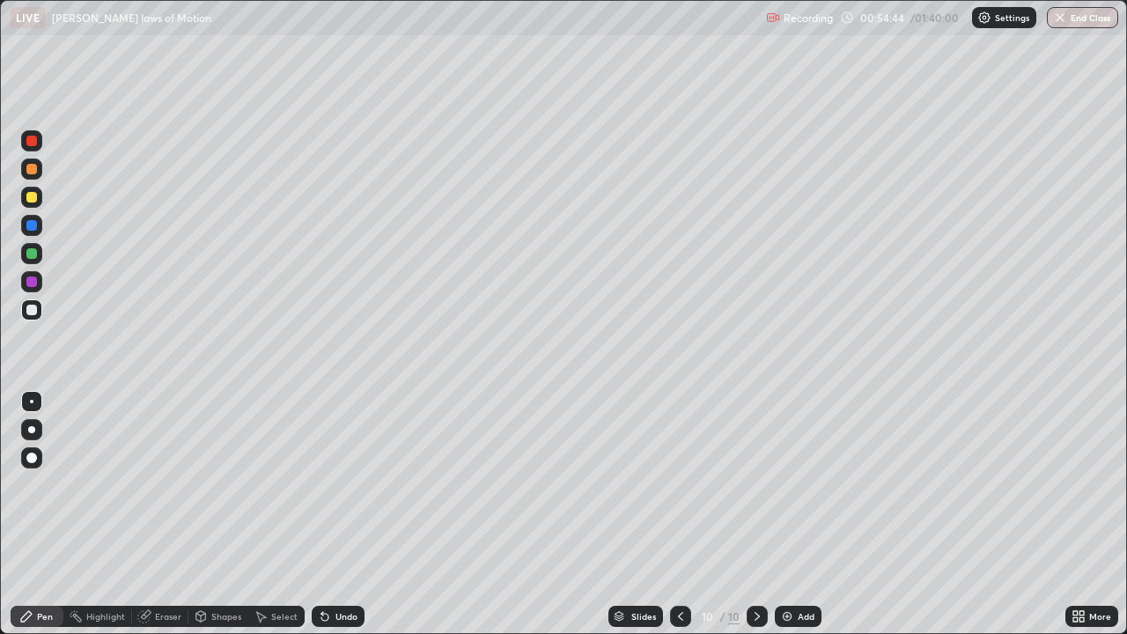
click at [762, 514] on div at bounding box center [756, 615] width 21 height 21
click at [789, 514] on img at bounding box center [787, 616] width 14 height 14
click at [792, 514] on img at bounding box center [787, 616] width 14 height 14
click at [223, 514] on div "Shapes" at bounding box center [226, 616] width 30 height 9
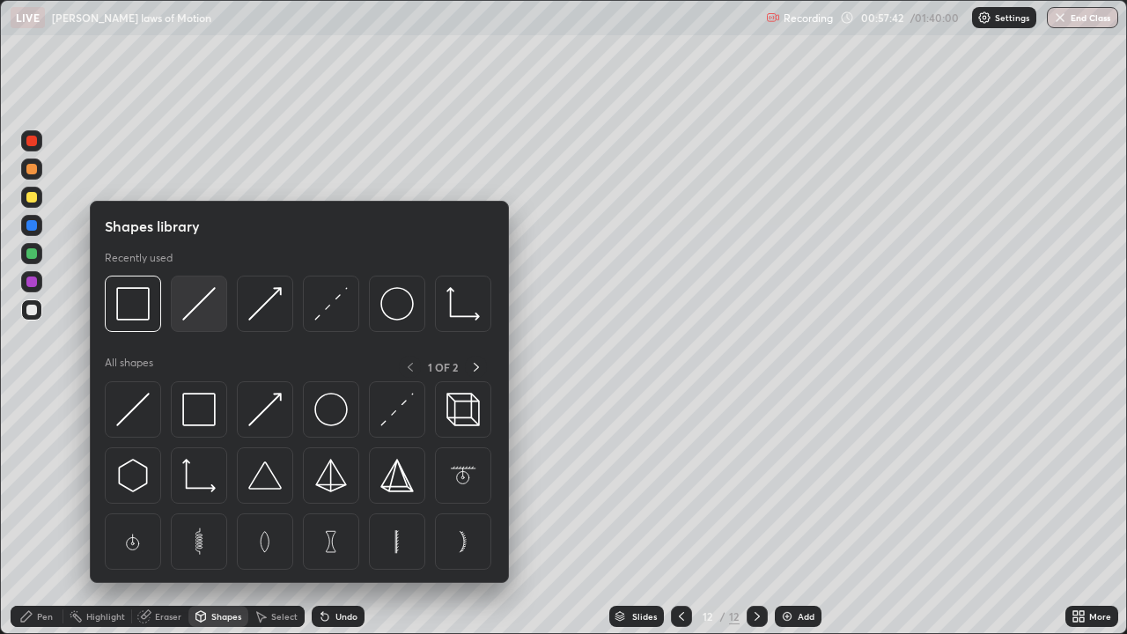
click at [201, 316] on img at bounding box center [198, 303] width 33 height 33
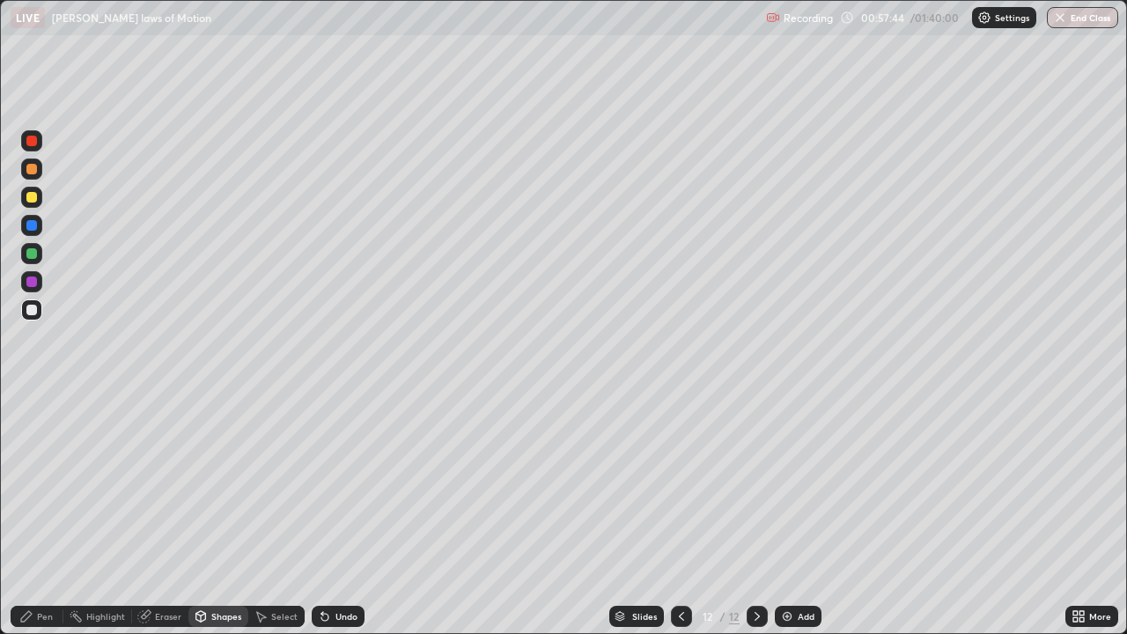
click at [224, 514] on div "Shapes" at bounding box center [226, 616] width 30 height 9
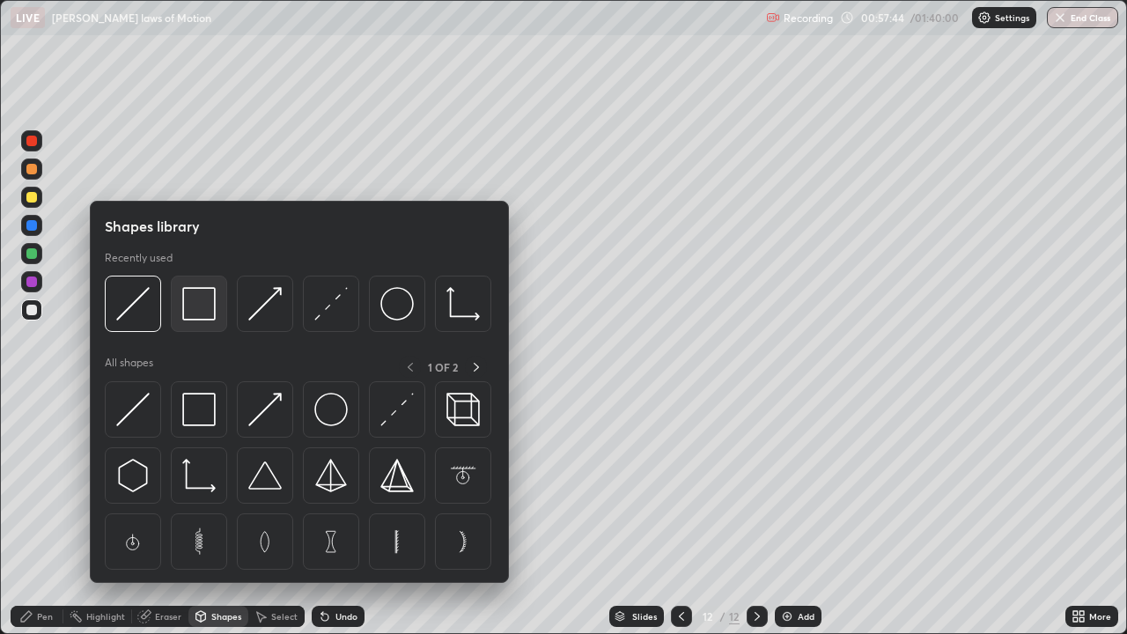
click at [202, 312] on img at bounding box center [198, 303] width 33 height 33
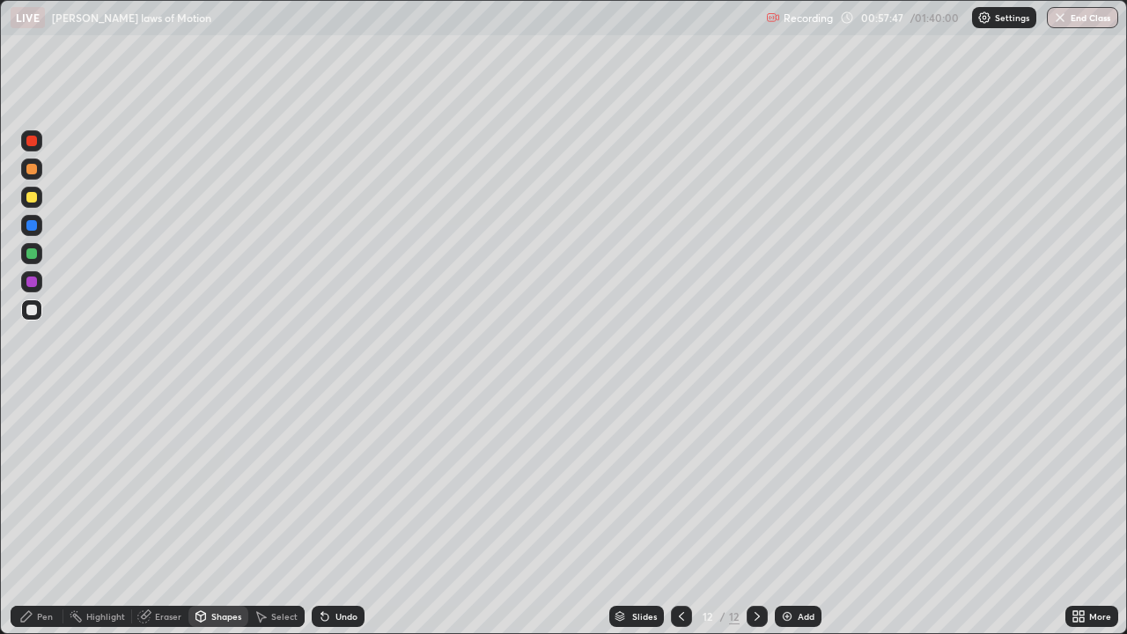
click at [172, 514] on div "Eraser" at bounding box center [160, 615] width 56 height 21
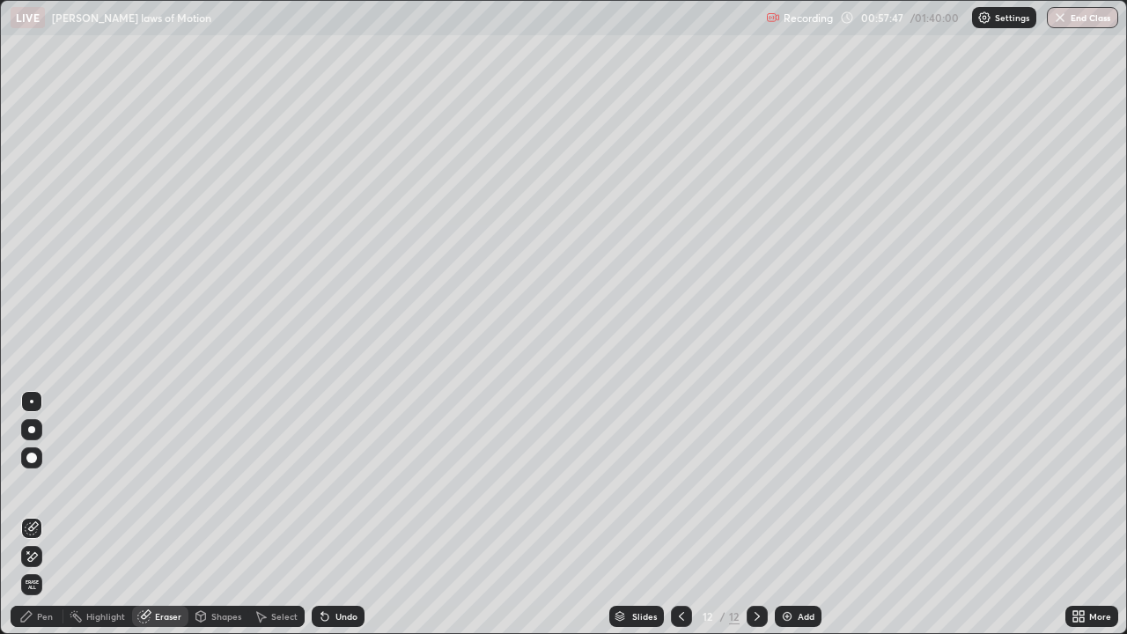
click at [211, 514] on div "Shapes" at bounding box center [226, 616] width 30 height 9
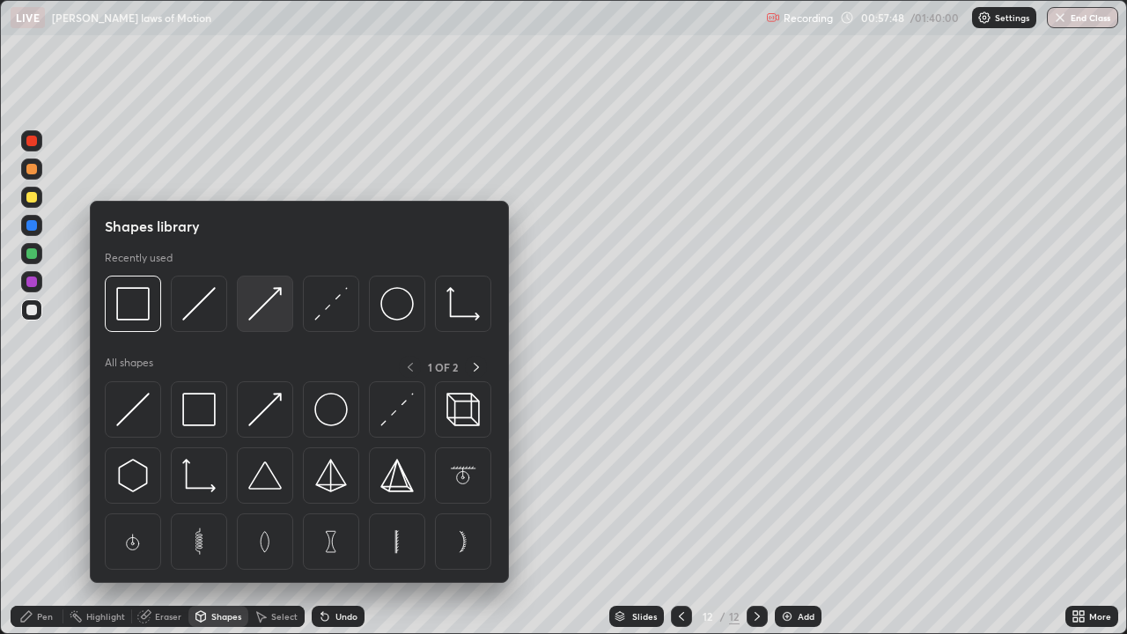
click at [264, 306] on img at bounding box center [264, 303] width 33 height 33
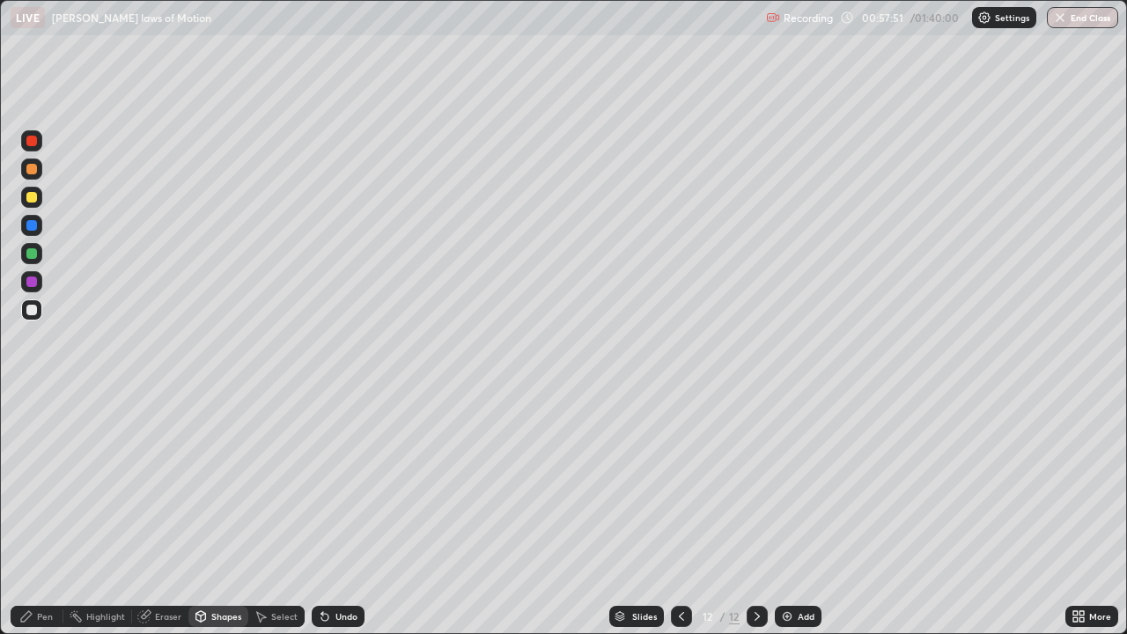
click at [52, 514] on div "Pen" at bounding box center [45, 616] width 16 height 9
click at [221, 514] on div "Shapes" at bounding box center [226, 616] width 30 height 9
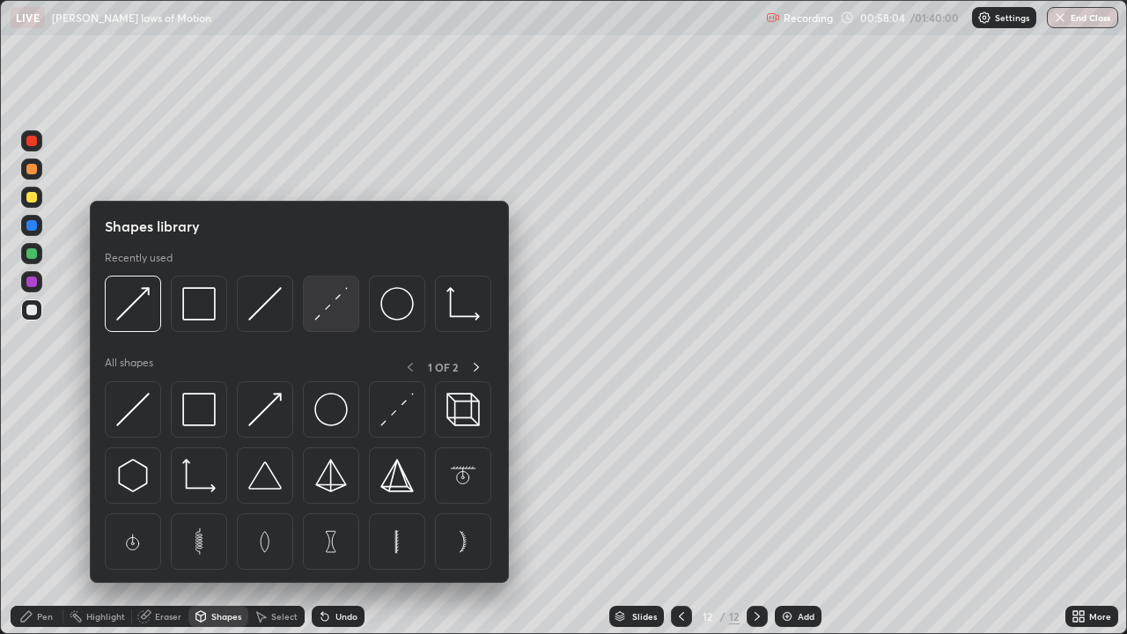
click at [322, 314] on img at bounding box center [330, 303] width 33 height 33
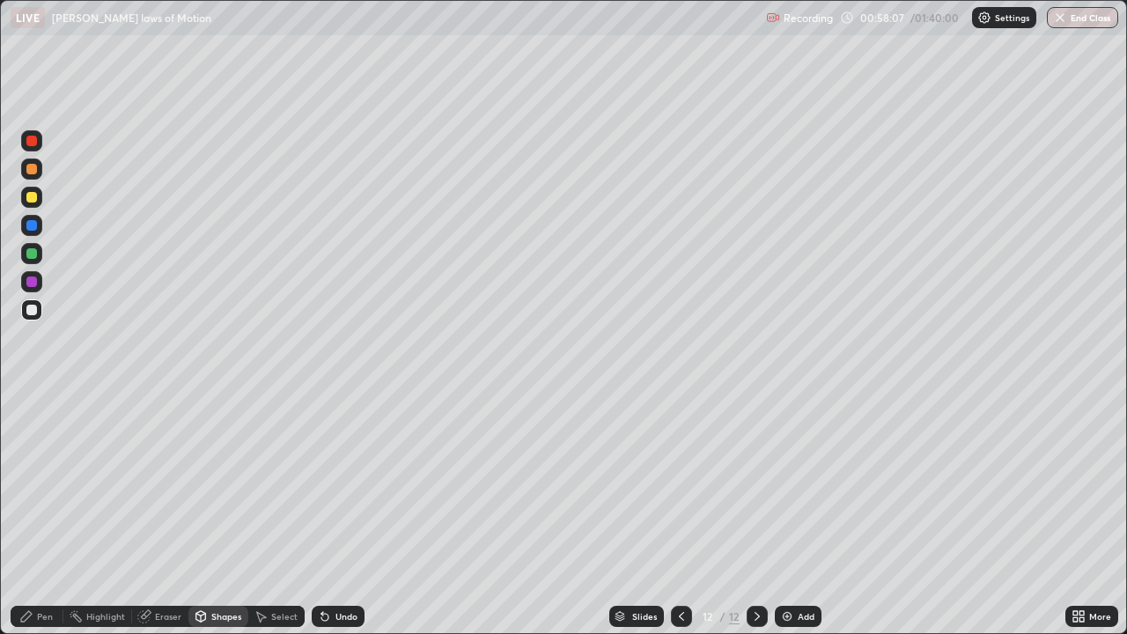
click at [39, 514] on div "Pen" at bounding box center [45, 616] width 16 height 9
click at [33, 194] on div at bounding box center [31, 197] width 11 height 11
click at [211, 514] on div "Shapes" at bounding box center [226, 616] width 30 height 9
click at [170, 514] on div "Eraser" at bounding box center [168, 616] width 26 height 9
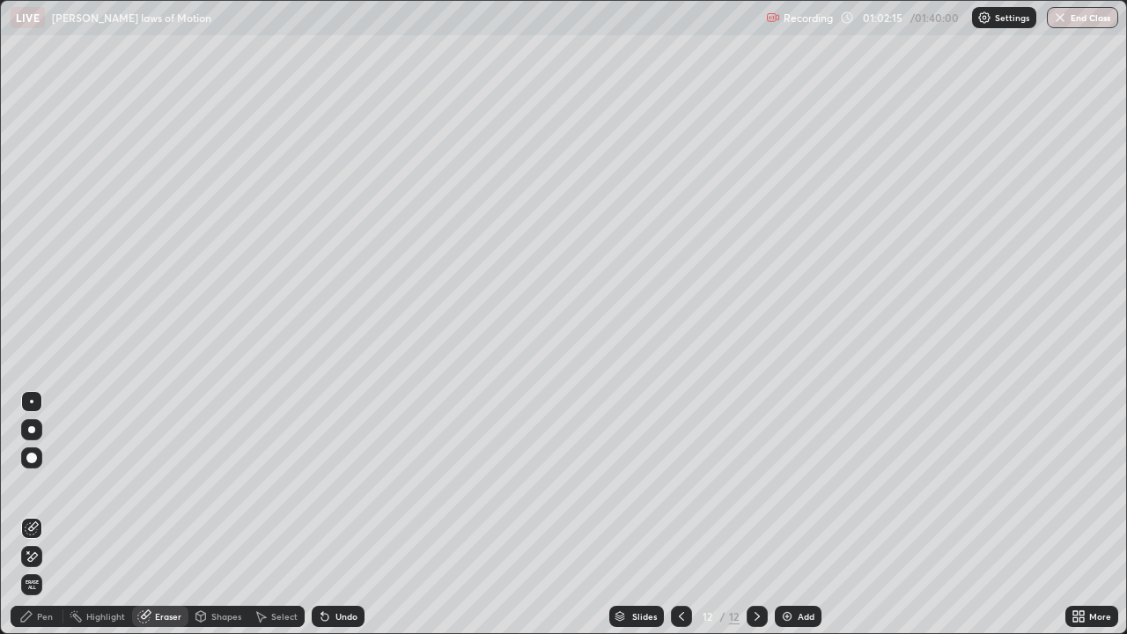
click at [35, 451] on div at bounding box center [31, 457] width 21 height 21
click at [42, 514] on div "Pen" at bounding box center [45, 616] width 16 height 9
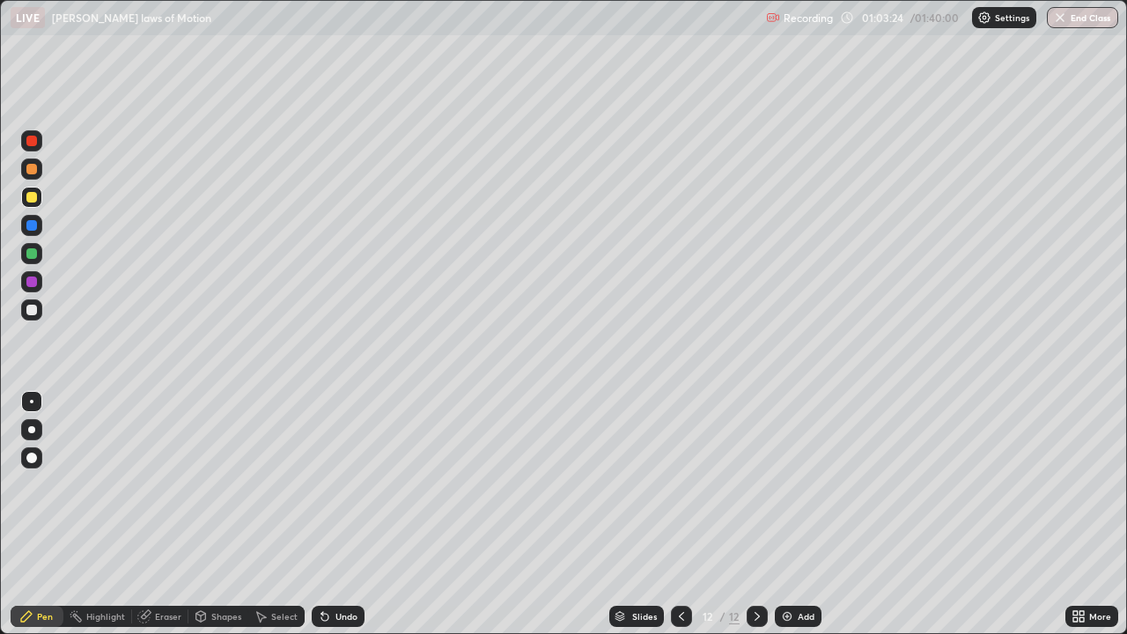
click at [165, 514] on div "Eraser" at bounding box center [168, 616] width 26 height 9
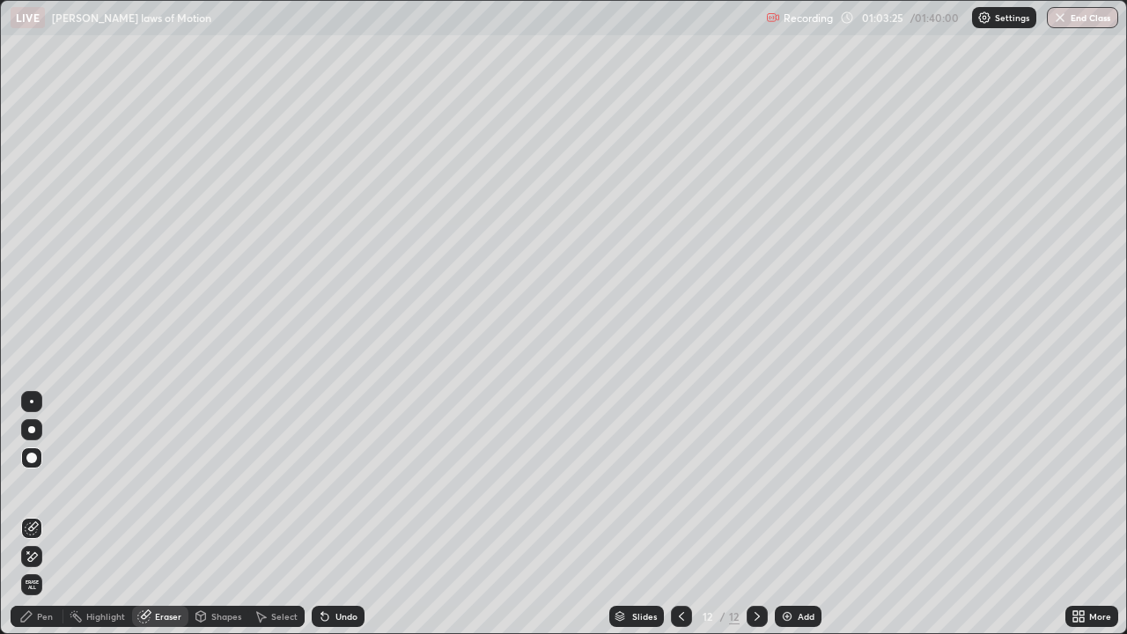
click at [50, 514] on div "Pen" at bounding box center [45, 616] width 16 height 9
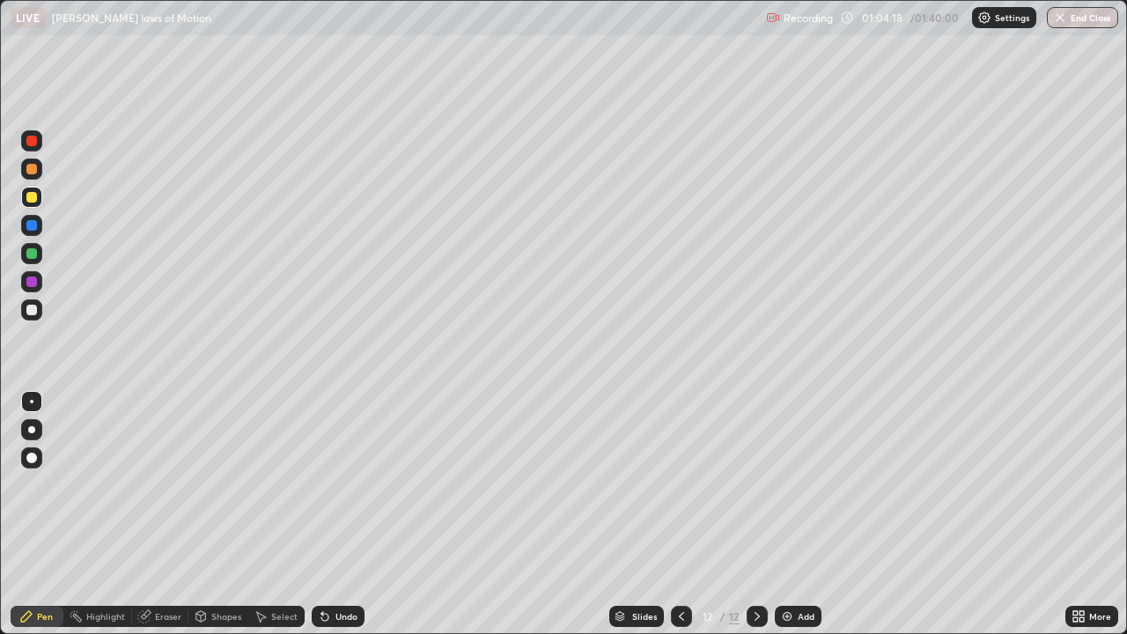
click at [172, 514] on div "Eraser" at bounding box center [168, 616] width 26 height 9
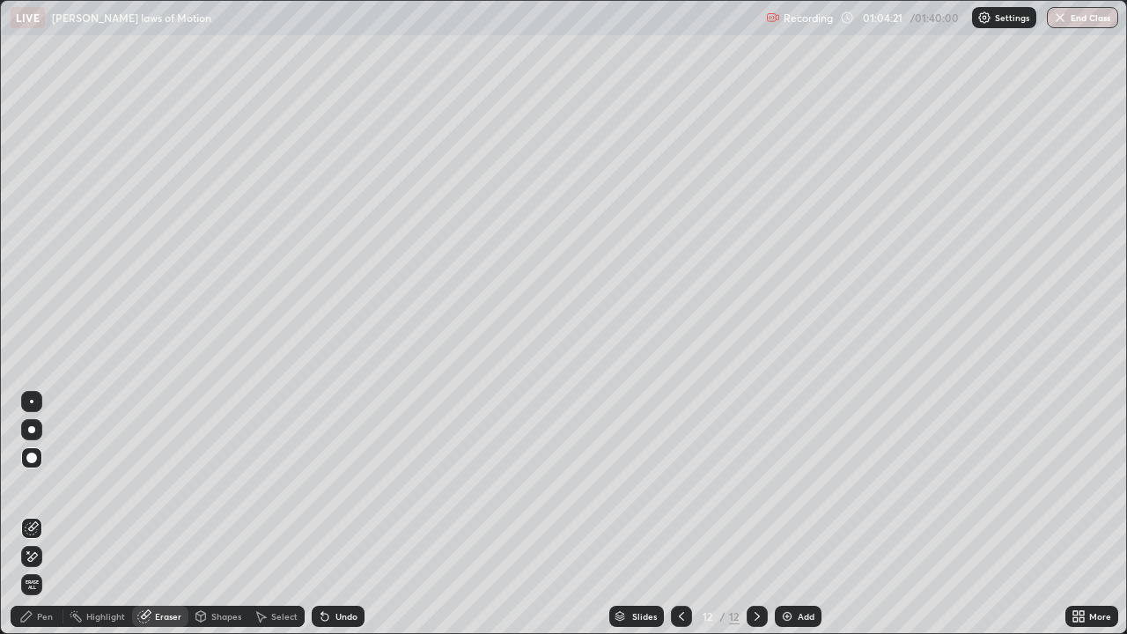
click at [39, 514] on div "Pen" at bounding box center [45, 616] width 16 height 9
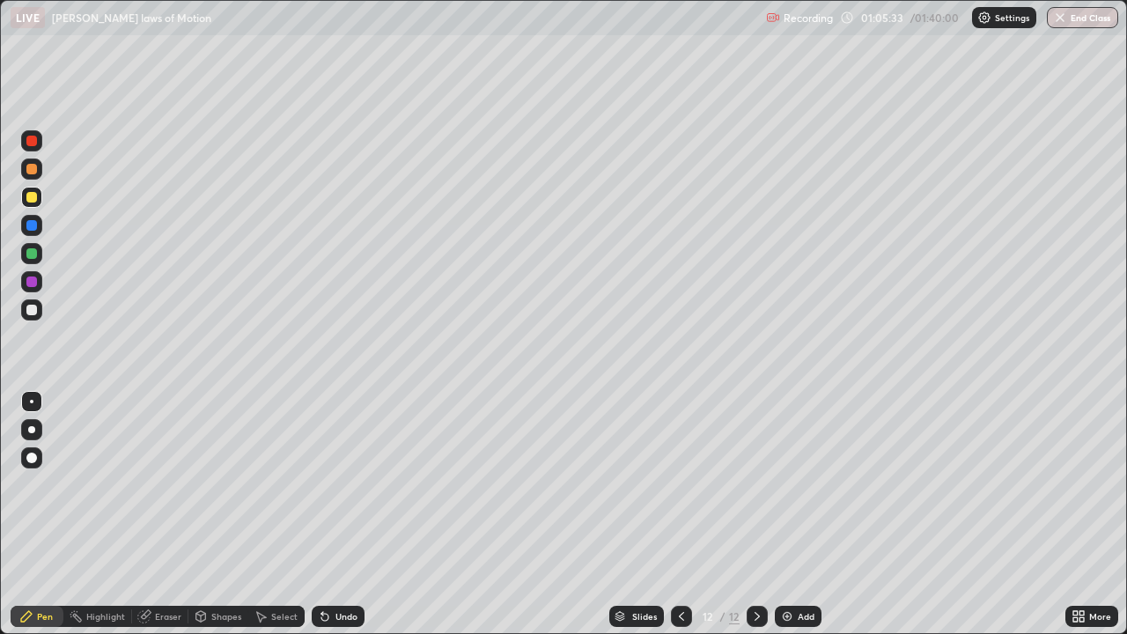
click at [804, 514] on div "Add" at bounding box center [805, 616] width 17 height 9
click at [209, 514] on div "Shapes" at bounding box center [218, 615] width 60 height 21
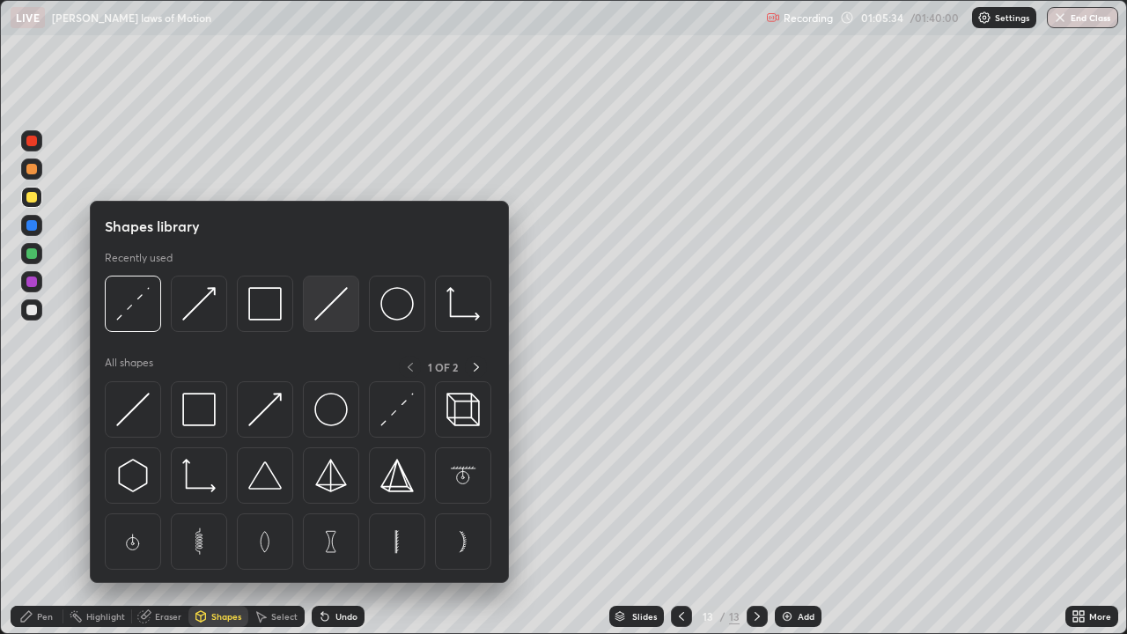
click at [319, 312] on img at bounding box center [330, 303] width 33 height 33
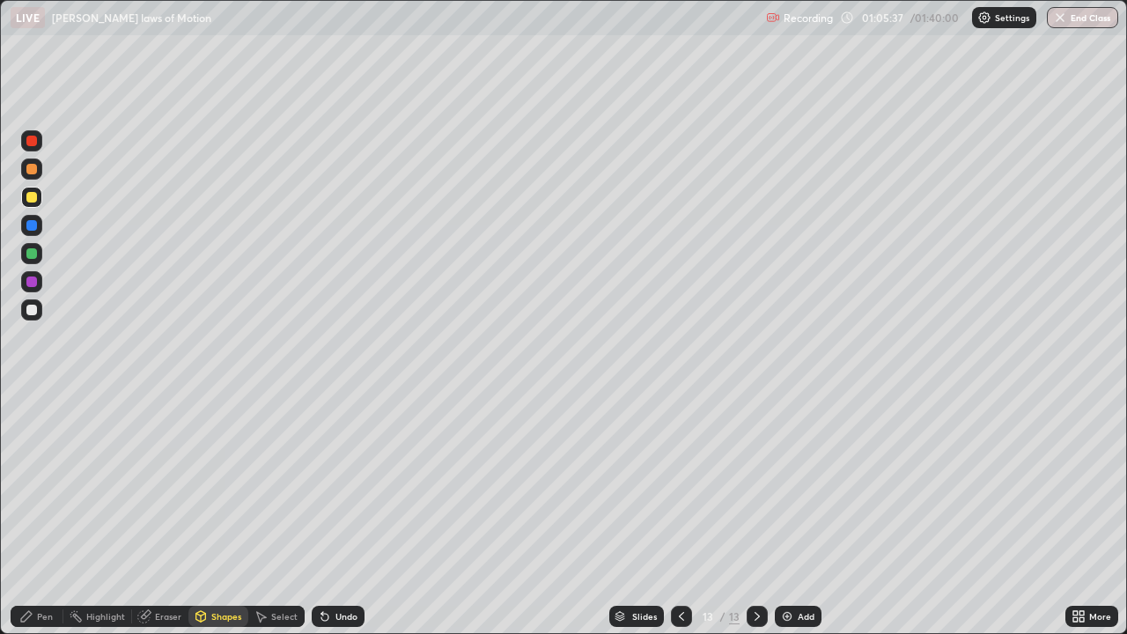
click at [223, 514] on div "Shapes" at bounding box center [218, 615] width 60 height 21
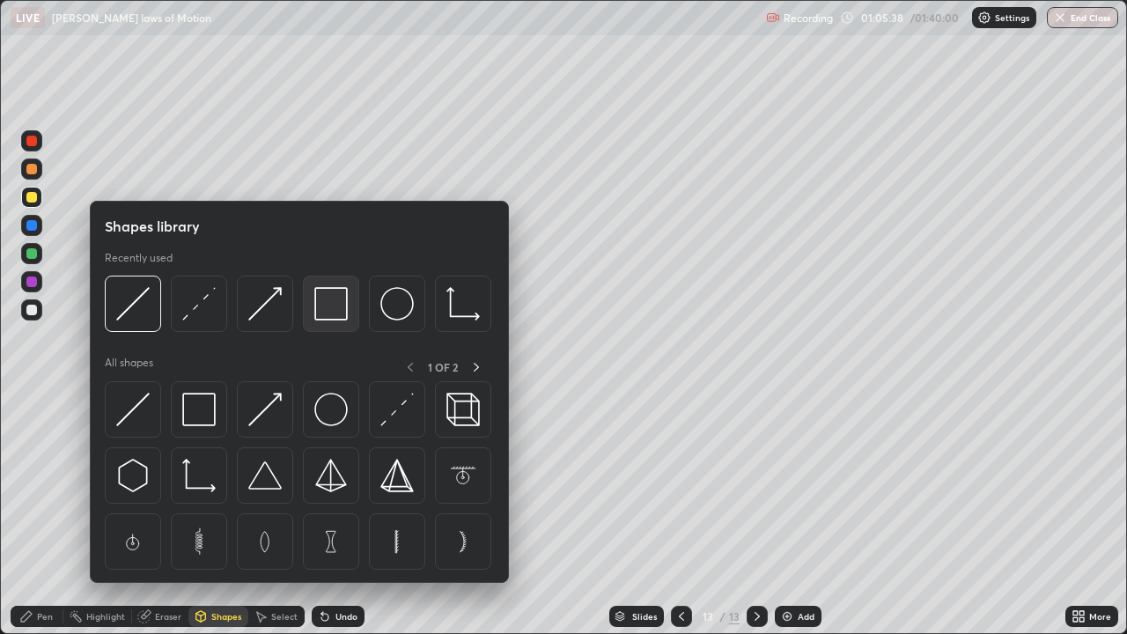
click at [321, 309] on img at bounding box center [330, 303] width 33 height 33
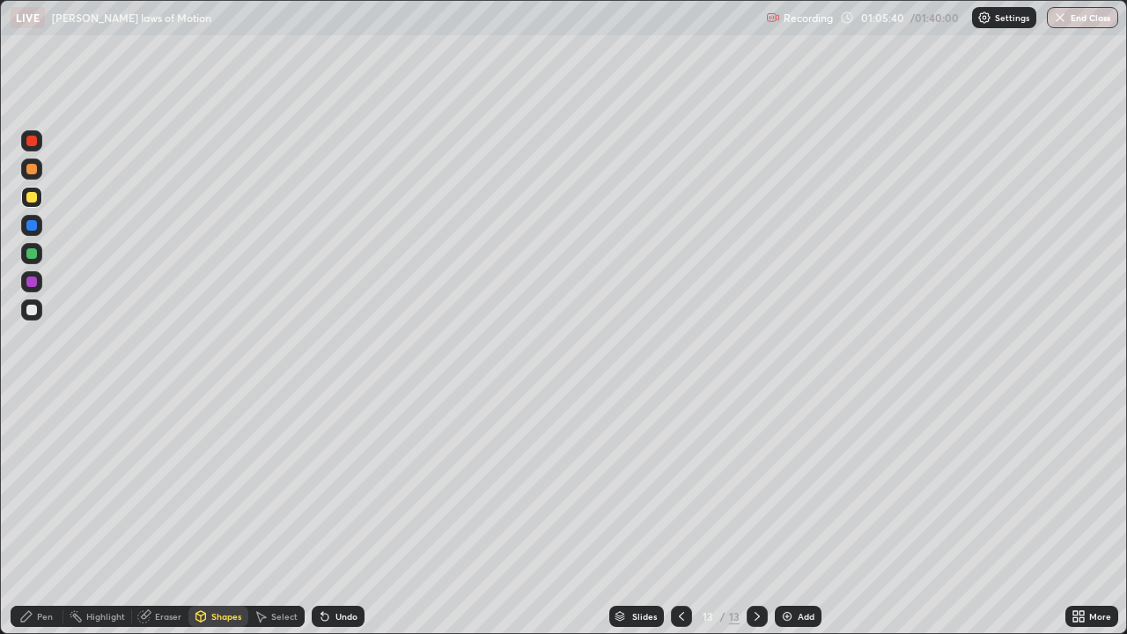
click at [45, 514] on div "Pen" at bounding box center [45, 616] width 16 height 9
click at [337, 514] on div "Undo" at bounding box center [346, 616] width 22 height 9
click at [341, 514] on div "Undo" at bounding box center [346, 616] width 22 height 9
click at [342, 514] on div "Undo" at bounding box center [346, 616] width 22 height 9
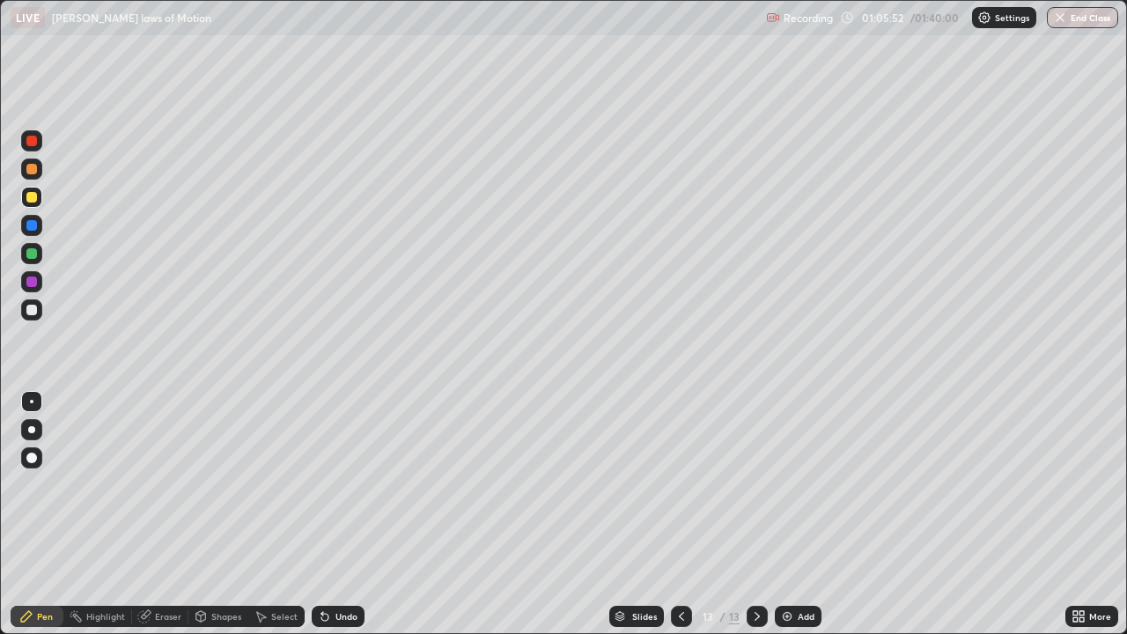
click at [342, 514] on div "Undo" at bounding box center [346, 616] width 22 height 9
click at [329, 514] on div "Undo" at bounding box center [338, 615] width 53 height 21
click at [337, 514] on div "Undo" at bounding box center [346, 616] width 22 height 9
click at [335, 514] on div "Undo" at bounding box center [346, 616] width 22 height 9
click at [797, 514] on div "Add" at bounding box center [805, 616] width 17 height 9
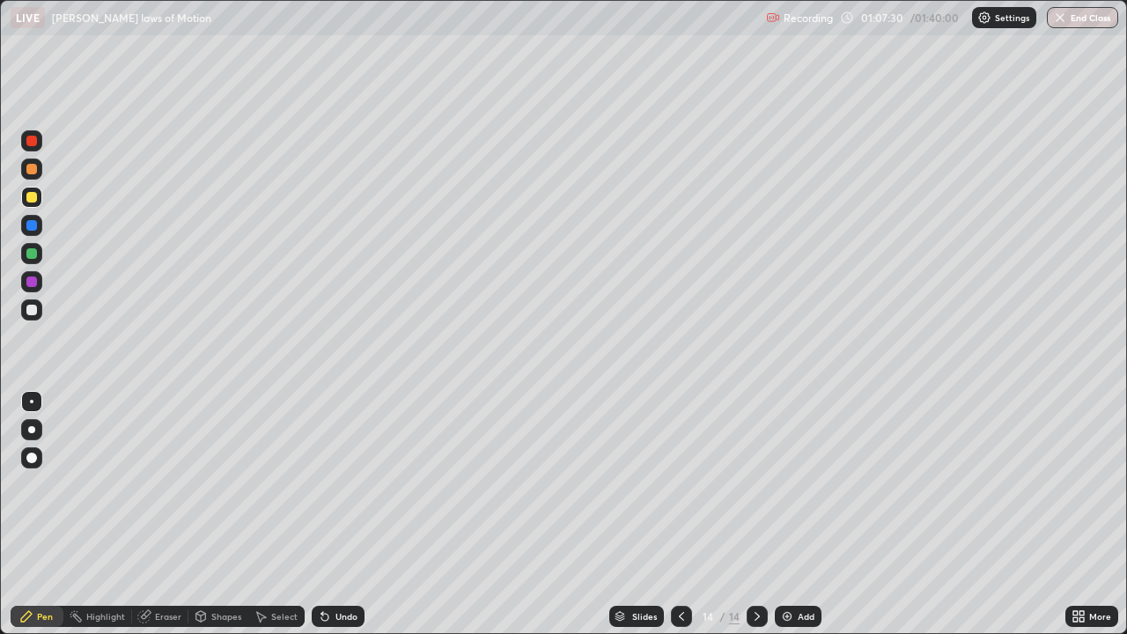
click at [224, 514] on div "Shapes" at bounding box center [226, 616] width 30 height 9
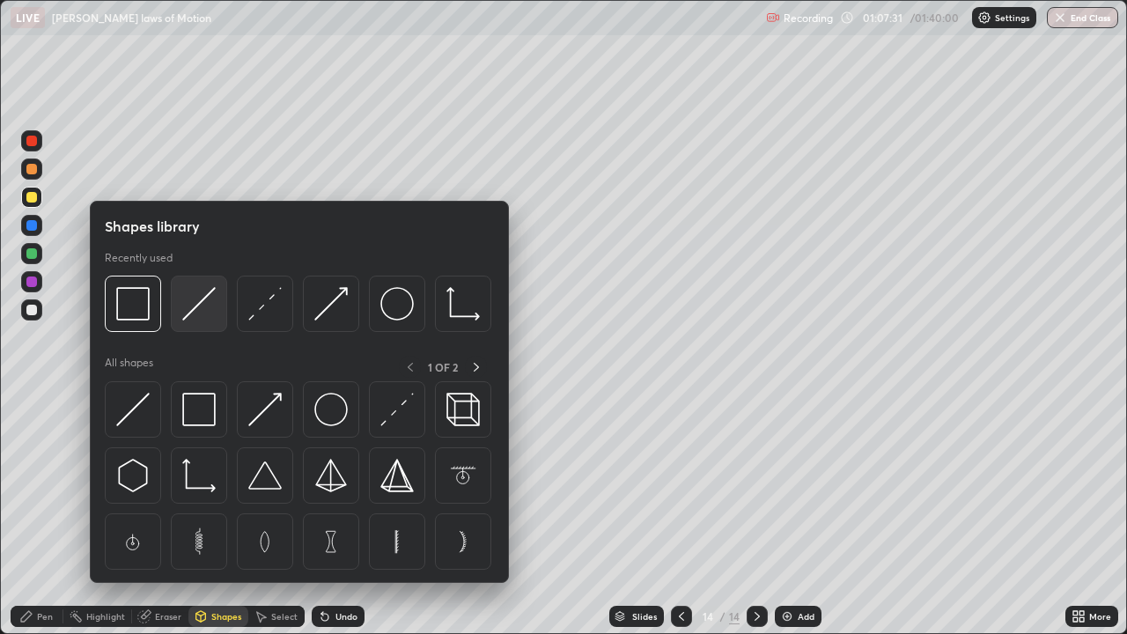
click at [204, 309] on img at bounding box center [198, 303] width 33 height 33
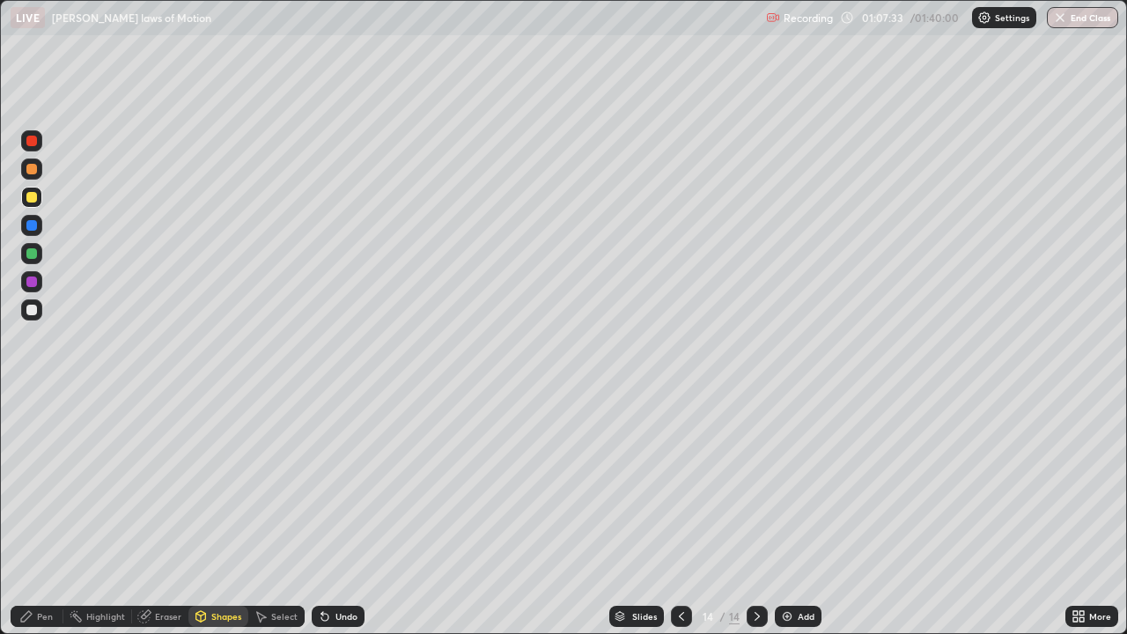
click at [224, 514] on div "Shapes" at bounding box center [226, 616] width 30 height 9
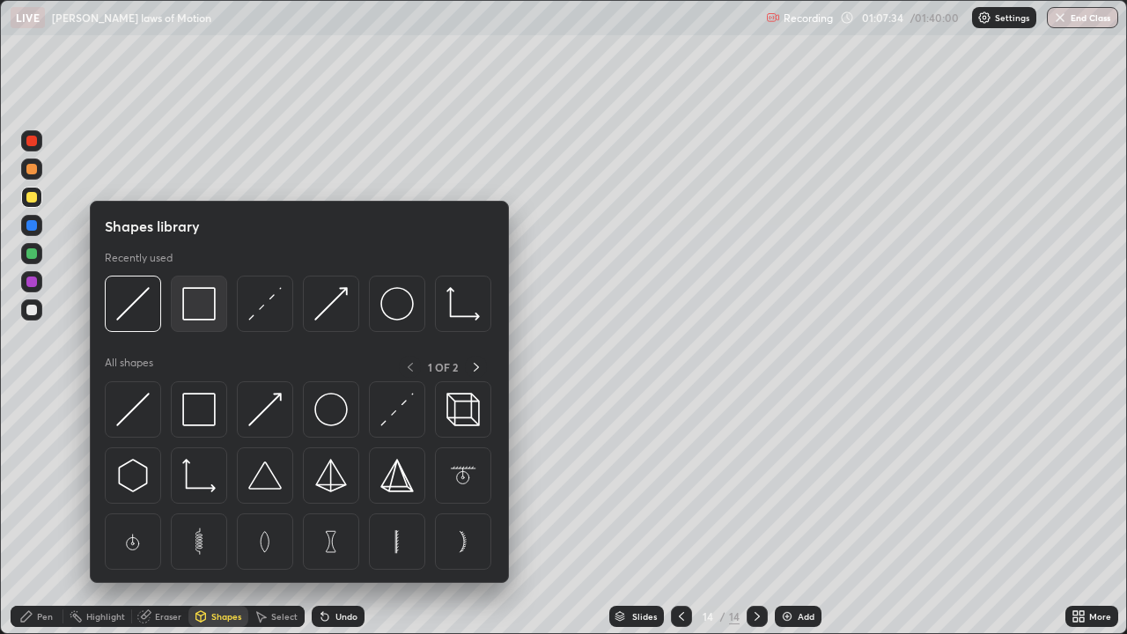
click at [194, 304] on img at bounding box center [198, 303] width 33 height 33
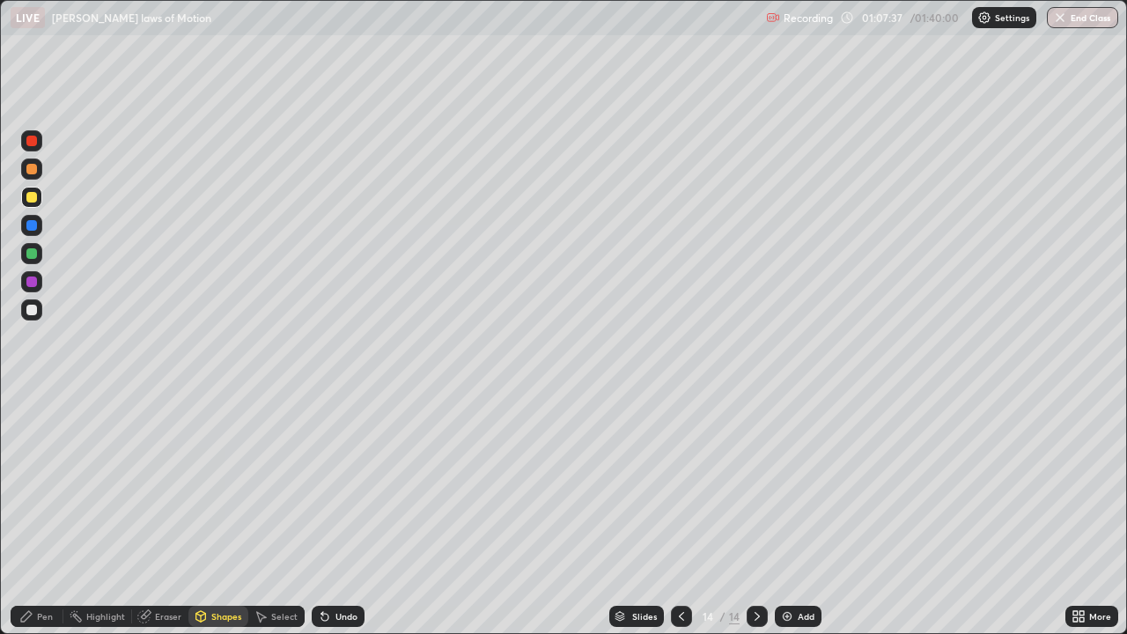
click at [36, 514] on div "Pen" at bounding box center [37, 615] width 53 height 21
click at [793, 514] on div "Add" at bounding box center [797, 615] width 47 height 21
click at [211, 514] on div "Shapes" at bounding box center [226, 616] width 30 height 9
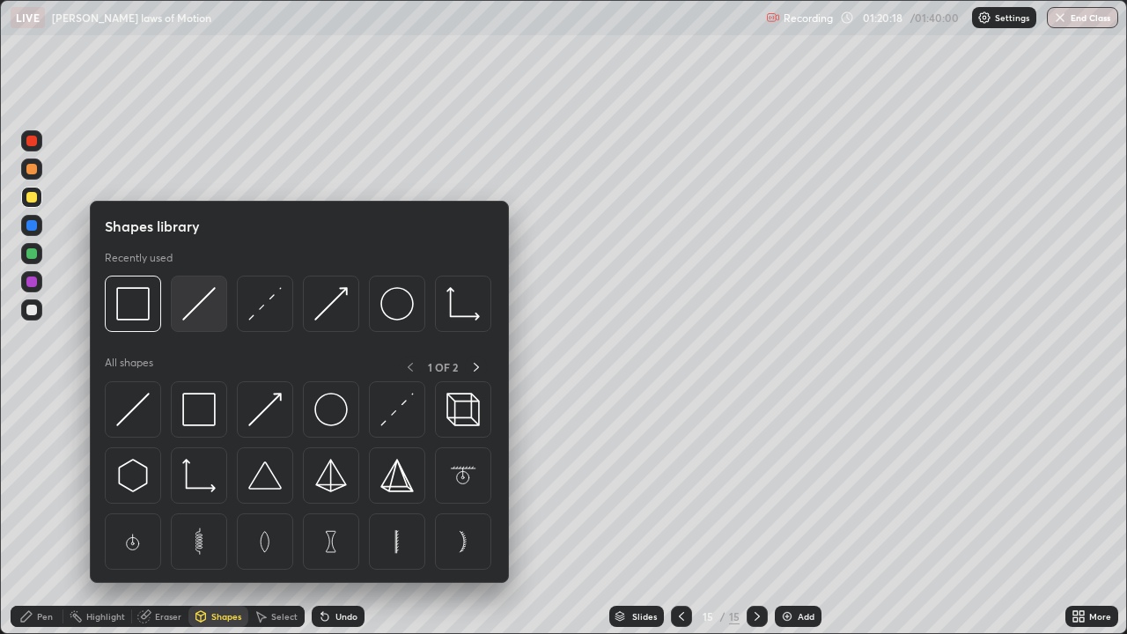
click at [198, 317] on img at bounding box center [198, 303] width 33 height 33
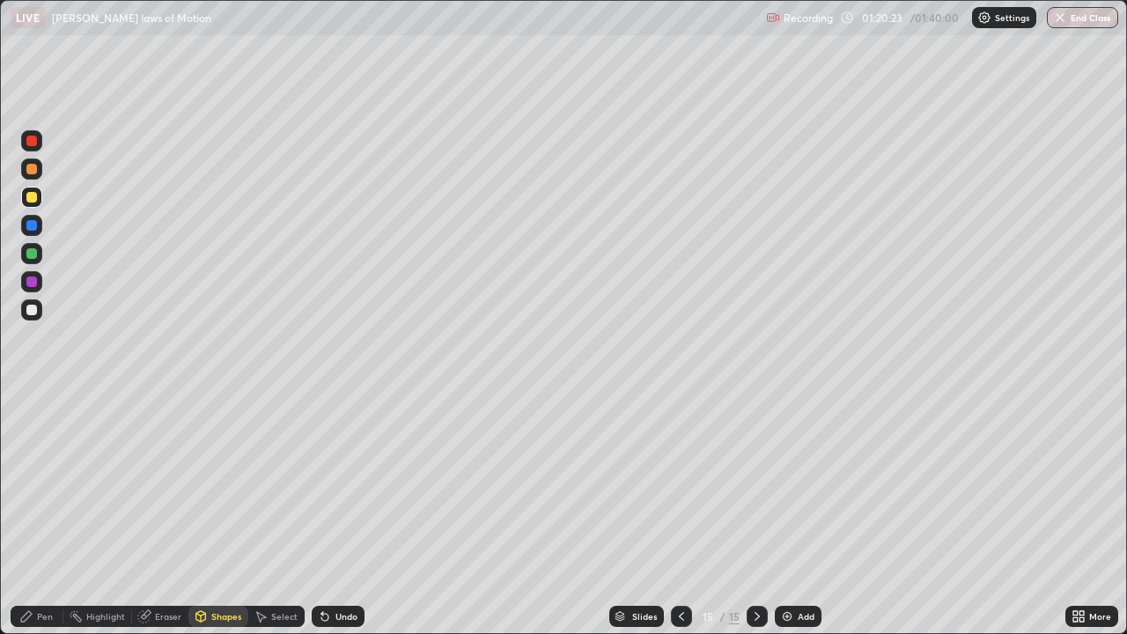
click at [172, 514] on div "Eraser" at bounding box center [168, 616] width 26 height 9
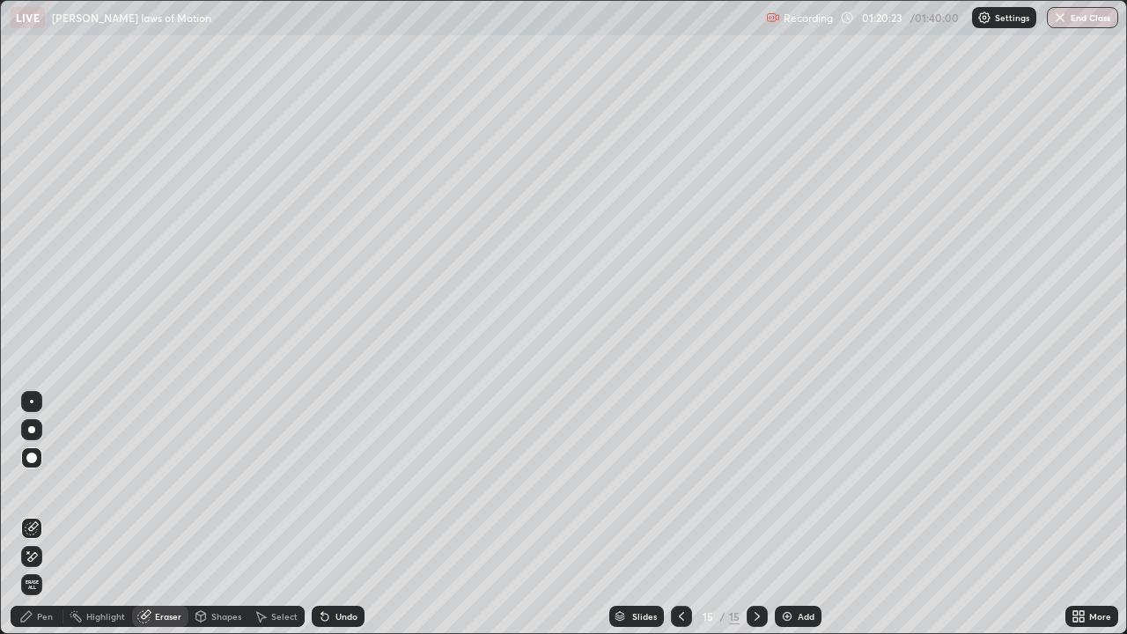
click at [165, 514] on div "Eraser" at bounding box center [168, 616] width 26 height 9
click at [34, 461] on div at bounding box center [31, 457] width 11 height 11
click at [47, 514] on div "Pen" at bounding box center [37, 615] width 53 height 35
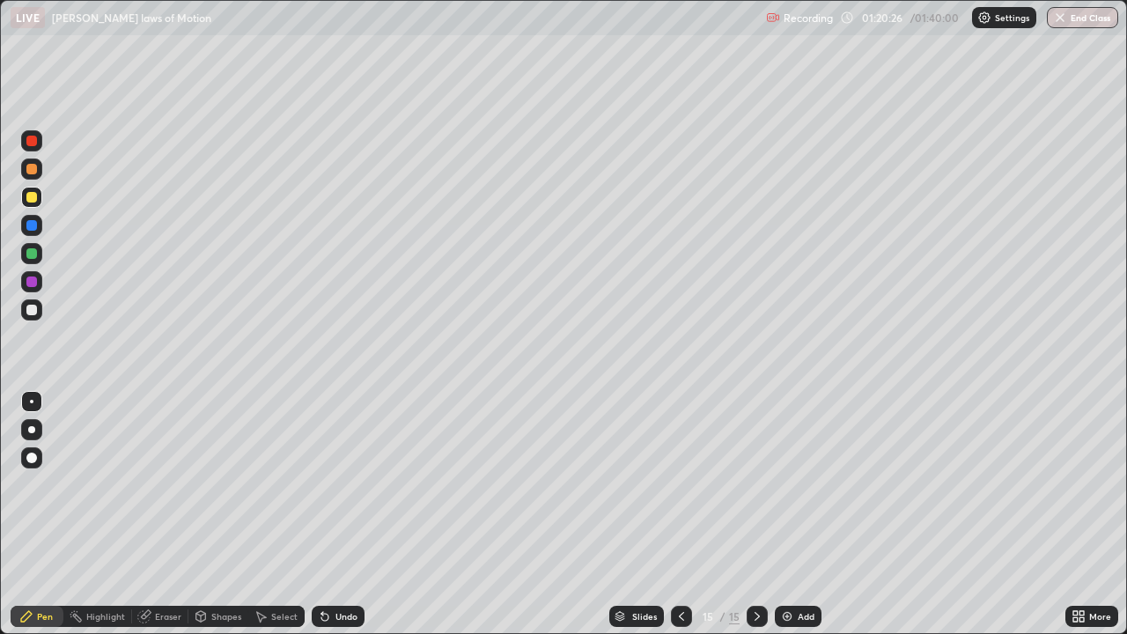
click at [210, 514] on div "Shapes" at bounding box center [218, 615] width 60 height 21
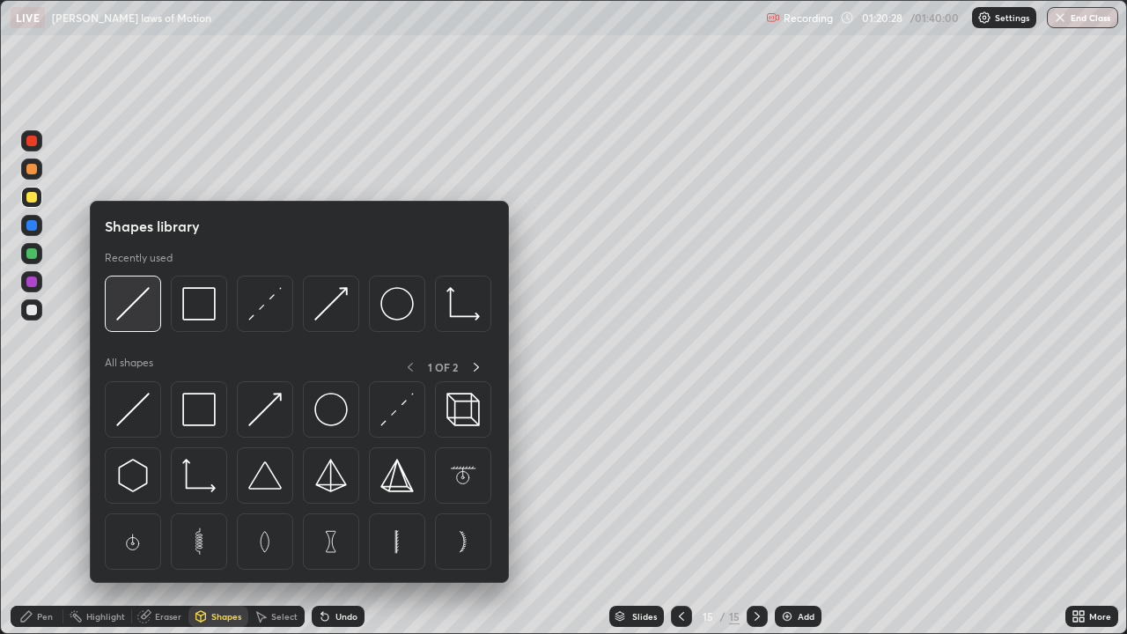
click at [140, 305] on img at bounding box center [132, 303] width 33 height 33
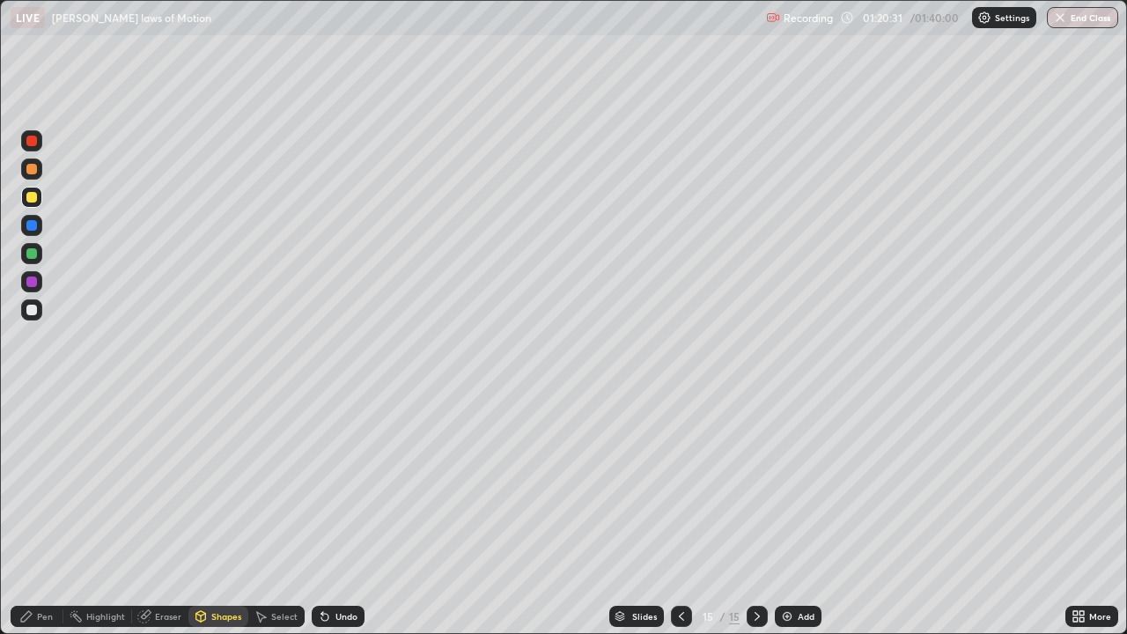
click at [45, 514] on div "Pen" at bounding box center [45, 616] width 16 height 9
click at [26, 307] on div at bounding box center [31, 310] width 11 height 11
click at [793, 514] on div "Add" at bounding box center [797, 615] width 47 height 21
click at [213, 514] on div "Shapes" at bounding box center [226, 616] width 30 height 9
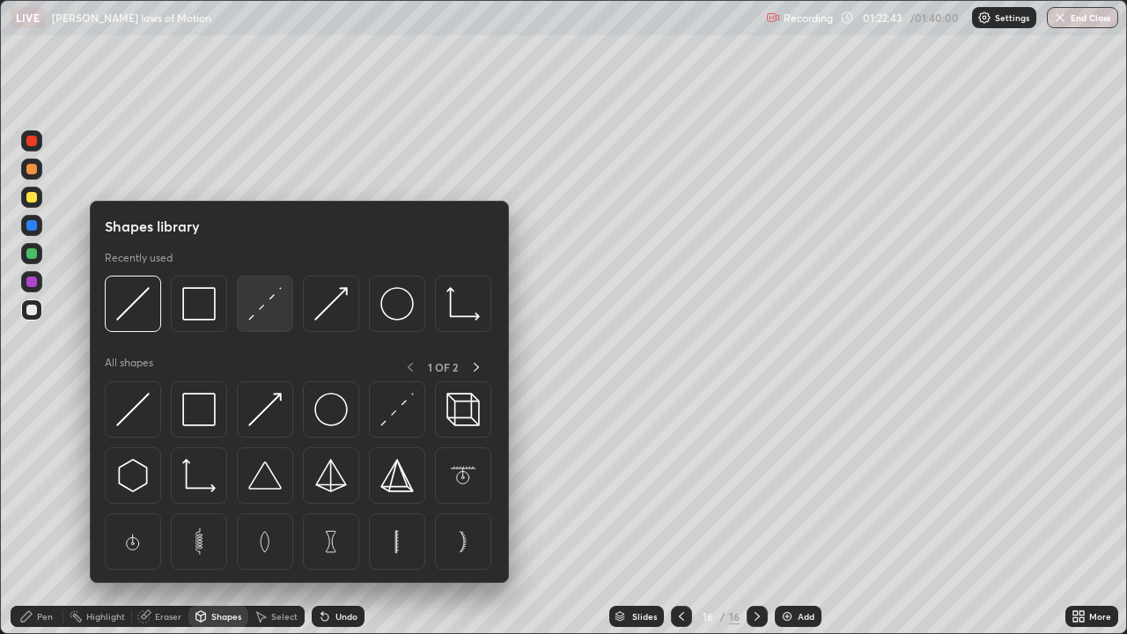
click at [273, 312] on img at bounding box center [264, 303] width 33 height 33
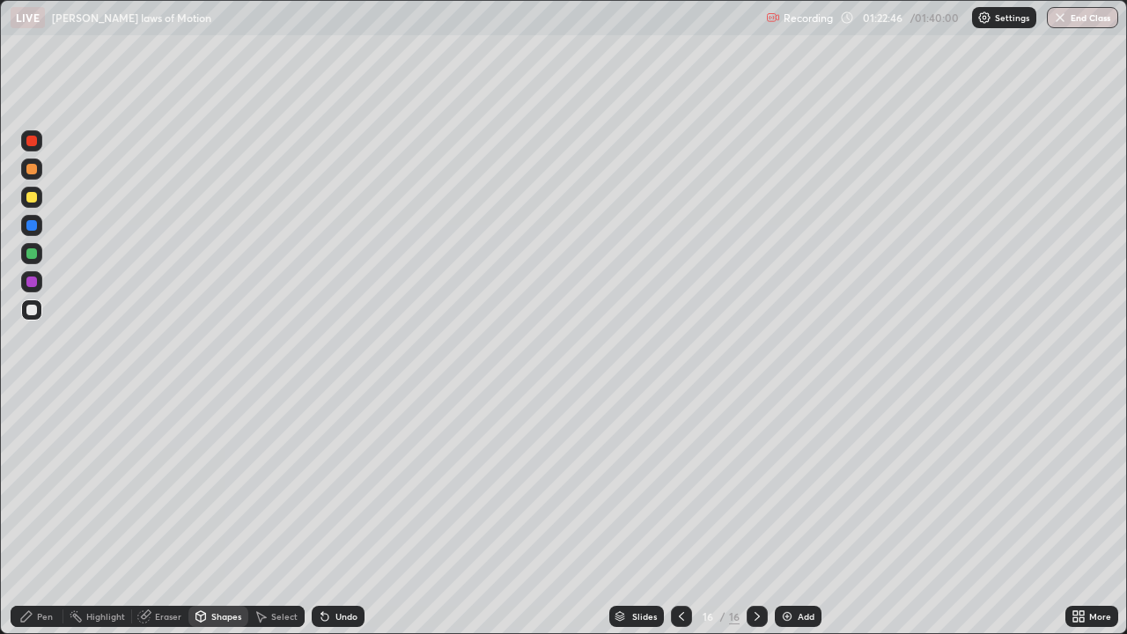
click at [221, 514] on div "Shapes" at bounding box center [226, 616] width 30 height 9
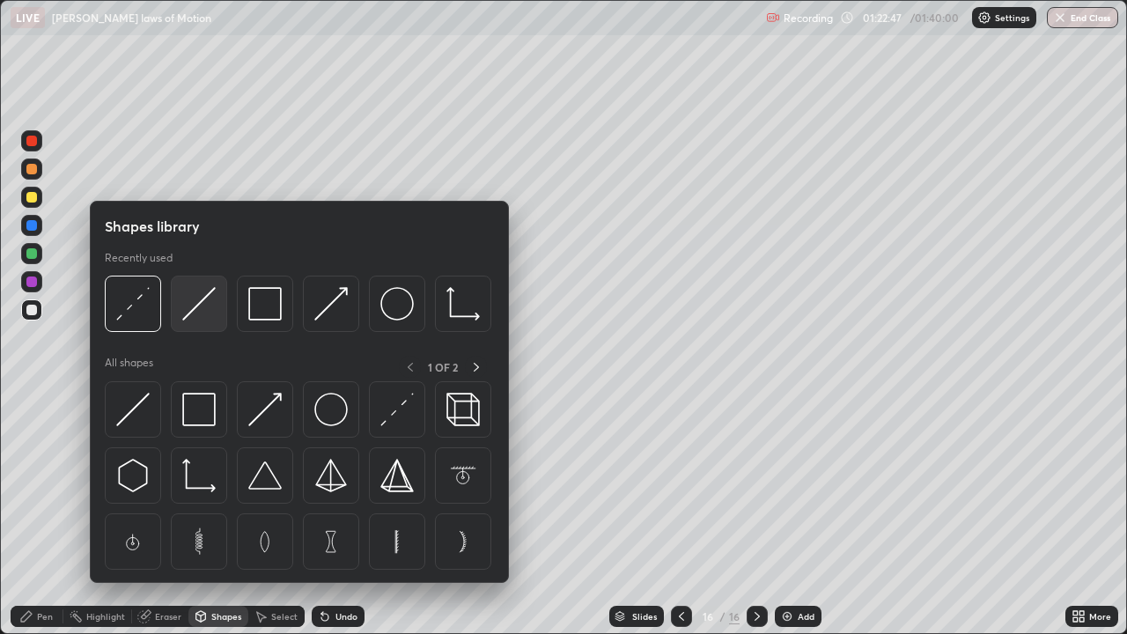
click at [202, 307] on img at bounding box center [198, 303] width 33 height 33
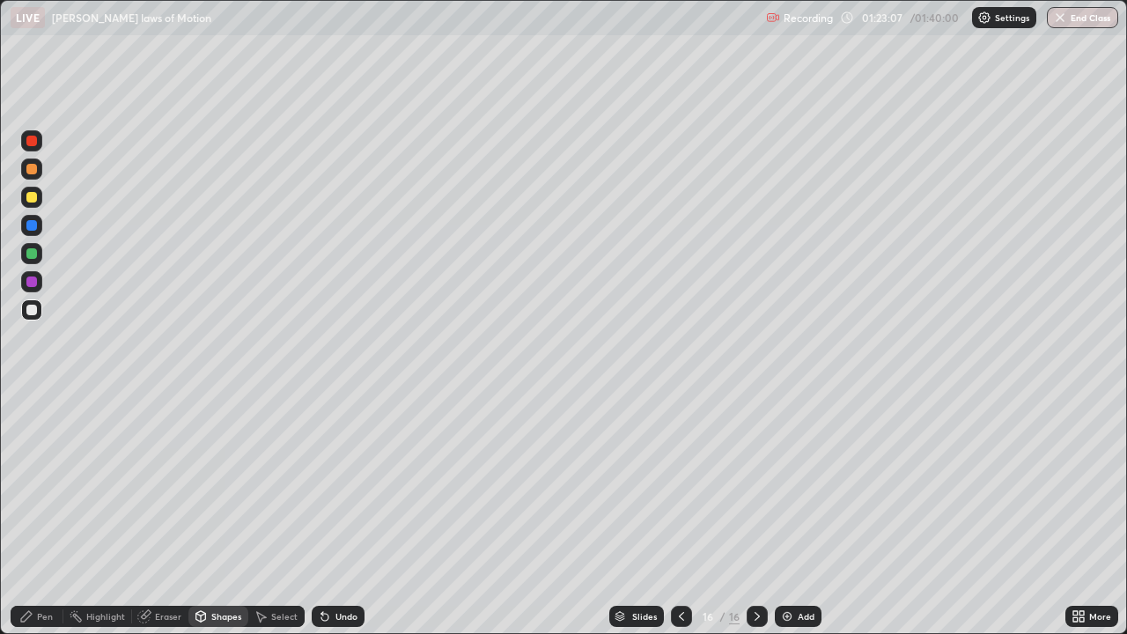
click at [45, 514] on div "Pen" at bounding box center [45, 616] width 16 height 9
click at [679, 514] on icon at bounding box center [681, 616] width 14 height 14
click at [750, 514] on icon at bounding box center [757, 616] width 14 height 14
click at [680, 514] on icon at bounding box center [681, 616] width 14 height 14
click at [752, 514] on icon at bounding box center [757, 616] width 14 height 14
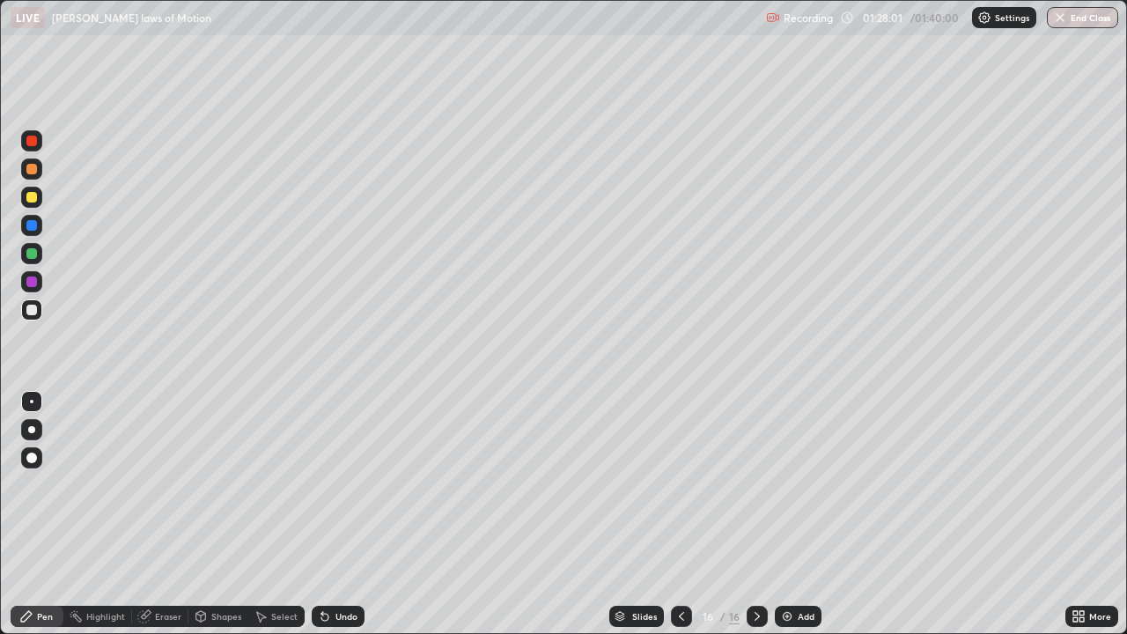
click at [684, 514] on icon at bounding box center [681, 616] width 14 height 14
click at [755, 514] on icon at bounding box center [757, 616] width 14 height 14
click at [1083, 16] on button "End Class" at bounding box center [1081, 17] width 71 height 21
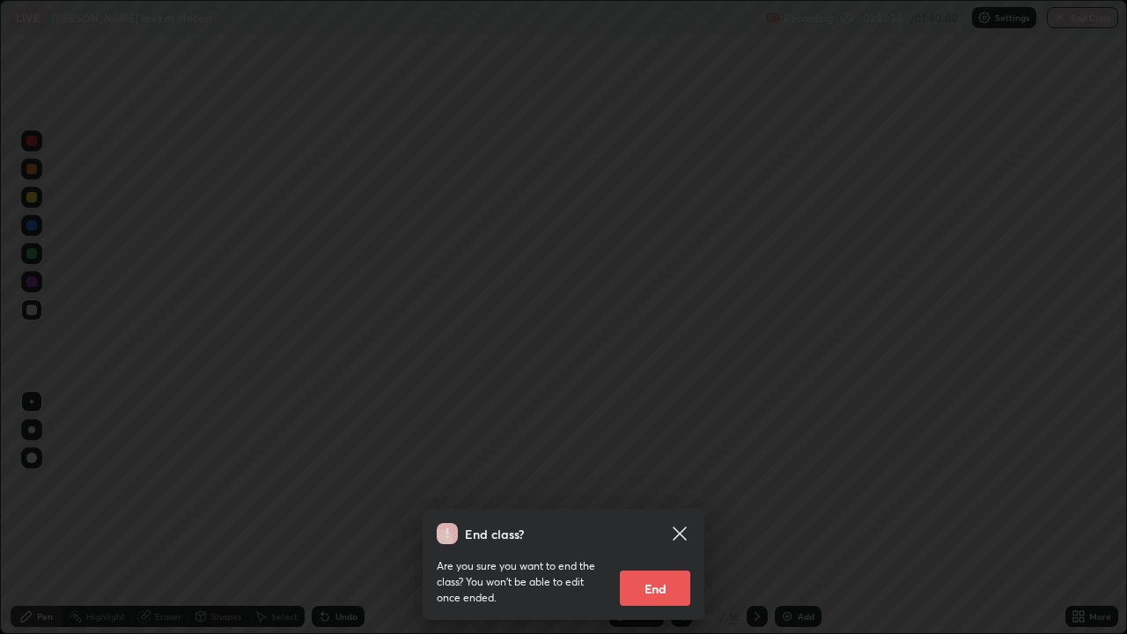
click at [664, 514] on button "End" at bounding box center [655, 587] width 70 height 35
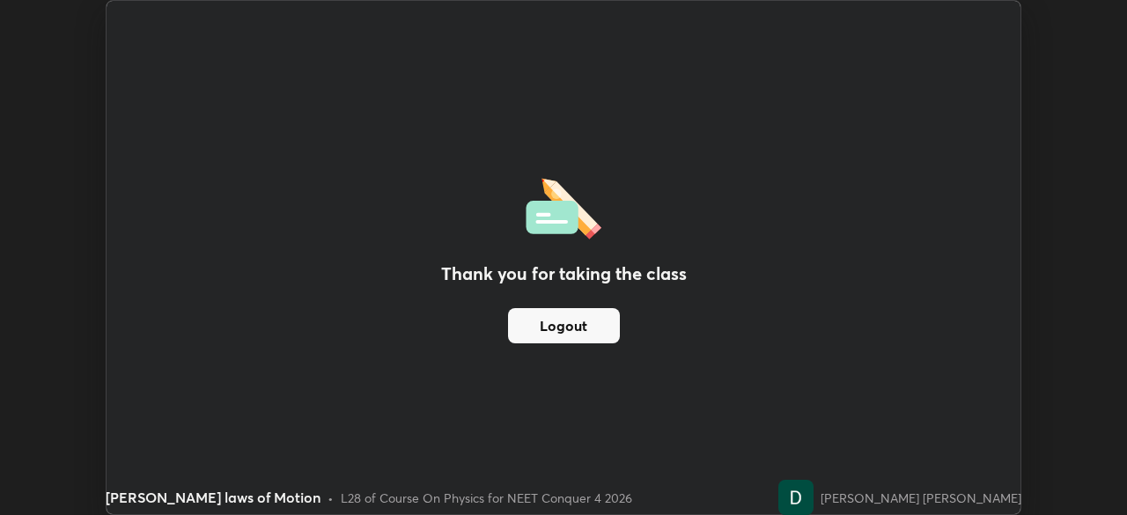
scroll to position [87493, 86881]
